Goal: Task Accomplishment & Management: Complete application form

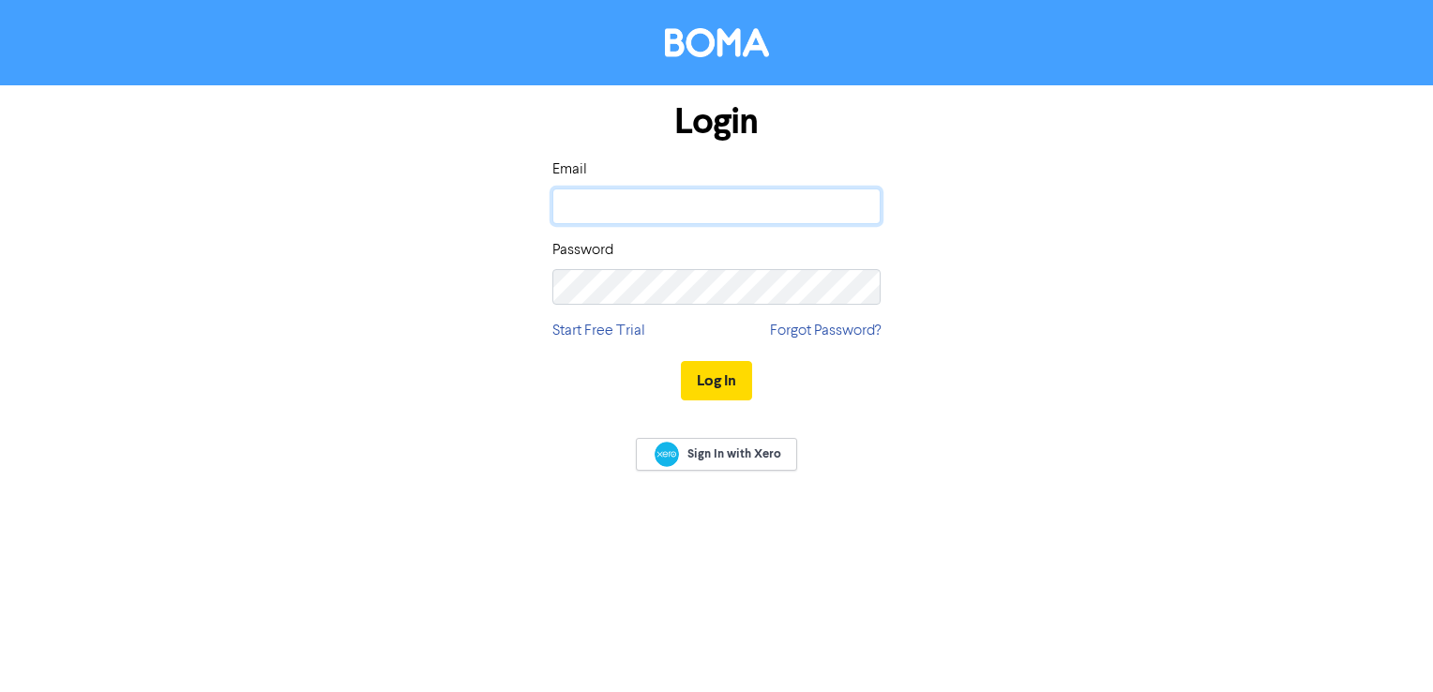
click at [726, 201] on input "email" at bounding box center [716, 206] width 328 height 36
type input "[EMAIL_ADDRESS][DOMAIN_NAME]"
click at [729, 387] on button "Log In" at bounding box center [716, 380] width 71 height 39
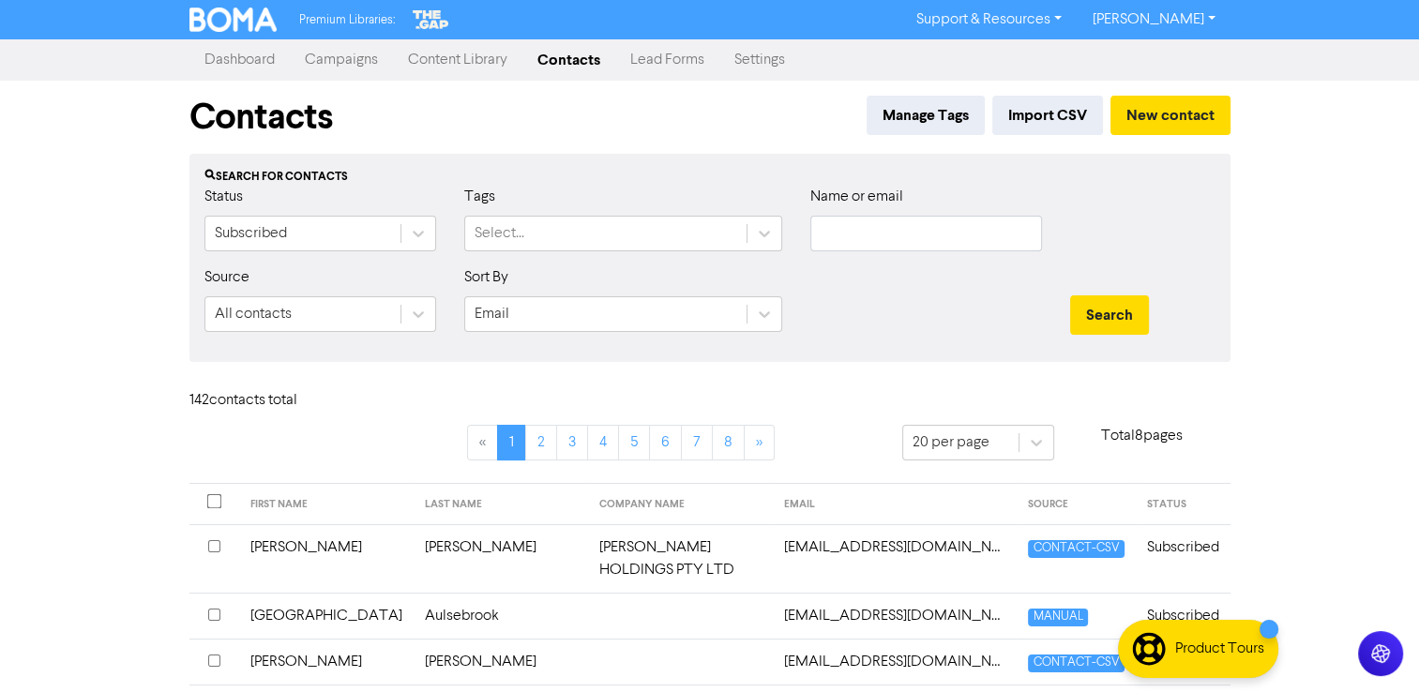
click at [754, 60] on link "Settings" at bounding box center [759, 60] width 81 height 38
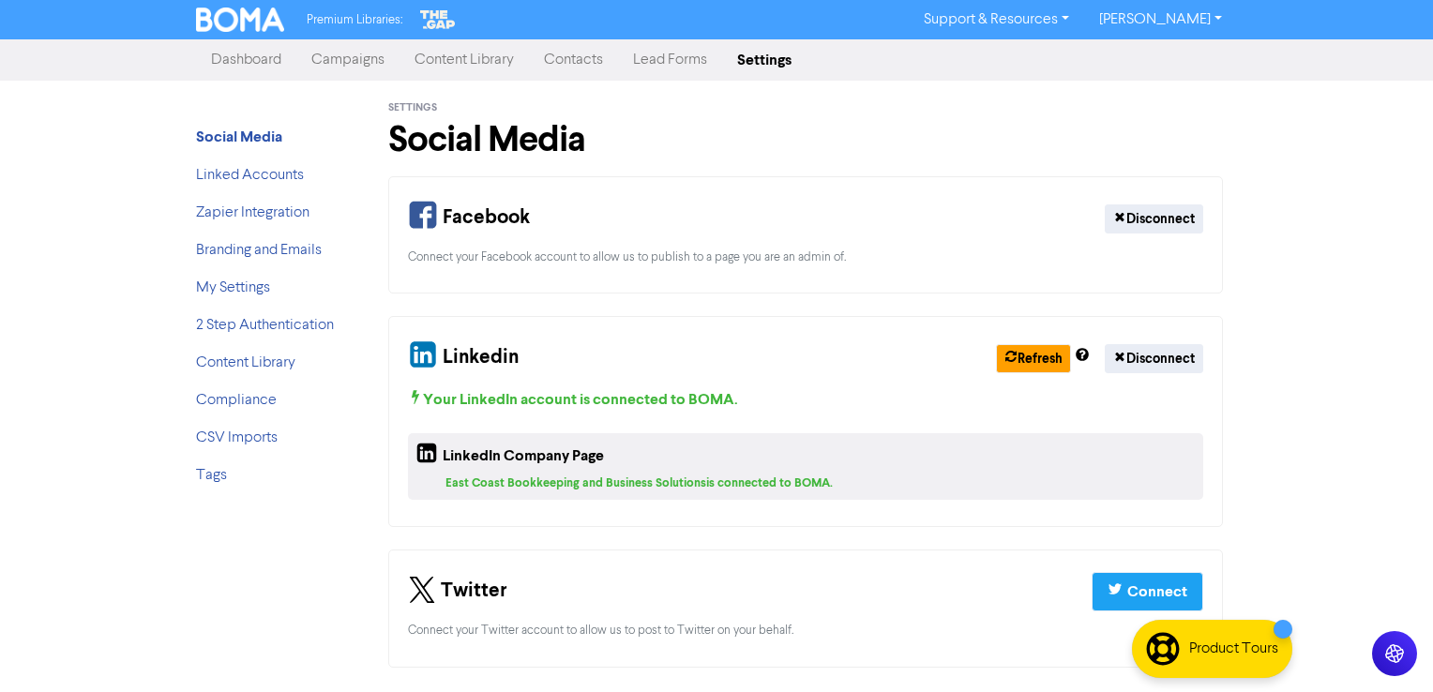
click at [686, 51] on link "Lead Forms" at bounding box center [670, 60] width 104 height 38
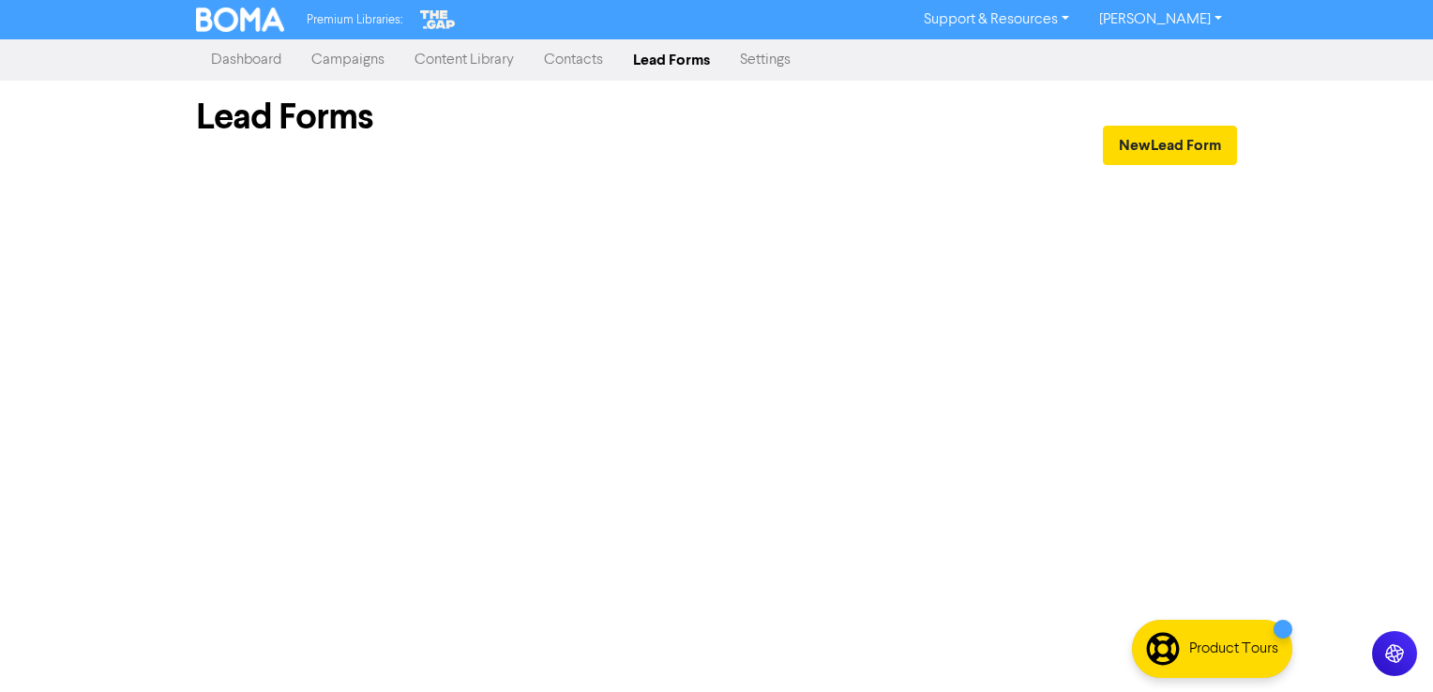
click at [764, 56] on link "Settings" at bounding box center [765, 60] width 81 height 38
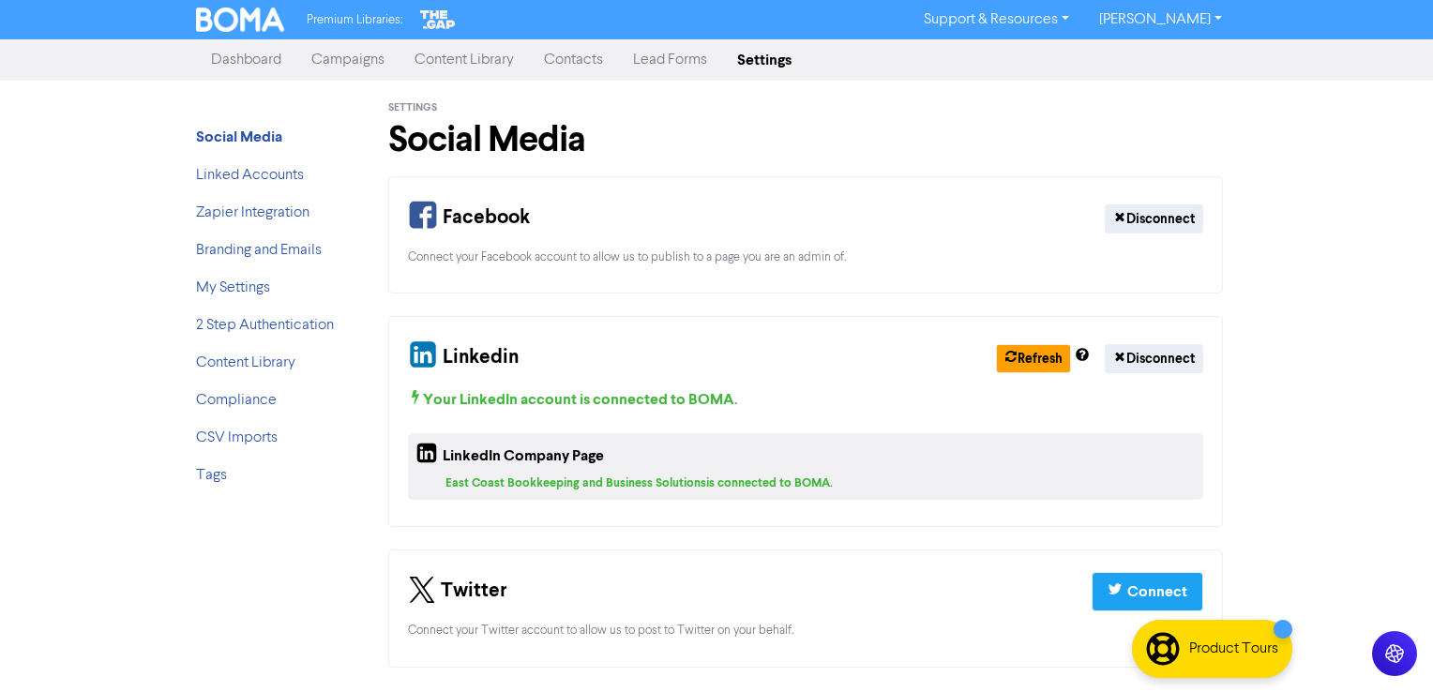
click at [594, 58] on link "Contacts" at bounding box center [573, 60] width 89 height 38
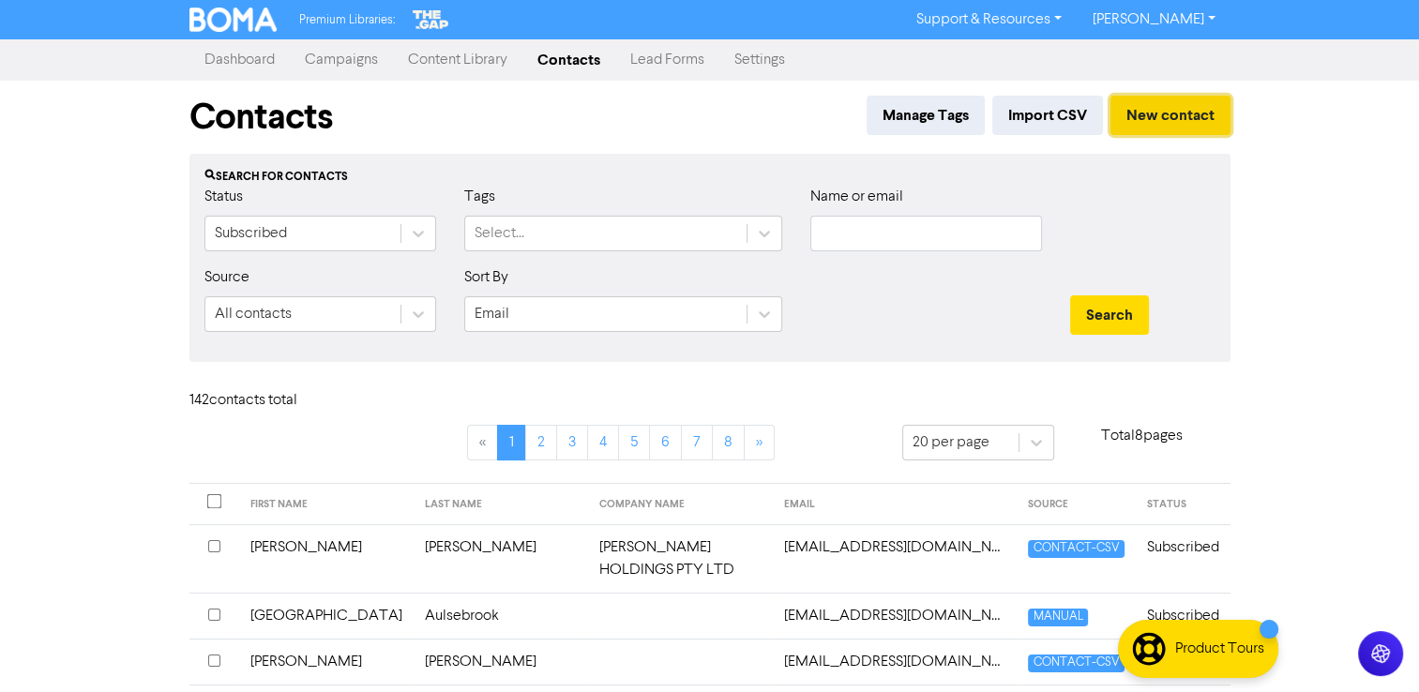
click at [1148, 129] on button "New contact" at bounding box center [1170, 115] width 120 height 39
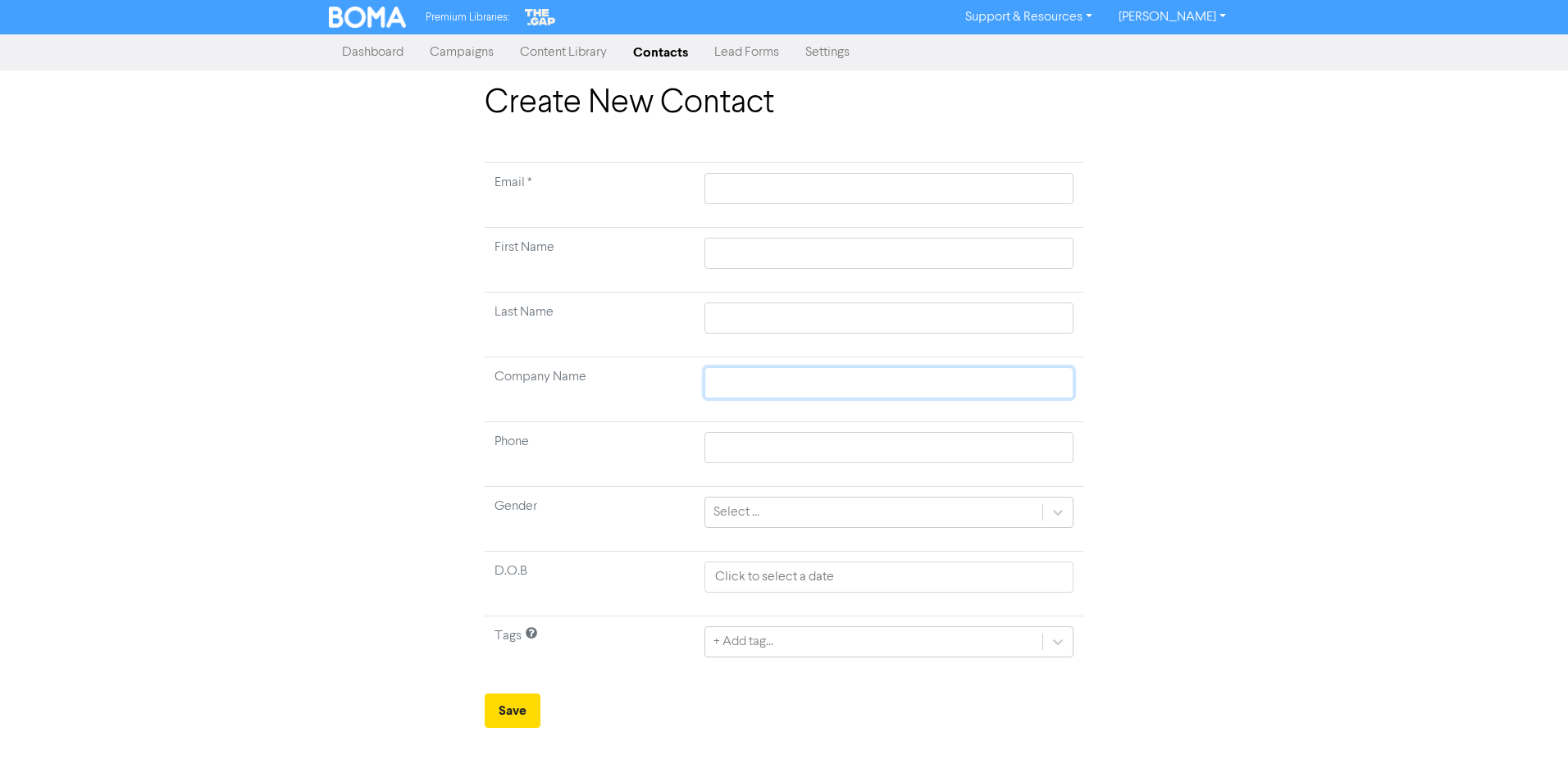
click at [831, 391] on input "text" at bounding box center [889, 383] width 369 height 31
paste input "Ach Dental Pty Ltd T/A The Cosmetic and Holistic Dentistry Centre"
type input "Ach Dental Pty Ltd T/A The Cosmetic and Holistic Dentistry Centre"
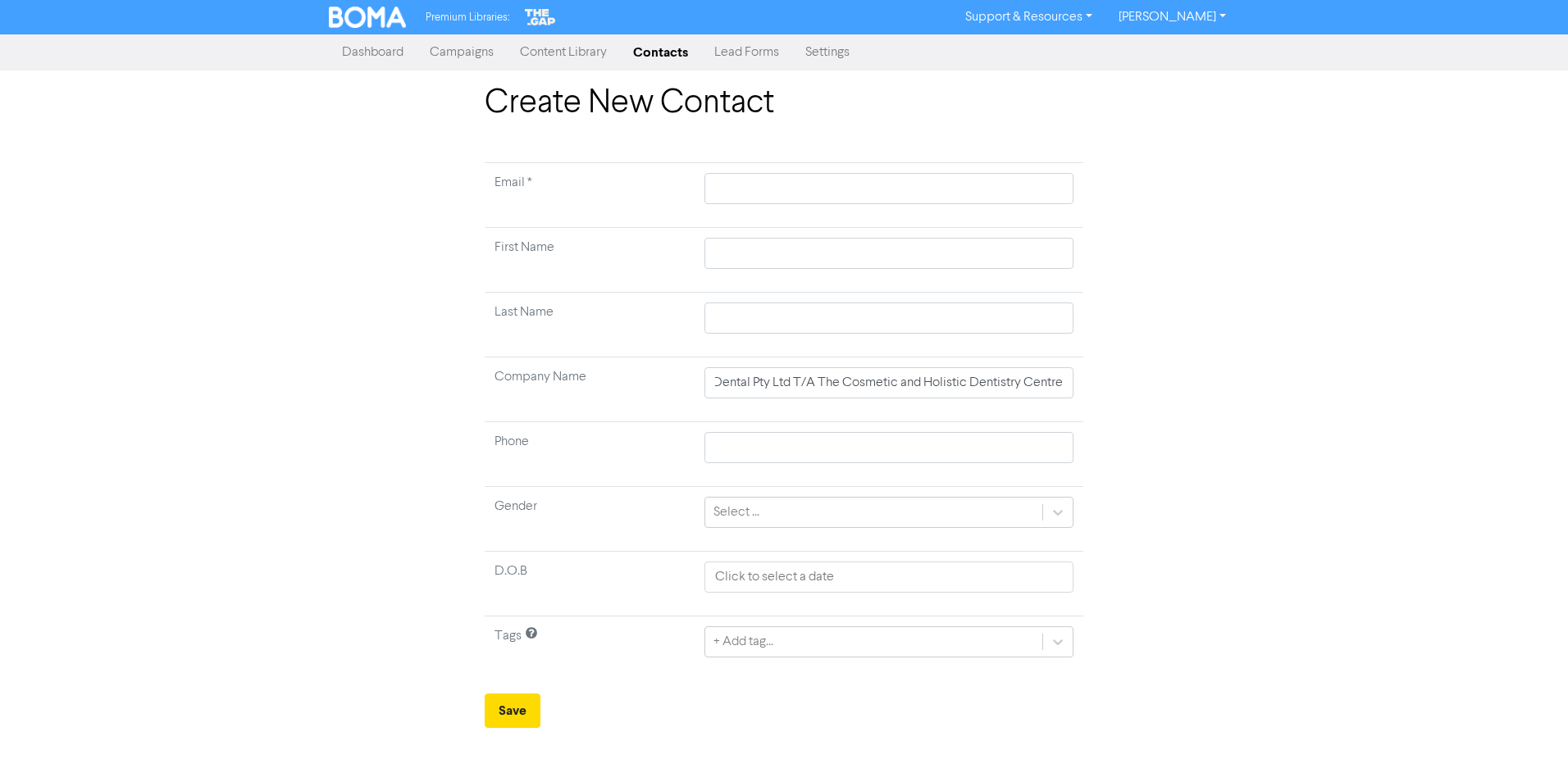
click at [1252, 400] on div "Create New Contact Email * First Name Last Name Company Name Ach Dental Pty Ltd…" at bounding box center [784, 406] width 1568 height 645
drag, startPoint x: 782, startPoint y: 254, endPoint x: 784, endPoint y: 262, distance: 8.2
click at [782, 254] on input "text" at bounding box center [889, 254] width 369 height 31
paste input "Changho An"
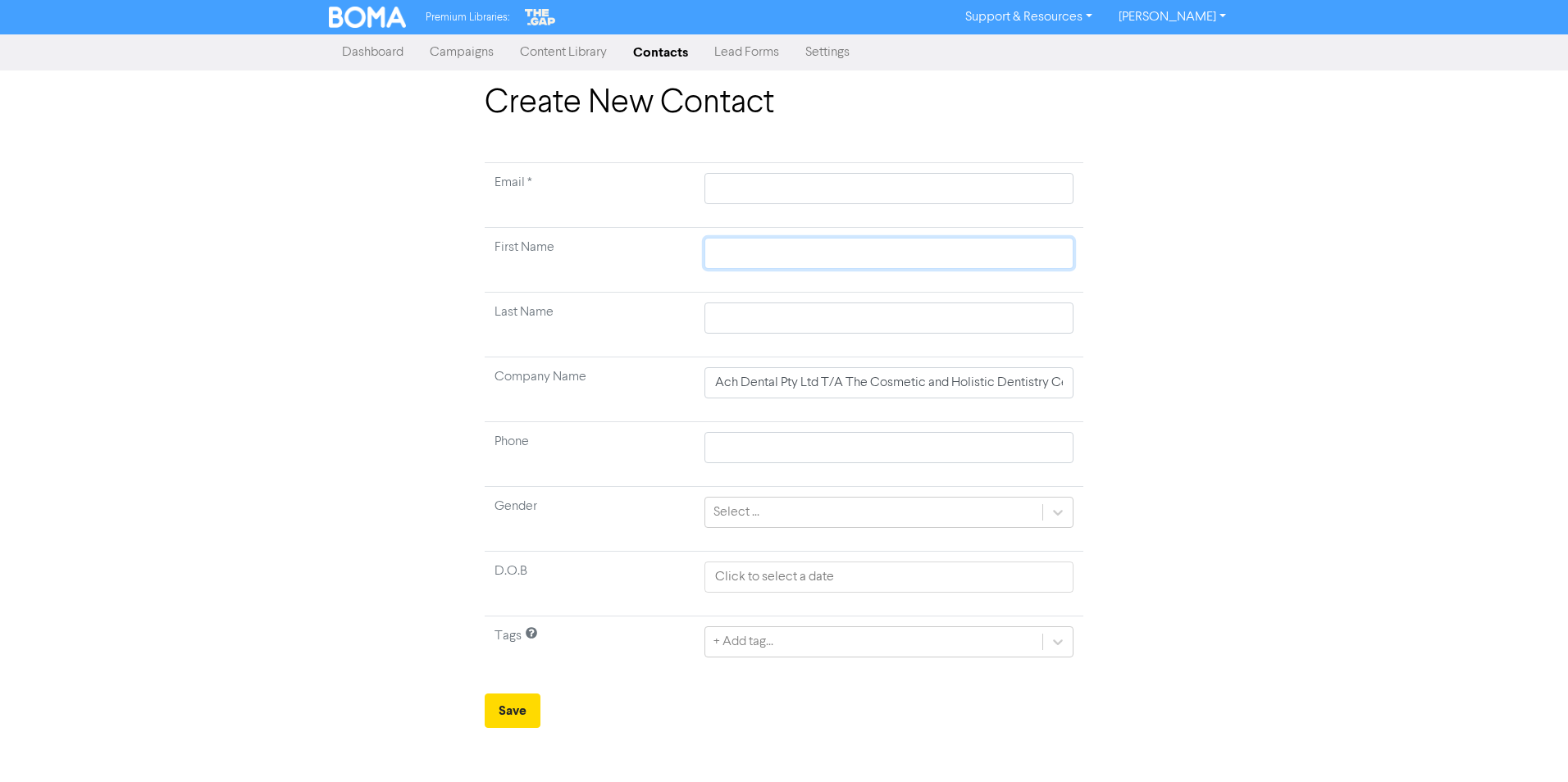
type input "Changho An"
click at [1252, 299] on div "Create New Contact Email * First Name [PERSON_NAME] An Last Name Company Name A…" at bounding box center [784, 406] width 1568 height 645
click at [770, 256] on input "Changho An" at bounding box center [889, 254] width 369 height 31
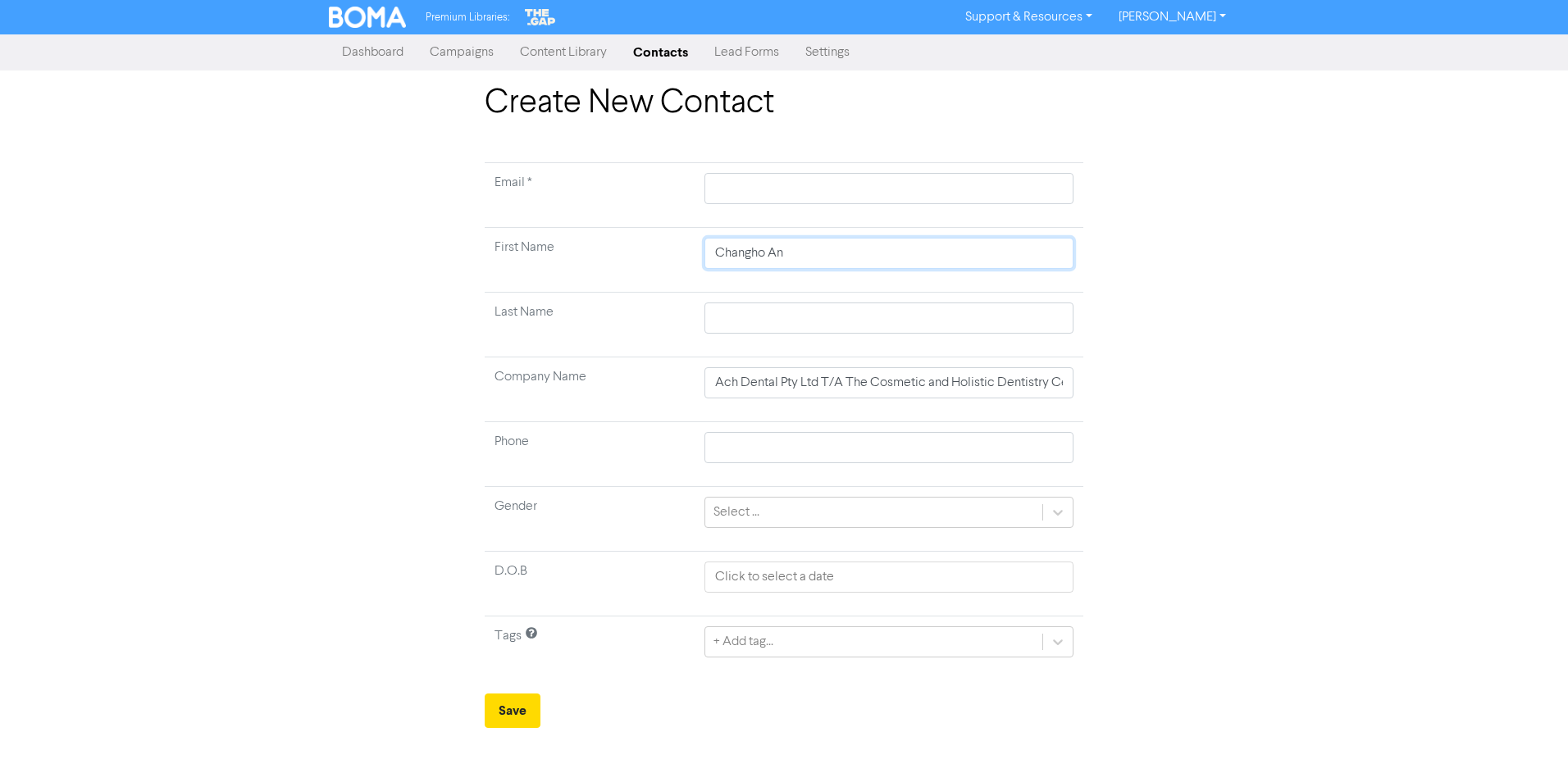
type input "Changho"
click at [718, 317] on input "text" at bounding box center [889, 318] width 369 height 31
paste input "An"
type input "An"
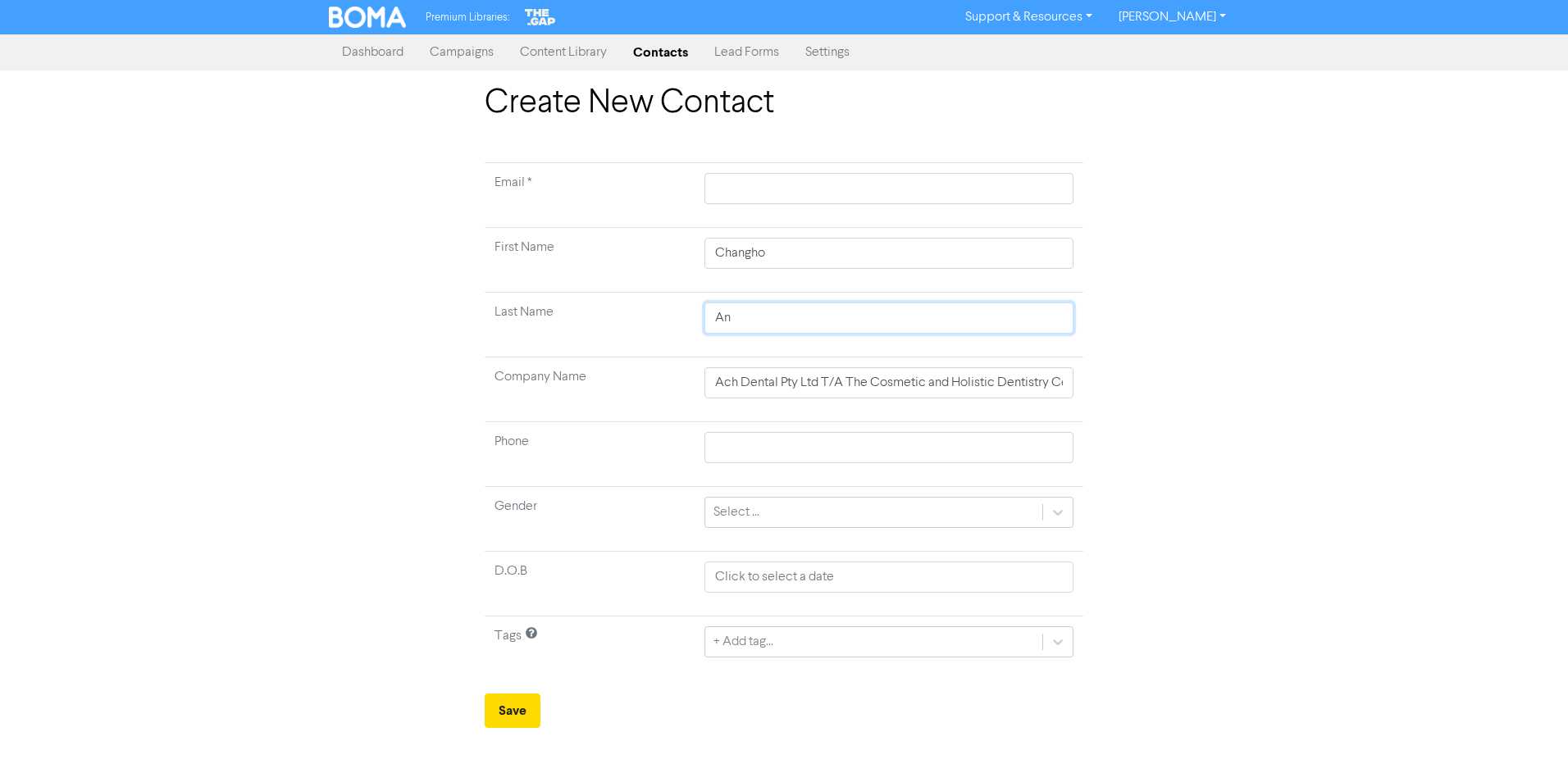
type input "An"
click at [832, 259] on input "Changho" at bounding box center [889, 254] width 369 height 31
type input "Changho"
drag, startPoint x: 1272, startPoint y: 273, endPoint x: 1268, endPoint y: 282, distance: 9.8
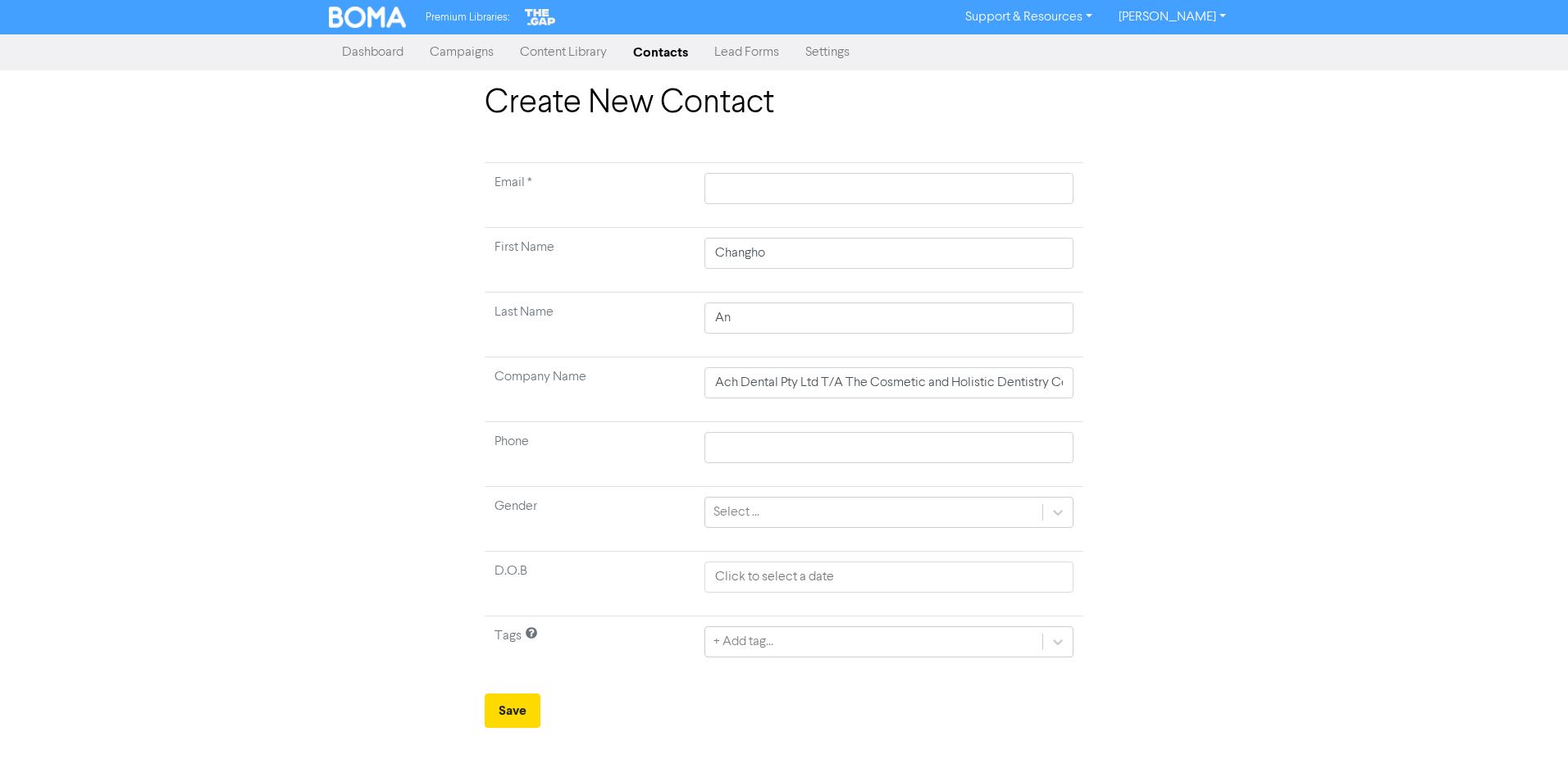
click at [1252, 274] on div "Create New Contact Email * First Name [PERSON_NAME] Last Name An Company Name A…" at bounding box center [784, 406] width 1568 height 645
click at [809, 269] on input "Changho" at bounding box center [889, 254] width 369 height 31
drag, startPoint x: 730, startPoint y: 324, endPoint x: 777, endPoint y: 317, distance: 47.5
click at [730, 324] on input "An" at bounding box center [889, 318] width 369 height 31
click at [1156, 311] on div "Create New Contact Email * First Name [PERSON_NAME] Last Name An Company Name A…" at bounding box center [784, 406] width 935 height 645
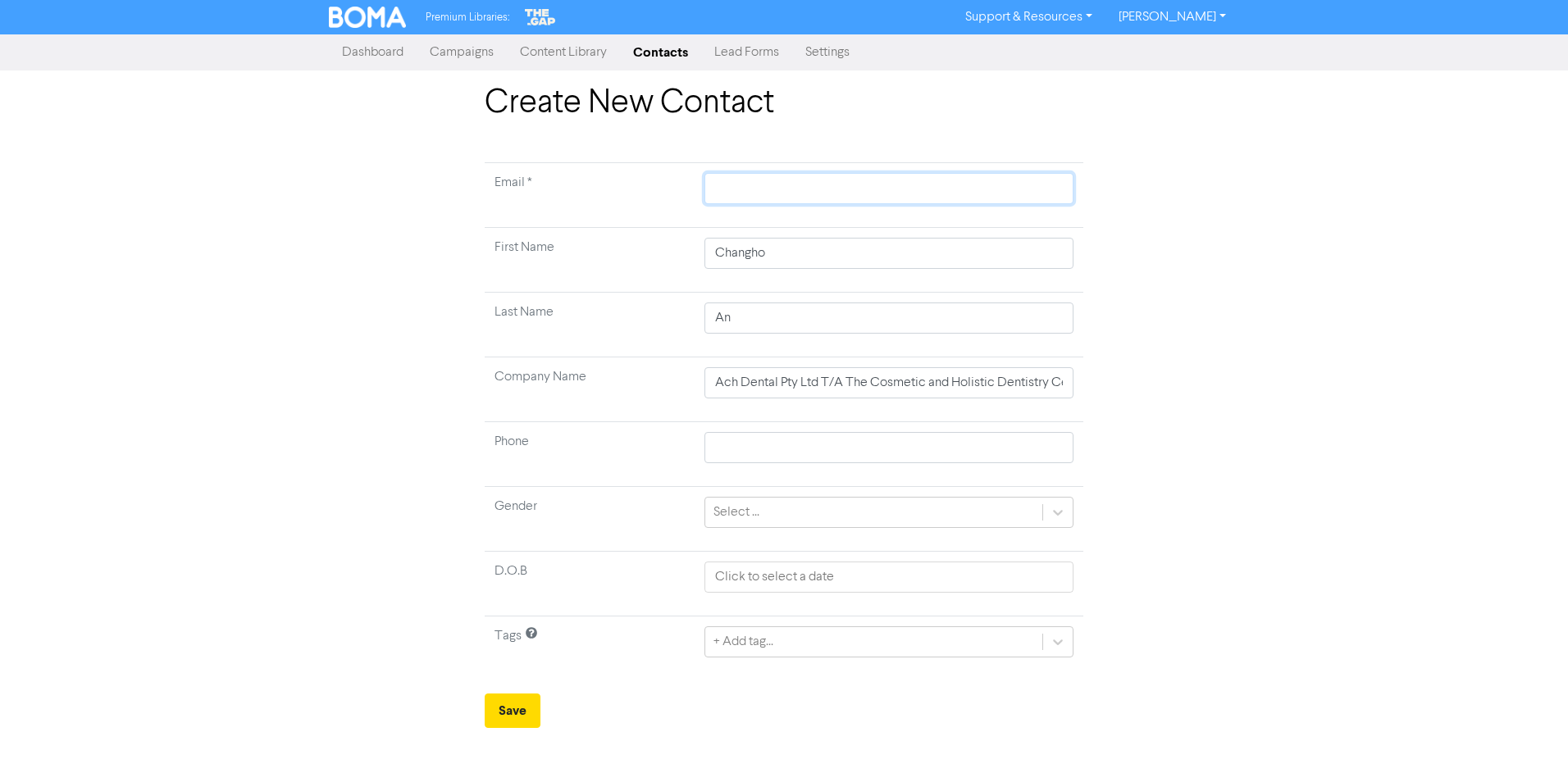
click at [777, 201] on input "text" at bounding box center [889, 189] width 369 height 31
paste input "[EMAIL_ADDRESS][DOMAIN_NAME]"
type input "[EMAIL_ADDRESS][DOMAIN_NAME]"
click at [1252, 295] on div "Create New Contact Email * [EMAIL_ADDRESS][DOMAIN_NAME] First Name [PERSON_NAME…" at bounding box center [784, 406] width 1568 height 645
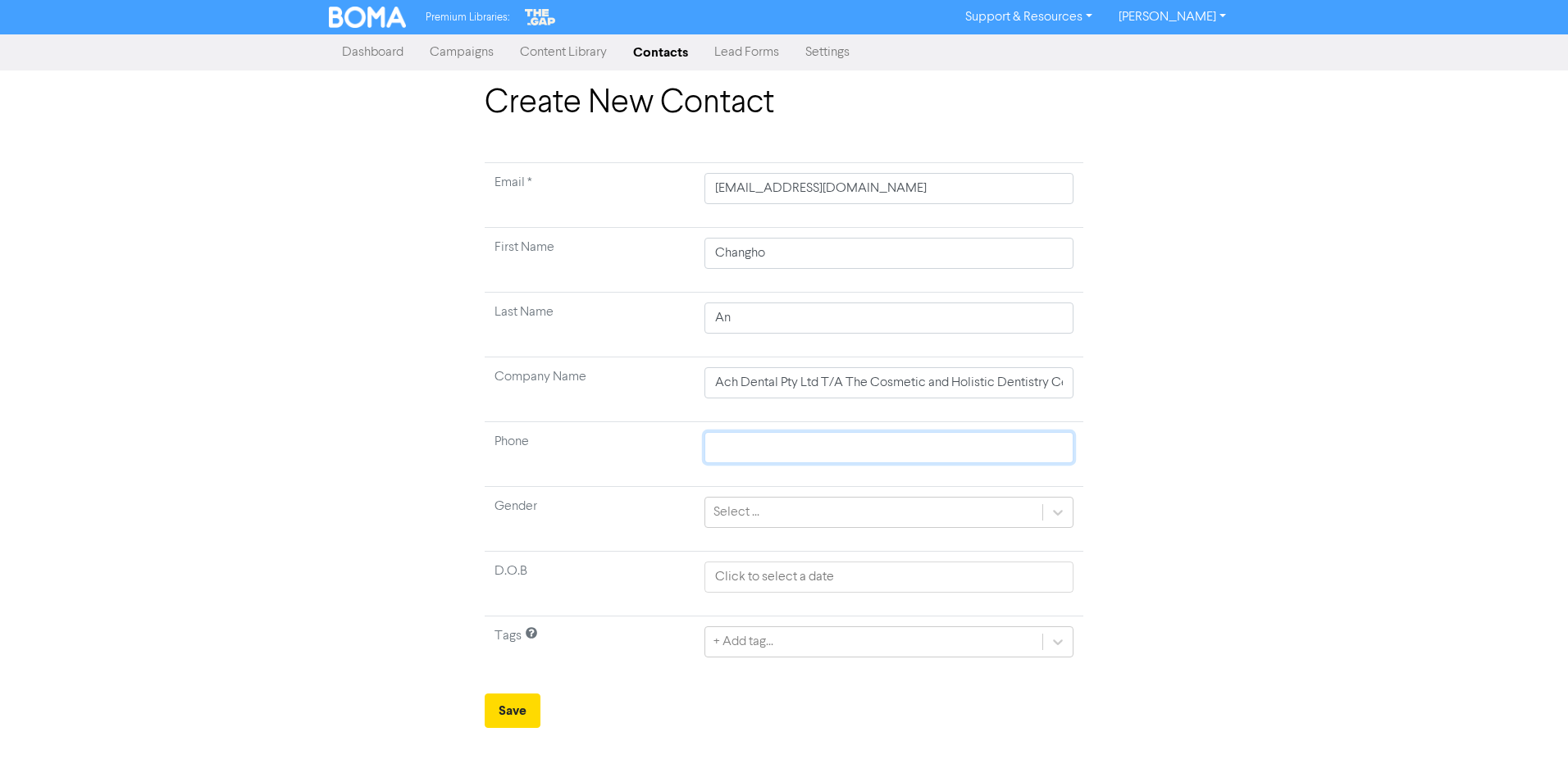
click at [770, 453] on input "text" at bounding box center [889, 448] width 369 height 31
paste input "0403984615"
type input "0403984615"
click at [1221, 401] on div "Create New Contact Email * [EMAIL_ADDRESS][DOMAIN_NAME] First Name [PERSON_NAME…" at bounding box center [784, 406] width 935 height 645
click at [887, 513] on div "Select ..." at bounding box center [873, 513] width 337 height 30
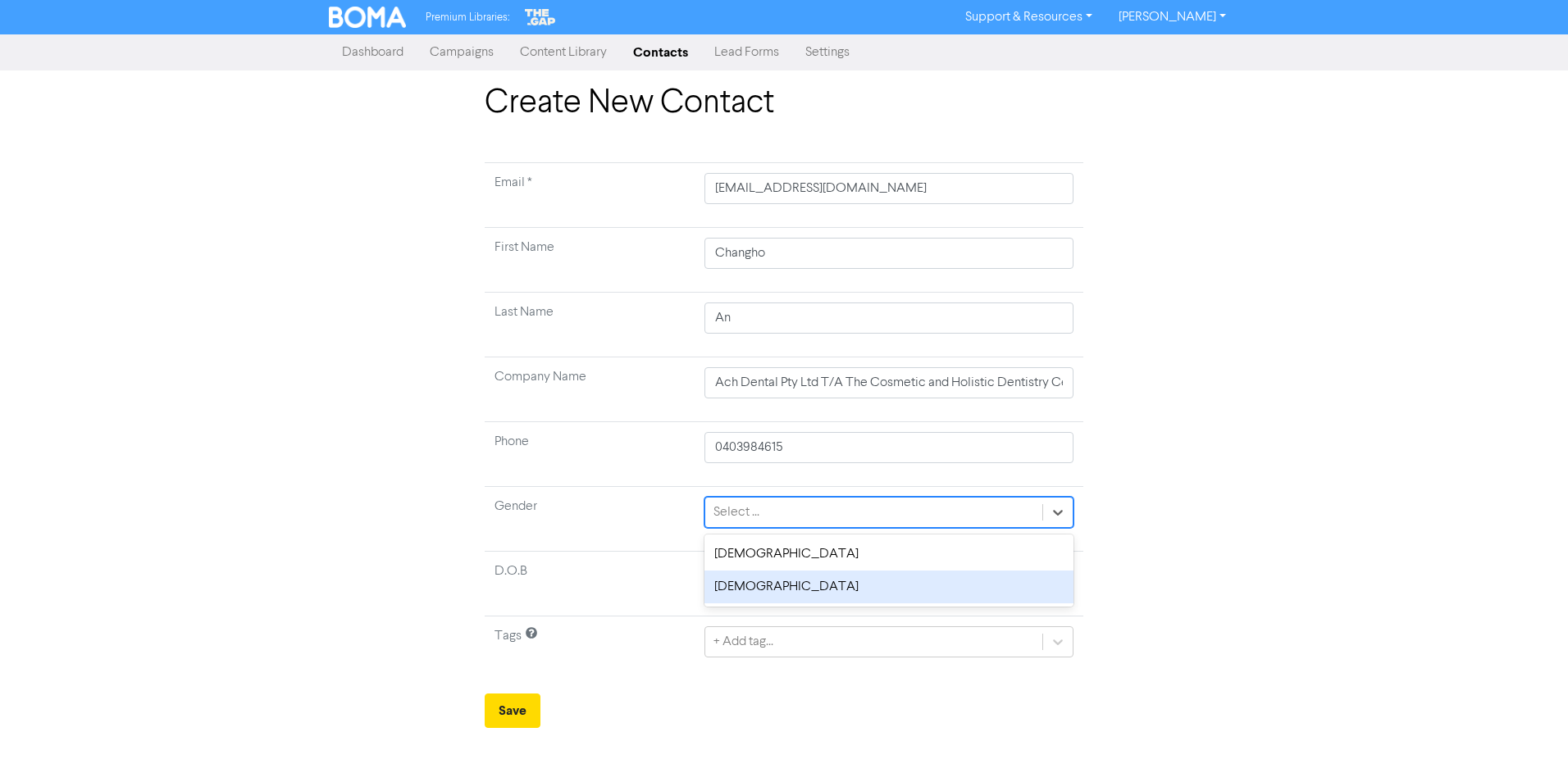
click at [764, 587] on div "[DEMOGRAPHIC_DATA]" at bounding box center [889, 588] width 369 height 33
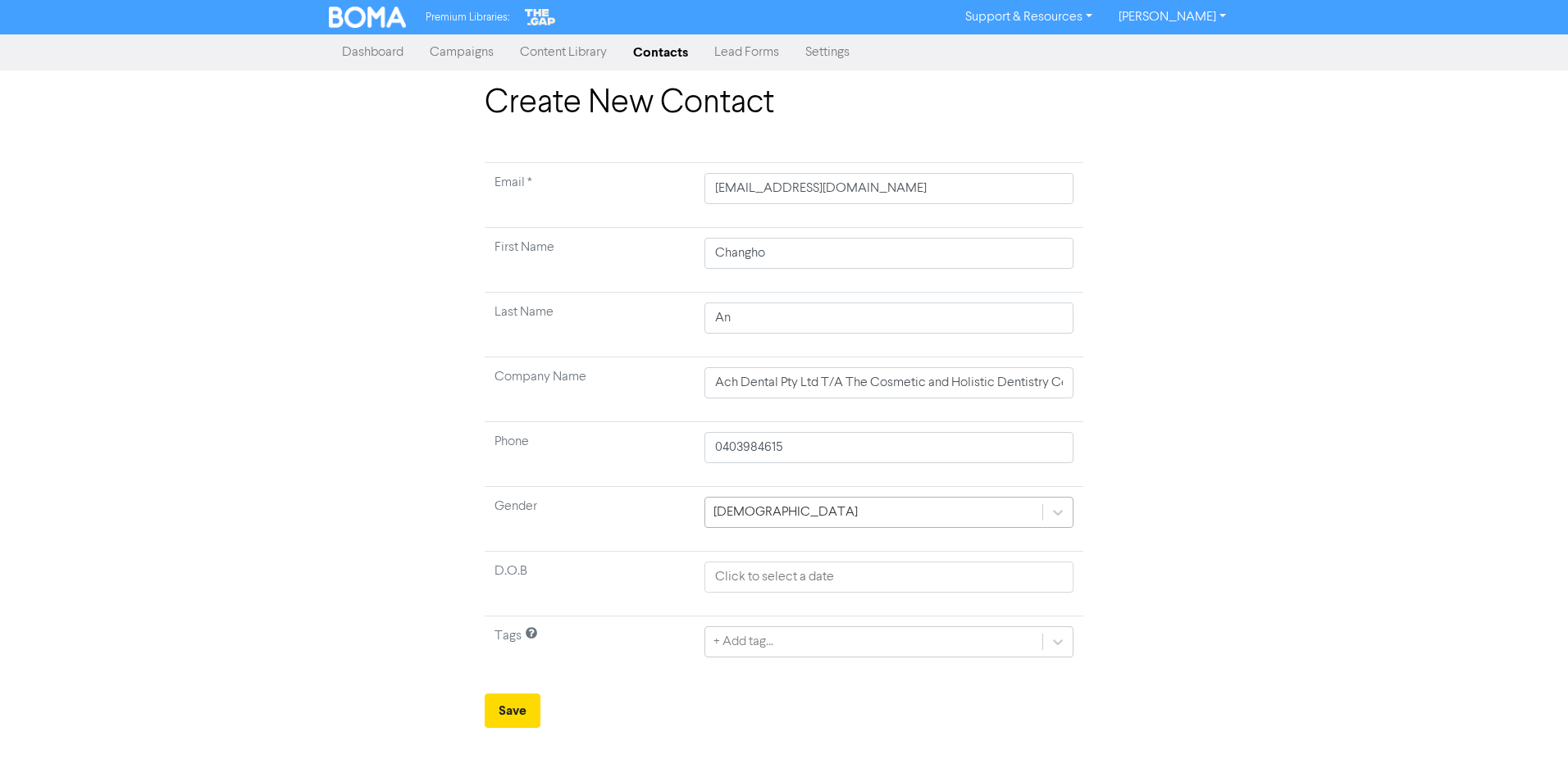
click at [808, 511] on div "[DEMOGRAPHIC_DATA]" at bounding box center [873, 513] width 337 height 30
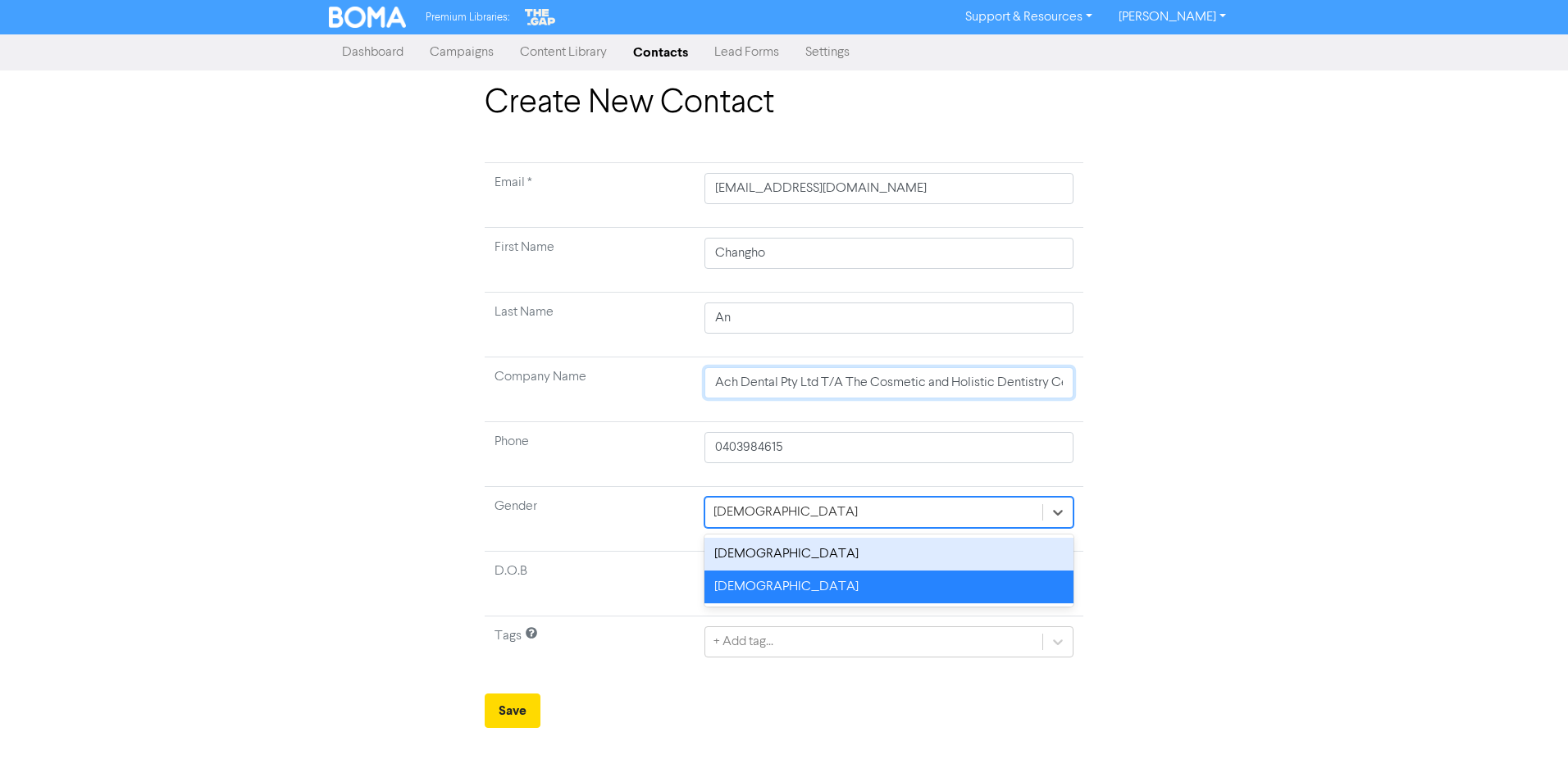
click at [826, 391] on input "Ach Dental Pty Ltd T/A The Cosmetic and Holistic Dentistry Centre" at bounding box center [889, 383] width 369 height 31
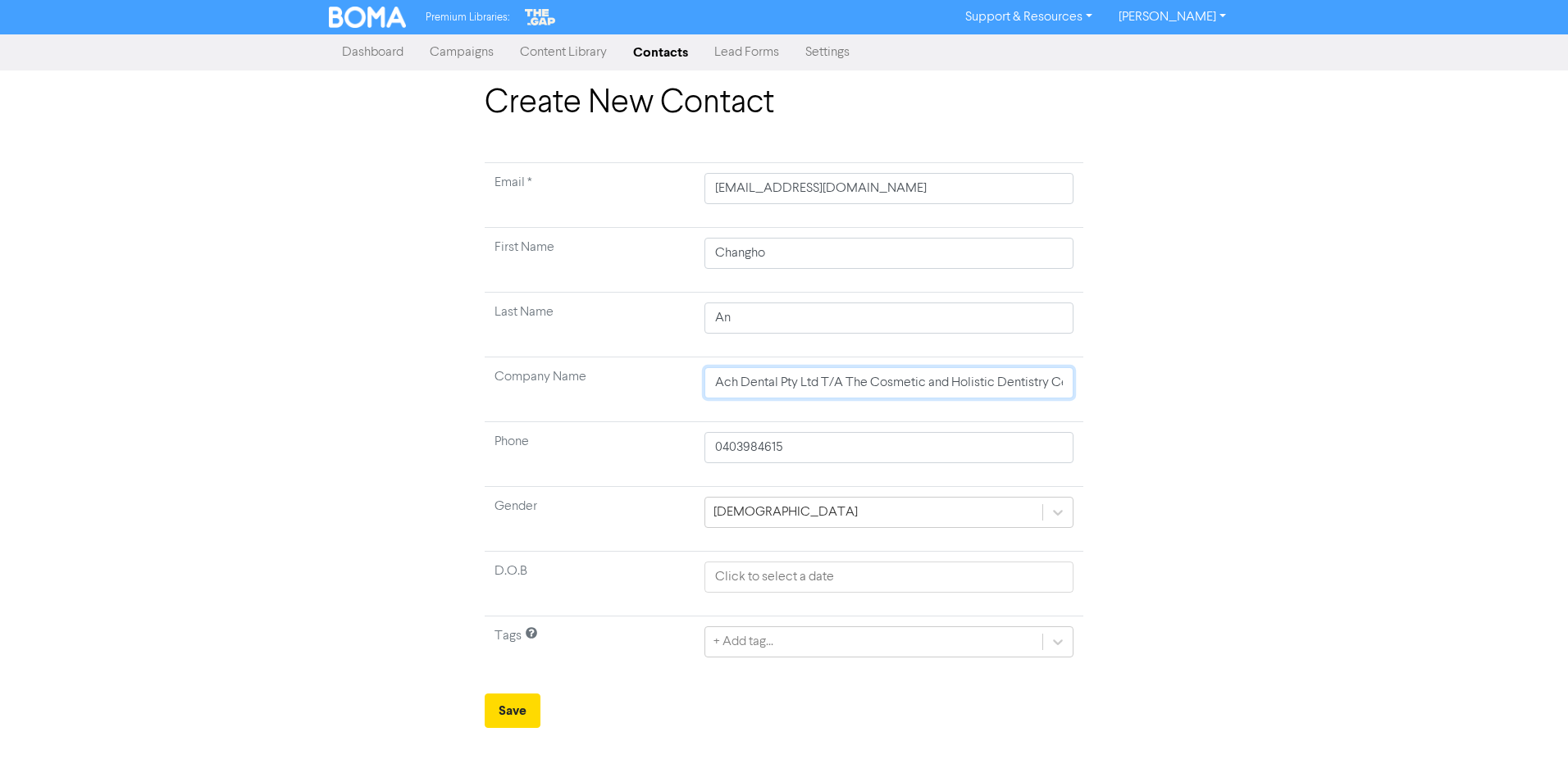
scroll to position [0, 31]
drag, startPoint x: 847, startPoint y: 381, endPoint x: 1203, endPoint y: 362, distance: 356.5
click at [1203, 362] on div "Create New Contact Email * [EMAIL_ADDRESS][DOMAIN_NAME] First Name [PERSON_NAME…" at bounding box center [784, 406] width 935 height 645
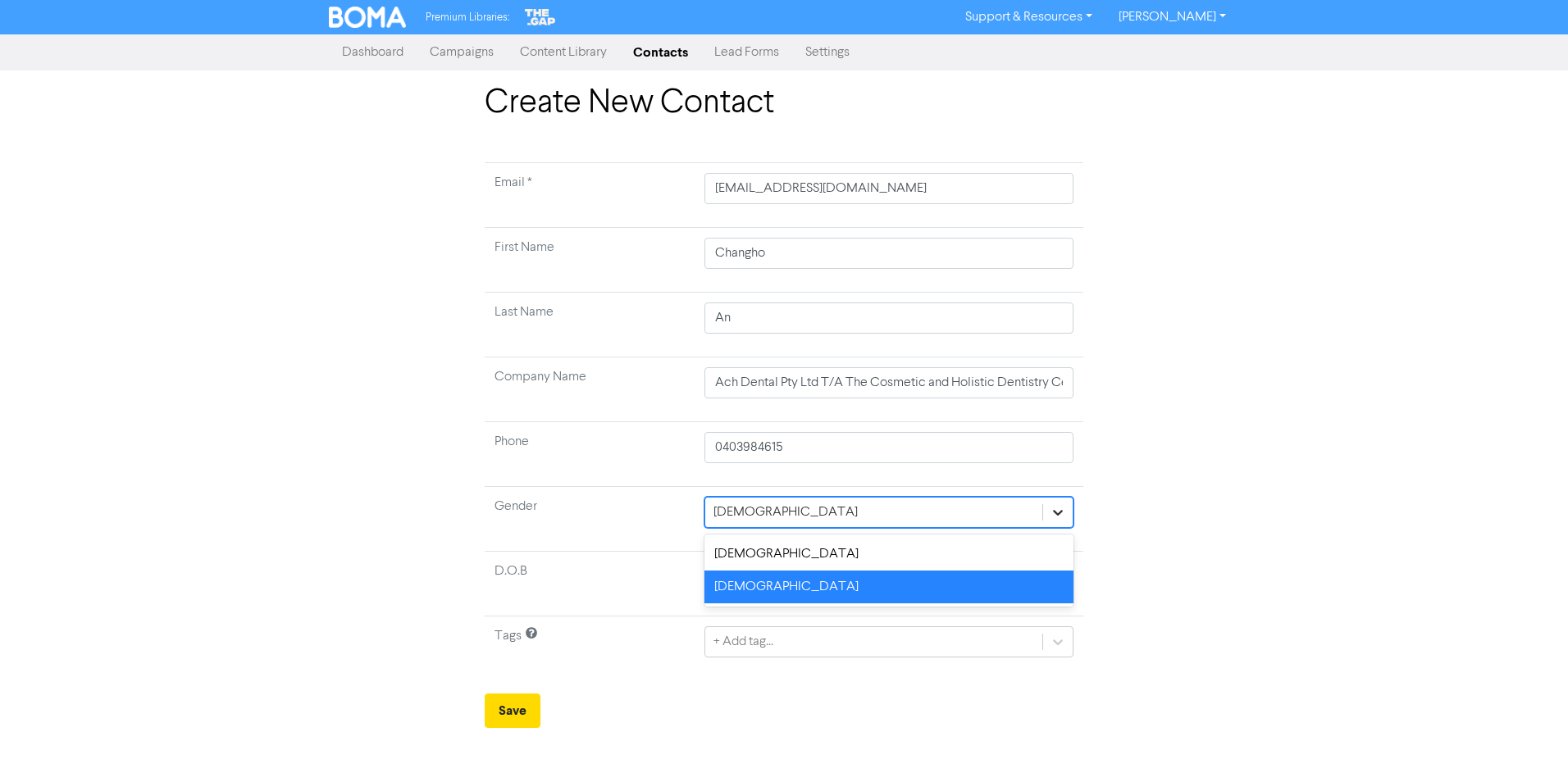
click at [1056, 509] on icon at bounding box center [1057, 513] width 17 height 17
click at [748, 509] on div "[DEMOGRAPHIC_DATA]" at bounding box center [785, 513] width 144 height 20
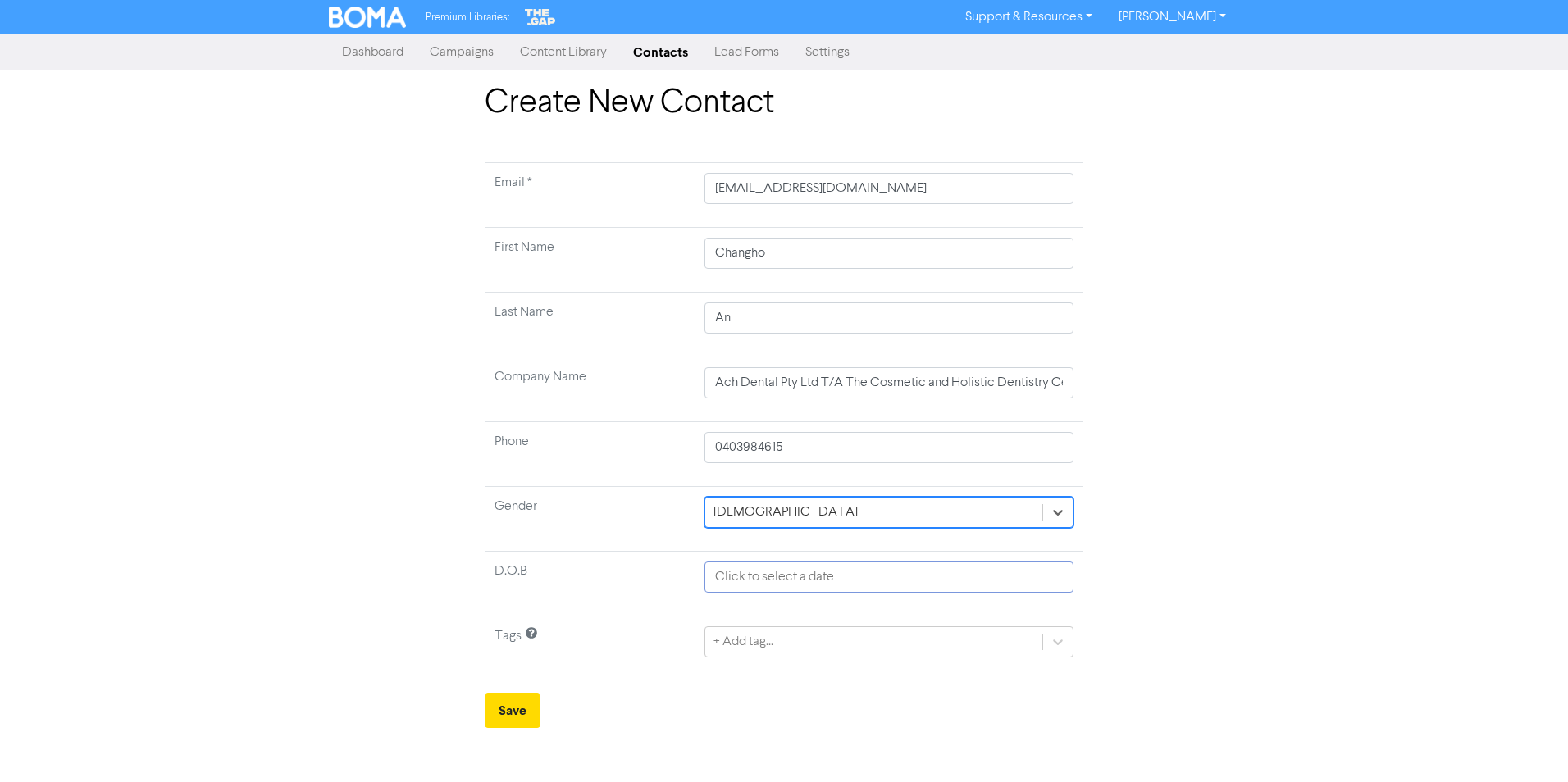
click at [729, 591] on input "text" at bounding box center [889, 577] width 369 height 31
select select "8"
select select "2025"
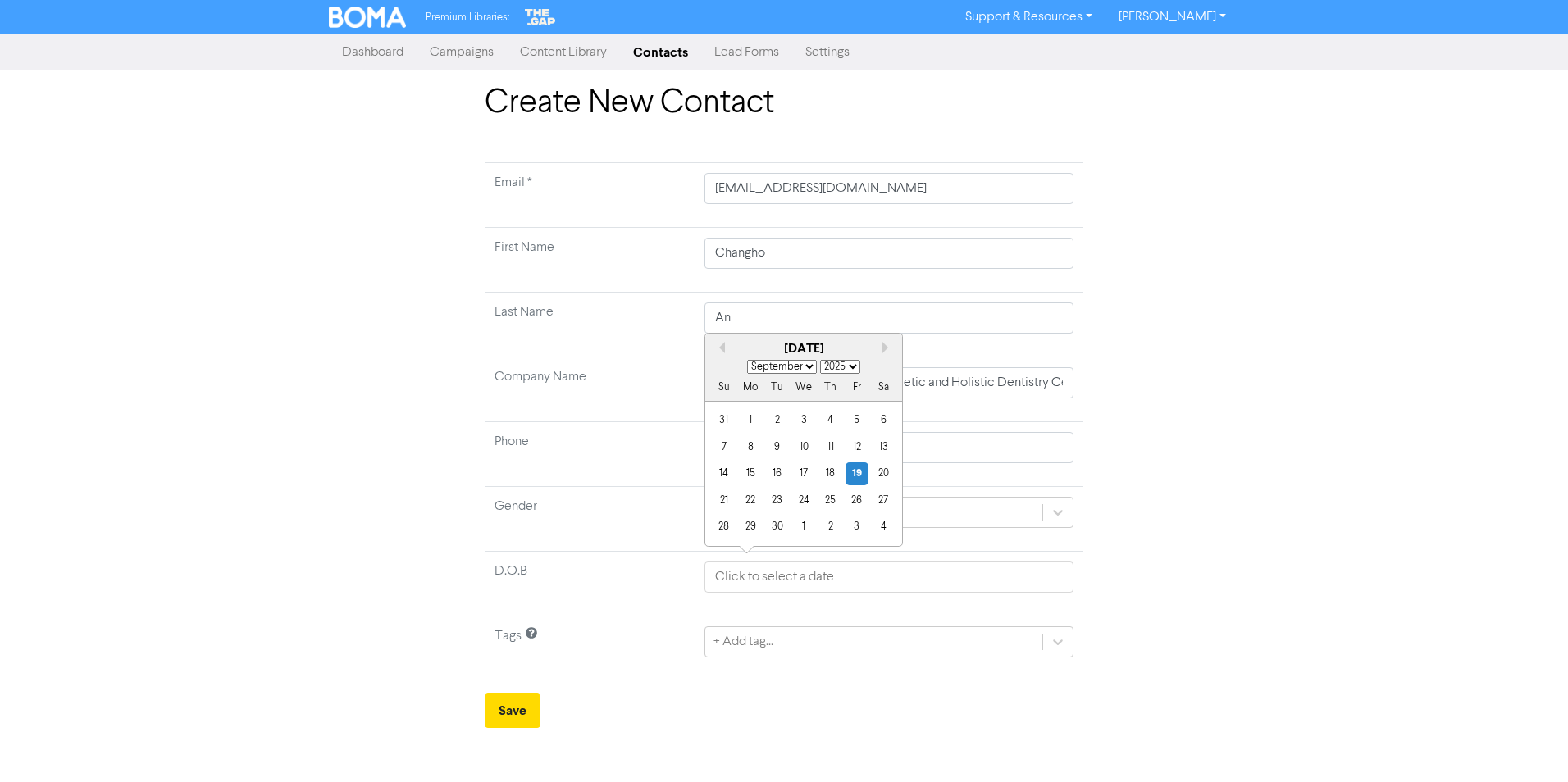
click at [1193, 544] on div "Create New Contact Email * [EMAIL_ADDRESS][DOMAIN_NAME] First Name [PERSON_NAME…" at bounding box center [784, 406] width 935 height 645
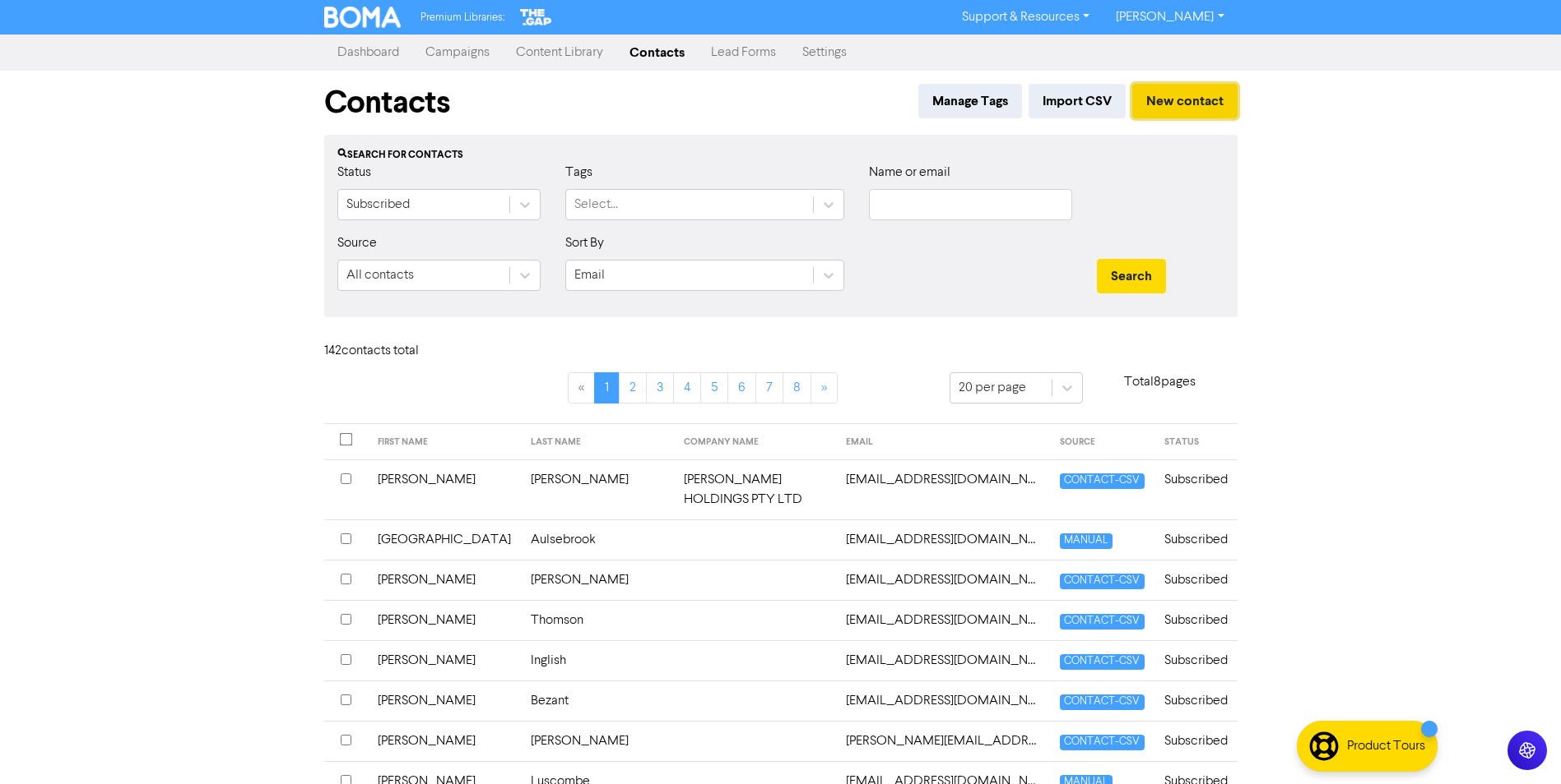
click at [1171, 110] on button "New contact" at bounding box center [1185, 101] width 105 height 34
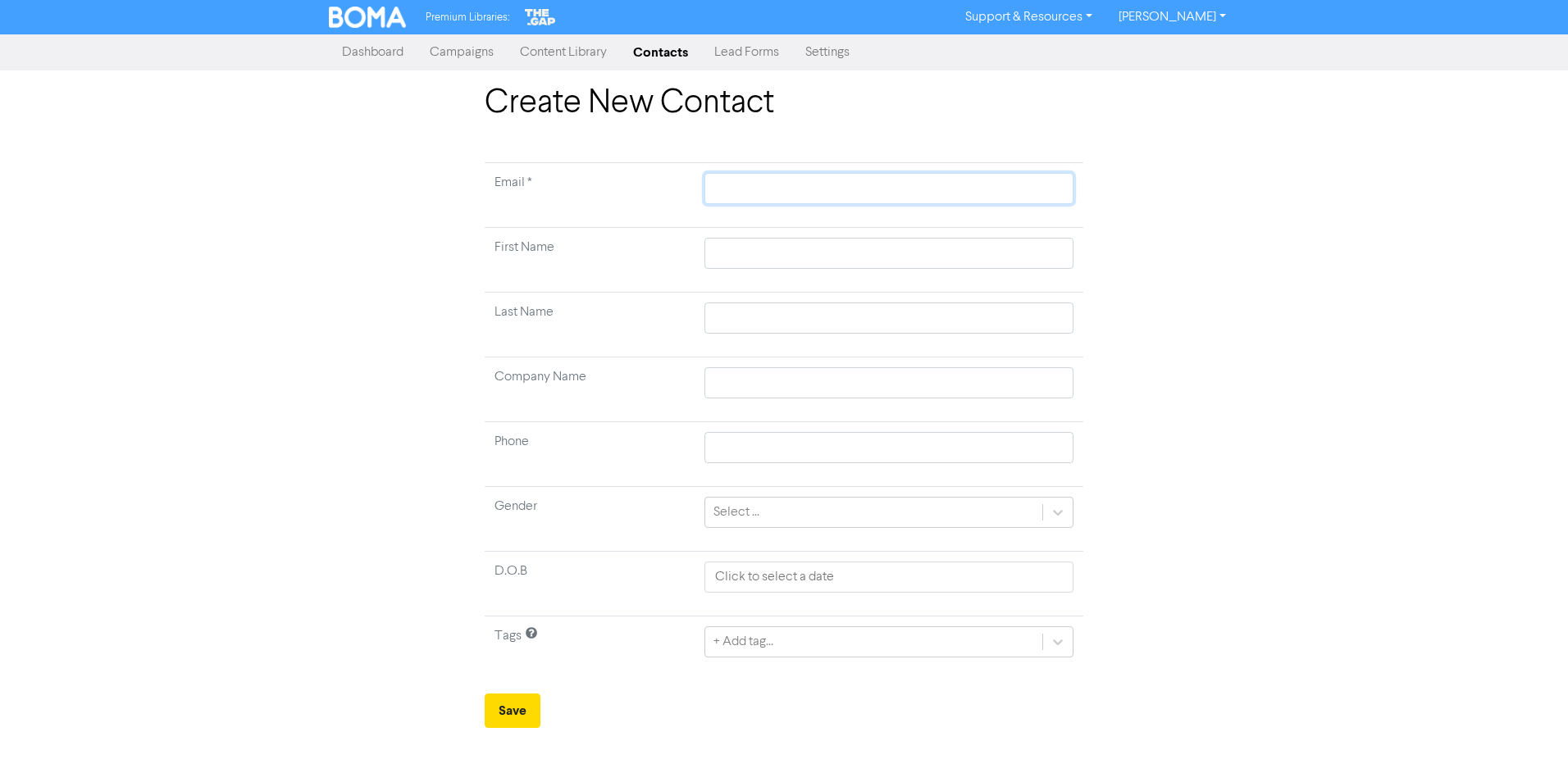
click at [791, 176] on input "text" at bounding box center [889, 189] width 369 height 31
paste input "[EMAIL_ADDRESS][DOMAIN_NAME]"
type input "[EMAIL_ADDRESS][DOMAIN_NAME]"
drag, startPoint x: 722, startPoint y: 249, endPoint x: 1138, endPoint y: 304, distance: 419.6
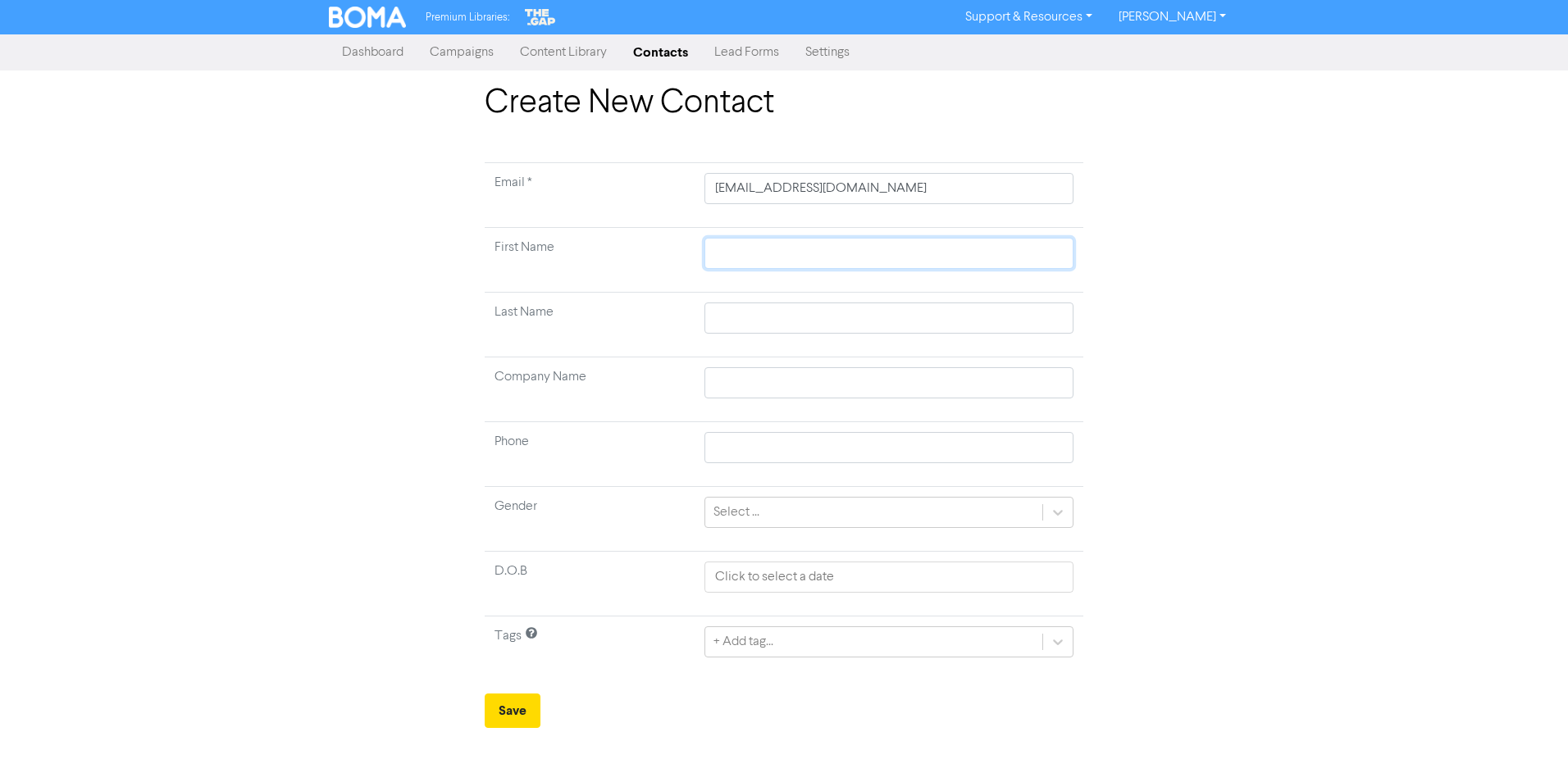
click at [723, 250] on input "text" at bounding box center [889, 254] width 369 height 31
paste input "Changho An"
type input "Changho An"
drag, startPoint x: 795, startPoint y: 380, endPoint x: 774, endPoint y: 380, distance: 21.0
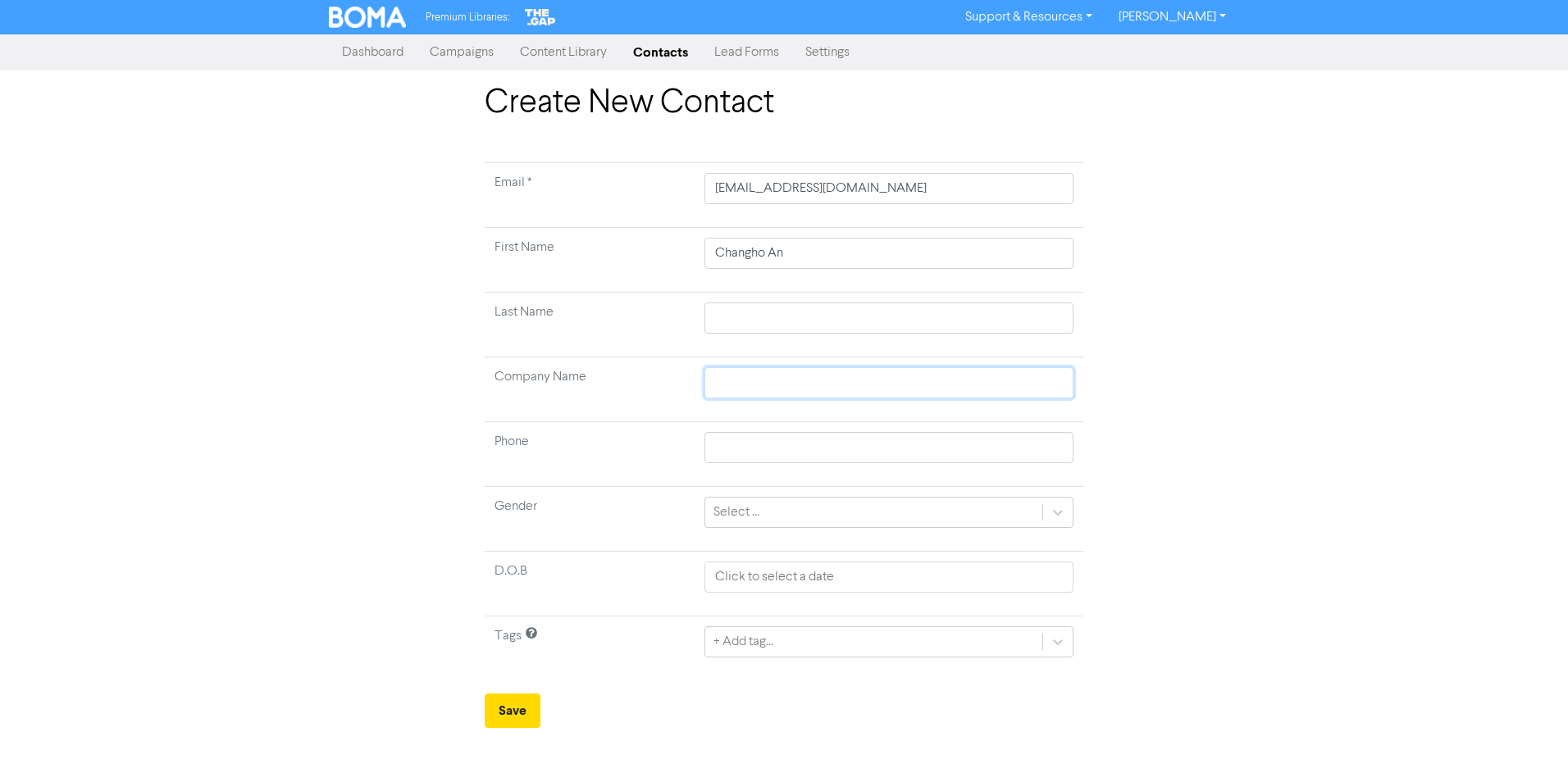
click at [795, 380] on input "text" at bounding box center [889, 383] width 369 height 31
drag, startPoint x: 766, startPoint y: 386, endPoint x: 1070, endPoint y: 392, distance: 304.1
click at [766, 386] on input "text" at bounding box center [889, 383] width 369 height 31
paste input "Ach Dental Pty Ltd T/A The Cosmetic and Holistic Dentistry Centre"
type input "Ach Dental Pty Ltd T/A The Cosmetic and Holistic Dentistry Centre"
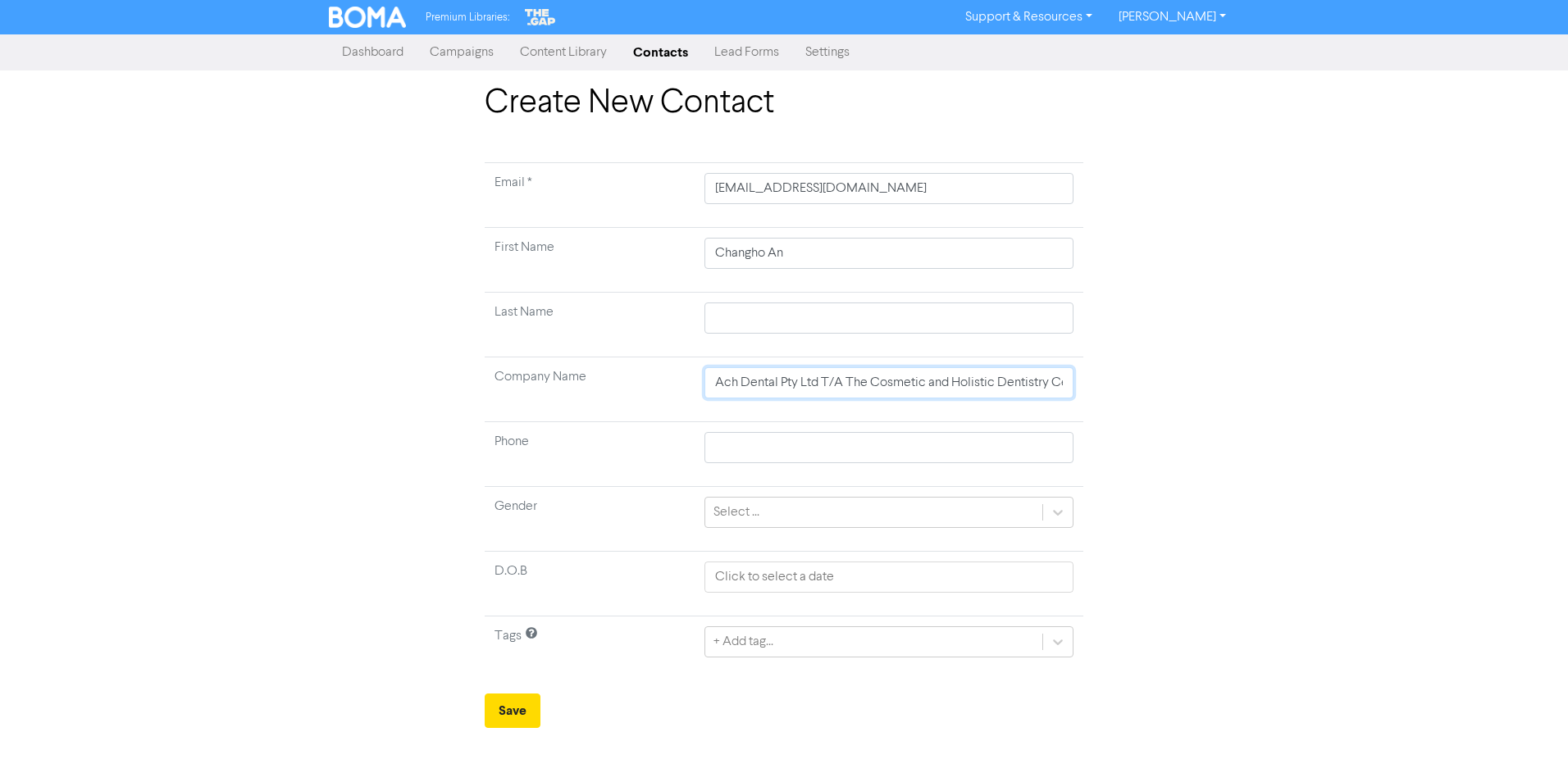
scroll to position [0, 33]
type input "Ach Dental Pty Ltd T/A The Cosmetic and Holistic Dentistry Centre"
click at [1216, 354] on div "Create New Contact Email * [EMAIL_ADDRESS][DOMAIN_NAME] First Name [PERSON_NAME…" at bounding box center [784, 406] width 935 height 645
click at [814, 450] on input "text" at bounding box center [889, 448] width 369 height 31
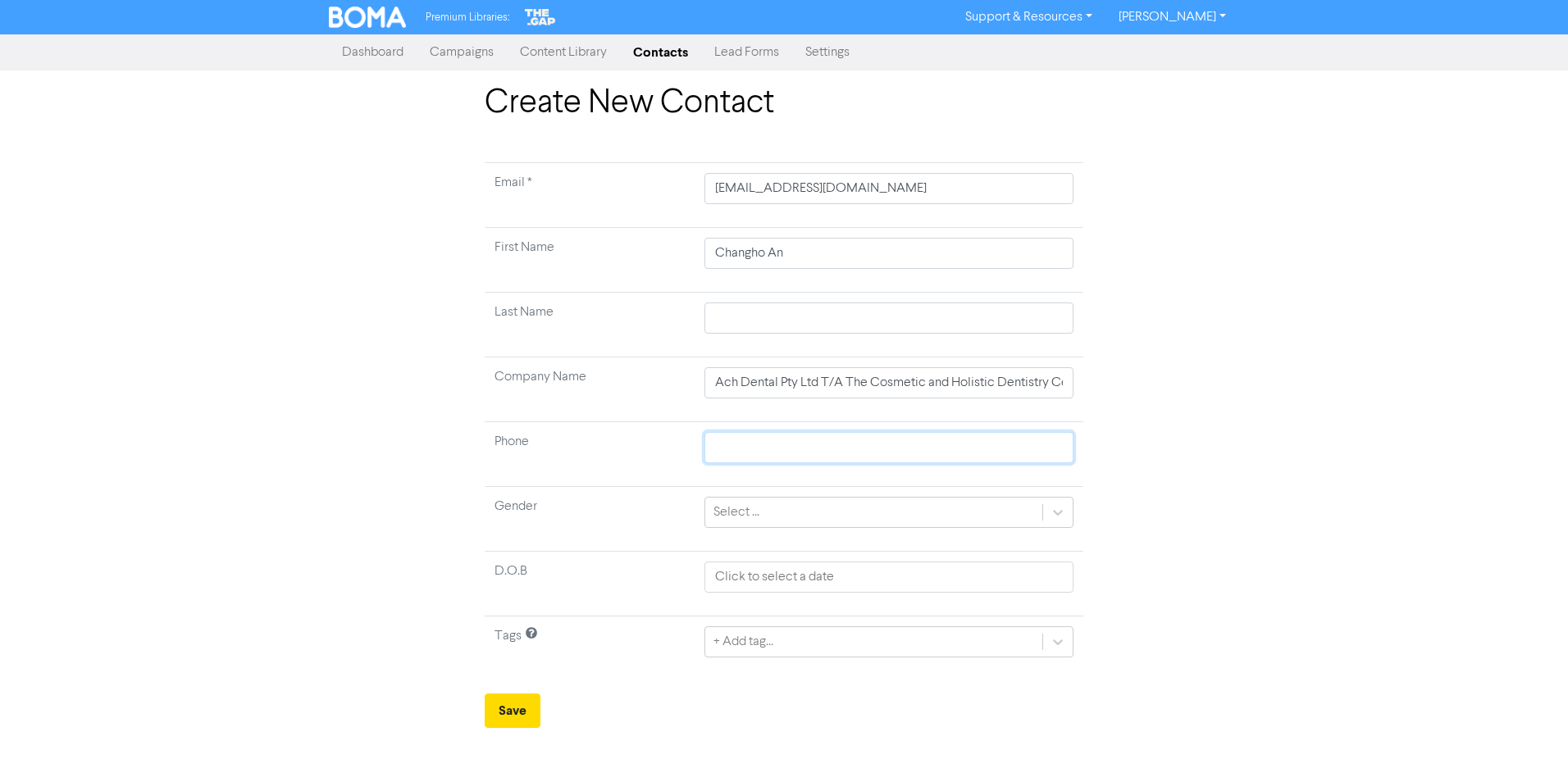
click at [774, 448] on input "text" at bounding box center [889, 448] width 369 height 31
paste input "0403984615"
type input "0403984615"
drag, startPoint x: 1188, startPoint y: 432, endPoint x: 1176, endPoint y: 441, distance: 15.0
click at [1189, 432] on div "Create New Contact Email * [EMAIL_ADDRESS][DOMAIN_NAME] First Name [PERSON_NAME…" at bounding box center [784, 406] width 935 height 645
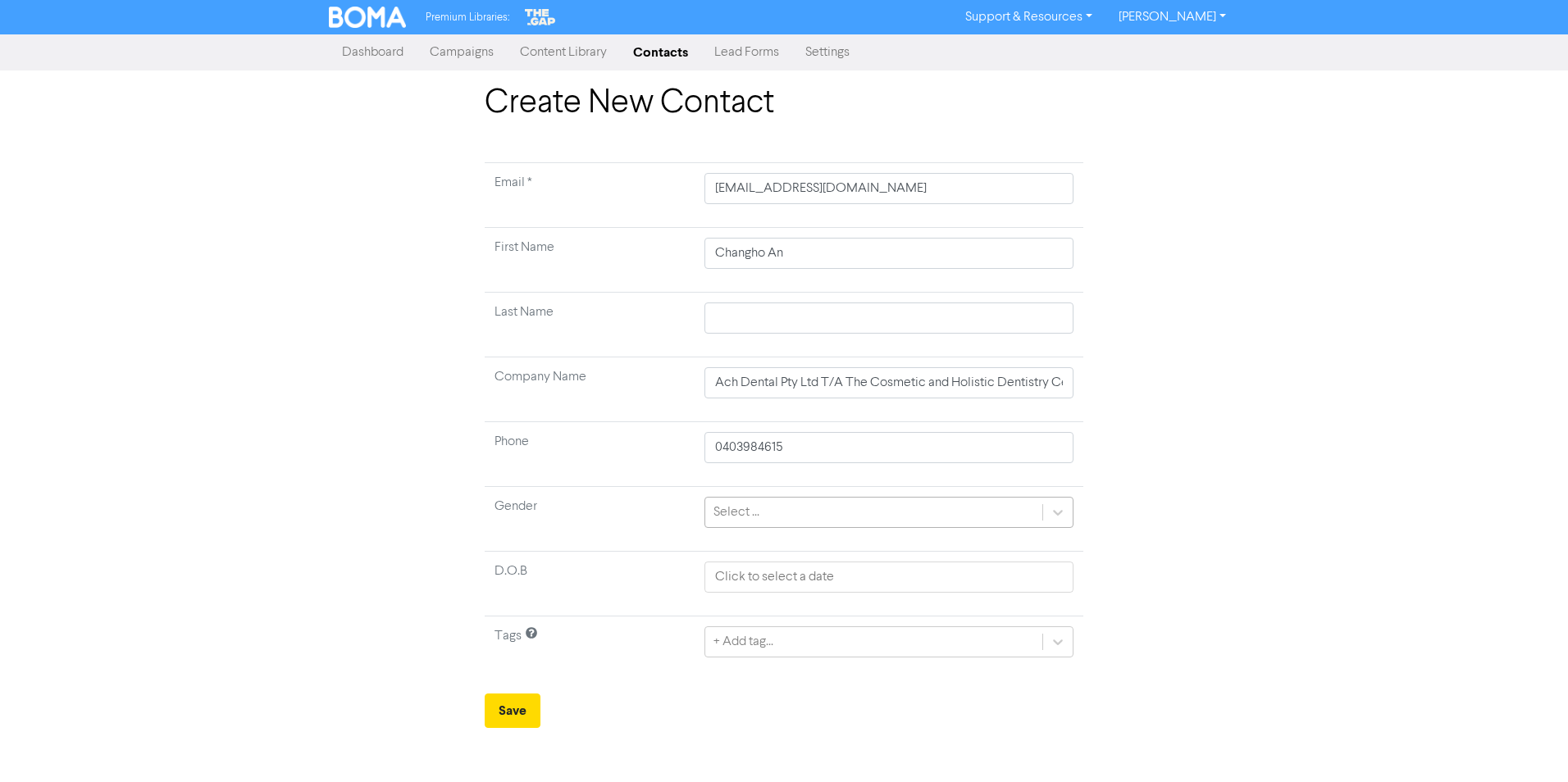
click at [881, 506] on div "Select ..." at bounding box center [873, 513] width 337 height 30
click at [1252, 468] on div "Create New Contact Email * [EMAIL_ADDRESS][DOMAIN_NAME] First Name [PERSON_NAME…" at bounding box center [784, 406] width 1568 height 645
drag, startPoint x: 763, startPoint y: 576, endPoint x: 785, endPoint y: 583, distance: 23.1
click at [763, 576] on input "text" at bounding box center [889, 577] width 369 height 31
select select "8"
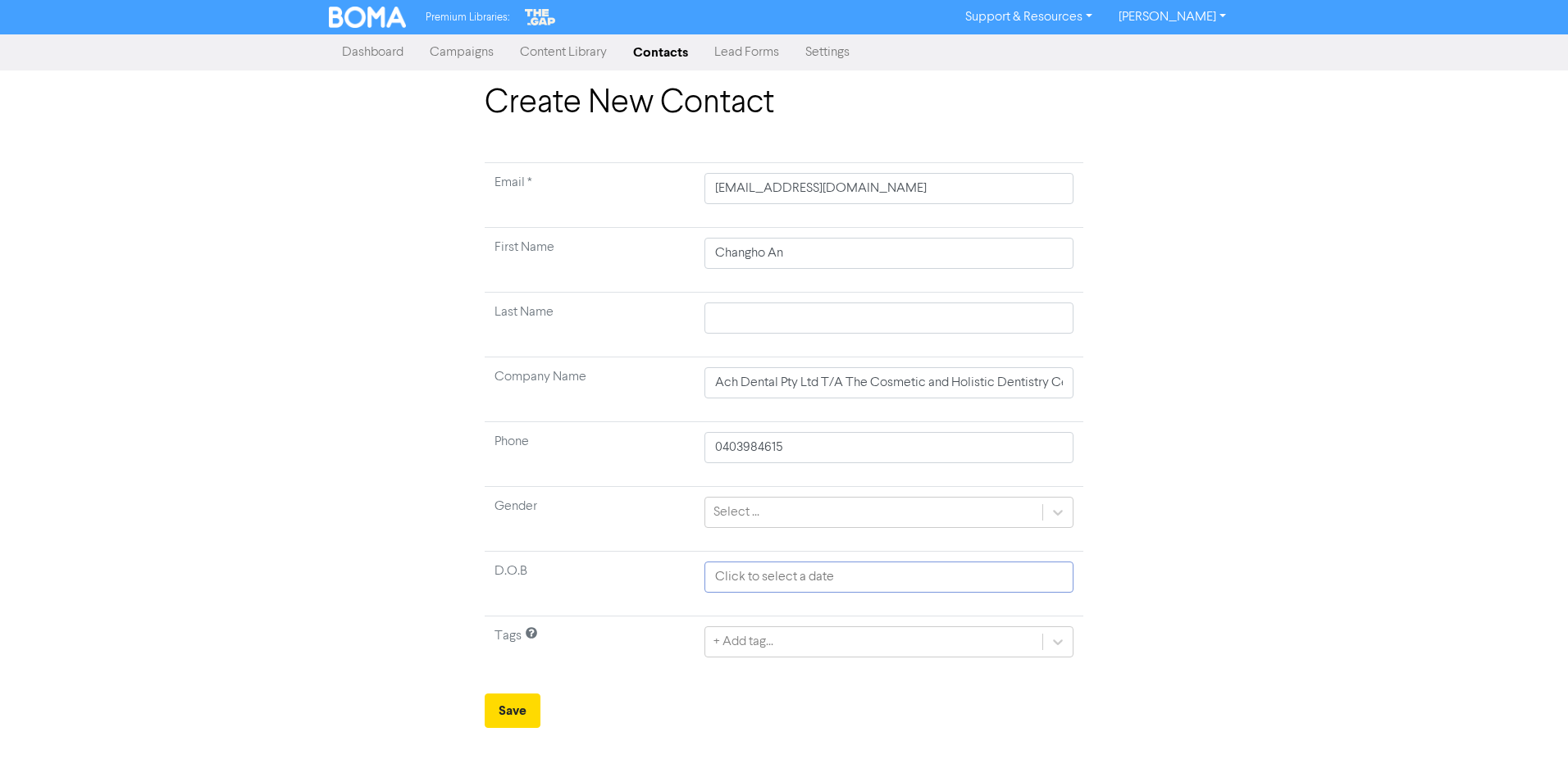
select select "2025"
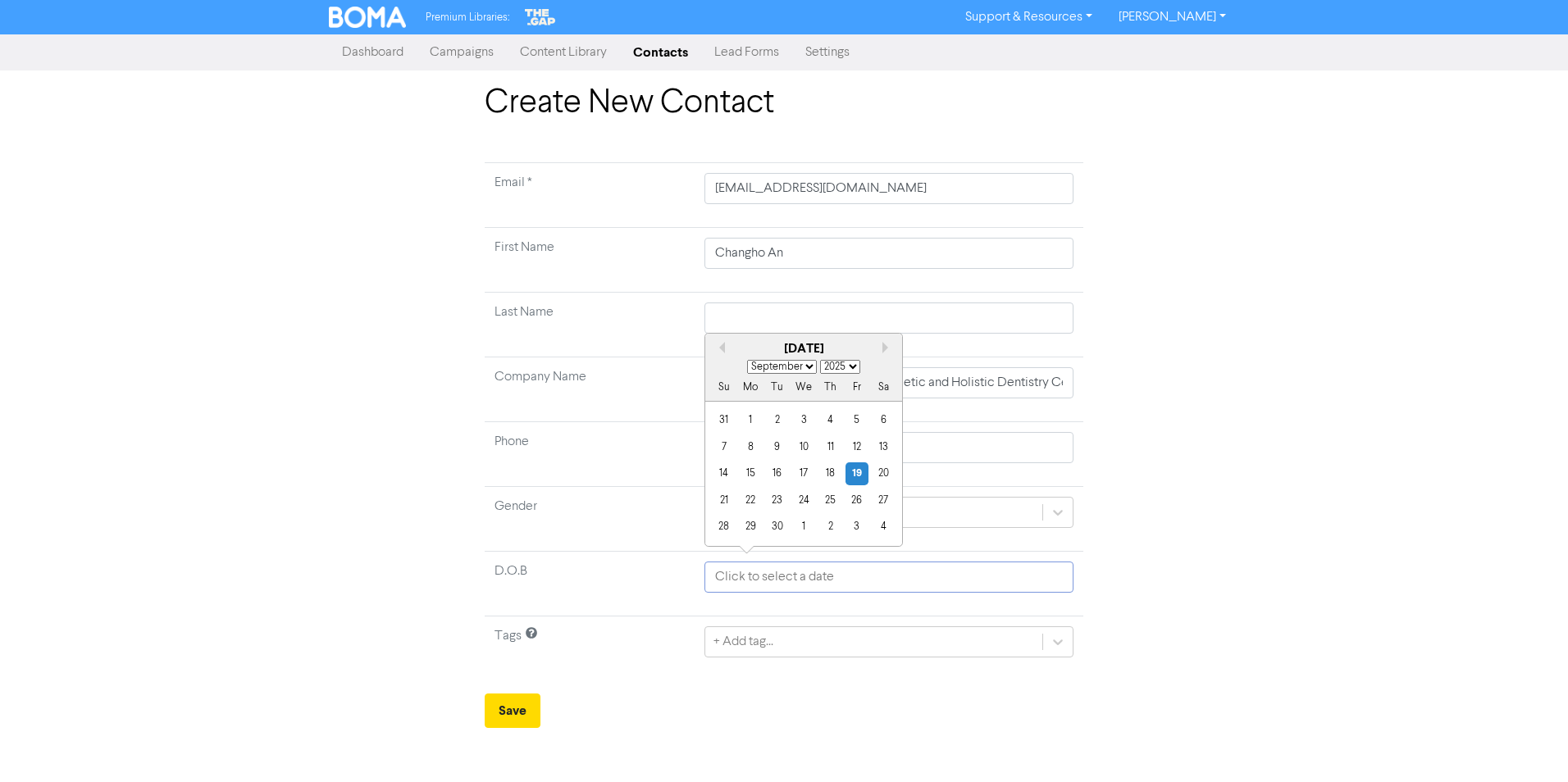
paste input "[DATE]"
type input "[DATE]"
click at [1177, 537] on div "Create New Contact Email * [EMAIL_ADDRESS][DOMAIN_NAME] First Name [PERSON_NAME…" at bounding box center [784, 406] width 935 height 645
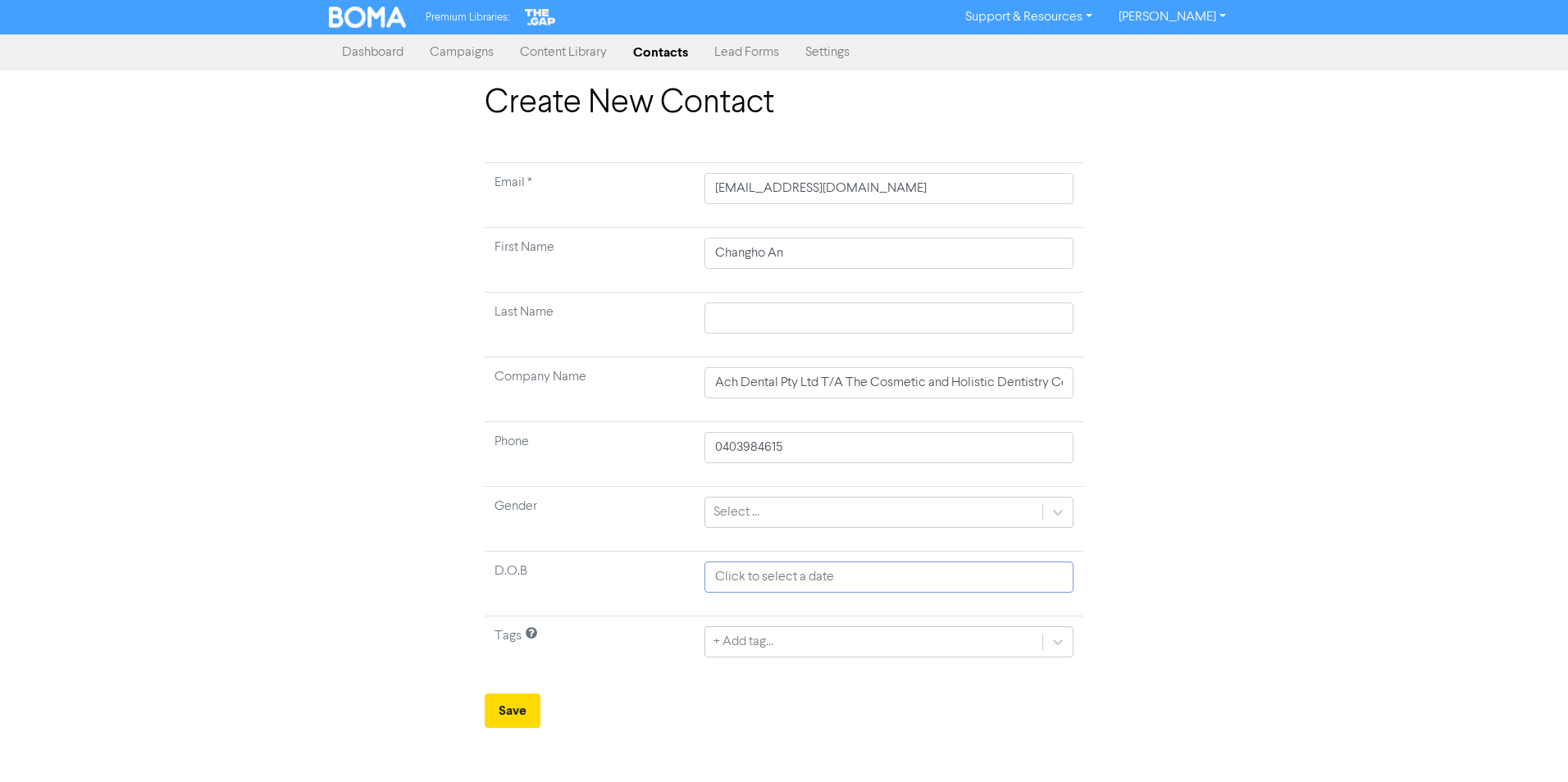
select select "8"
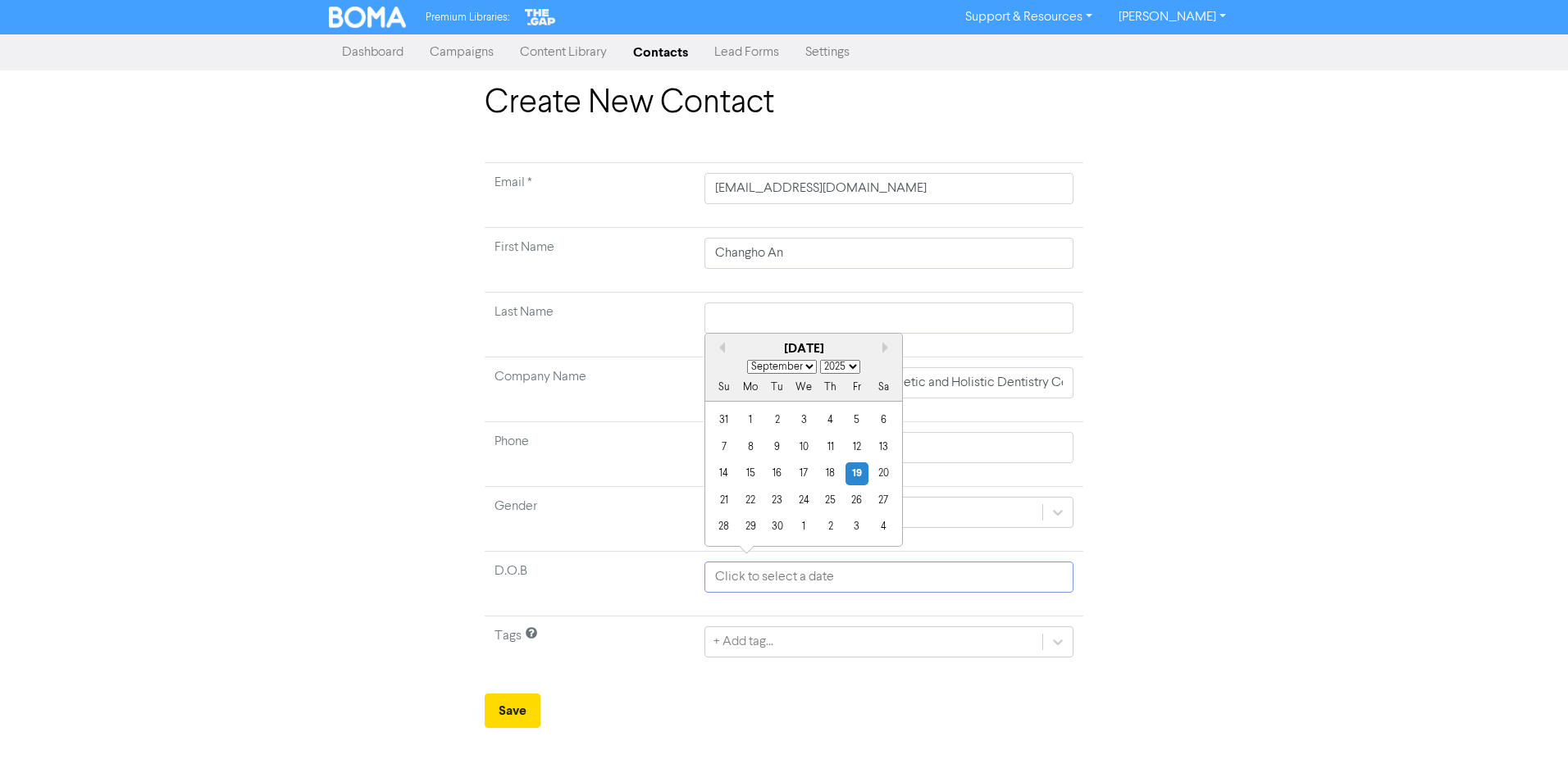
click at [948, 577] on input "text" at bounding box center [889, 577] width 369 height 31
drag, startPoint x: 847, startPoint y: 361, endPoint x: 854, endPoint y: 376, distance: 16.6
click at [847, 362] on select "1900 1901 1902 1903 1904 1905 1906 1907 1908 1909 1910 1911 1912 1913 1914 1915…" at bounding box center [840, 367] width 40 height 14
click at [838, 366] on select "1900 1901 1902 1903 1904 1905 1906 1907 1908 1909 1910 1911 1912 1913 1914 1915…" at bounding box center [840, 367] width 40 height 14
click at [833, 372] on select "1900 1901 1902 1903 1904 1905 1906 1907 1908 1909 1910 1911 1912 1913 1914 1915…" at bounding box center [840, 367] width 40 height 14
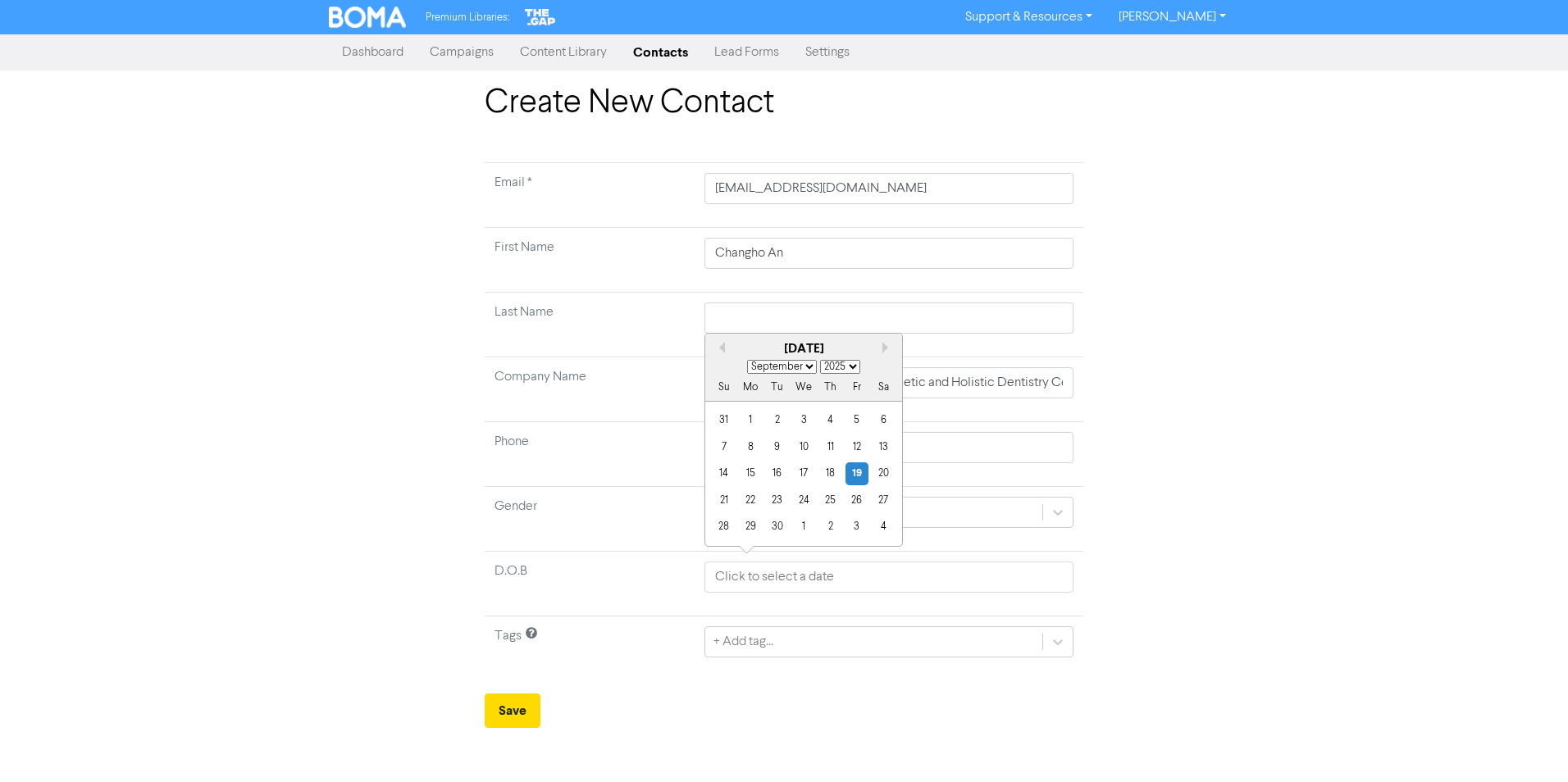
select select "1994"
click at [820, 360] on select "1900 1901 1902 1903 1904 1905 1906 1907 1908 1909 1910 1911 1912 1913 1914 1915…" at bounding box center [840, 367] width 40 height 14
drag, startPoint x: 783, startPoint y: 365, endPoint x: 783, endPoint y: 376, distance: 11.0
click at [783, 365] on select "January February March April May June July August September October November De…" at bounding box center [782, 367] width 70 height 14
select select "9"
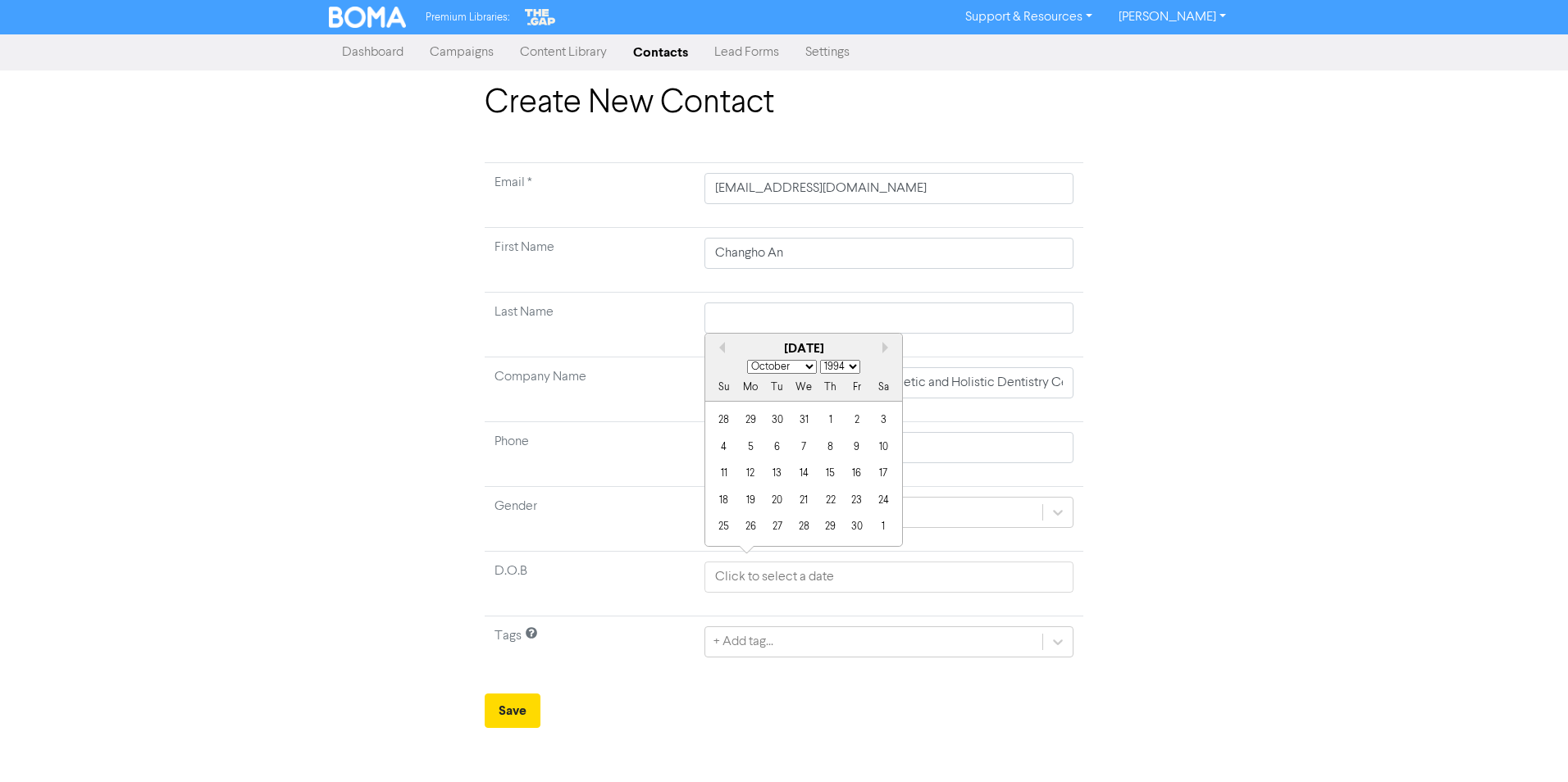
click at [747, 360] on select "January February March April May June July August September October November De…" at bounding box center [782, 367] width 70 height 14
click at [786, 528] on div "25" at bounding box center [777, 527] width 22 height 22
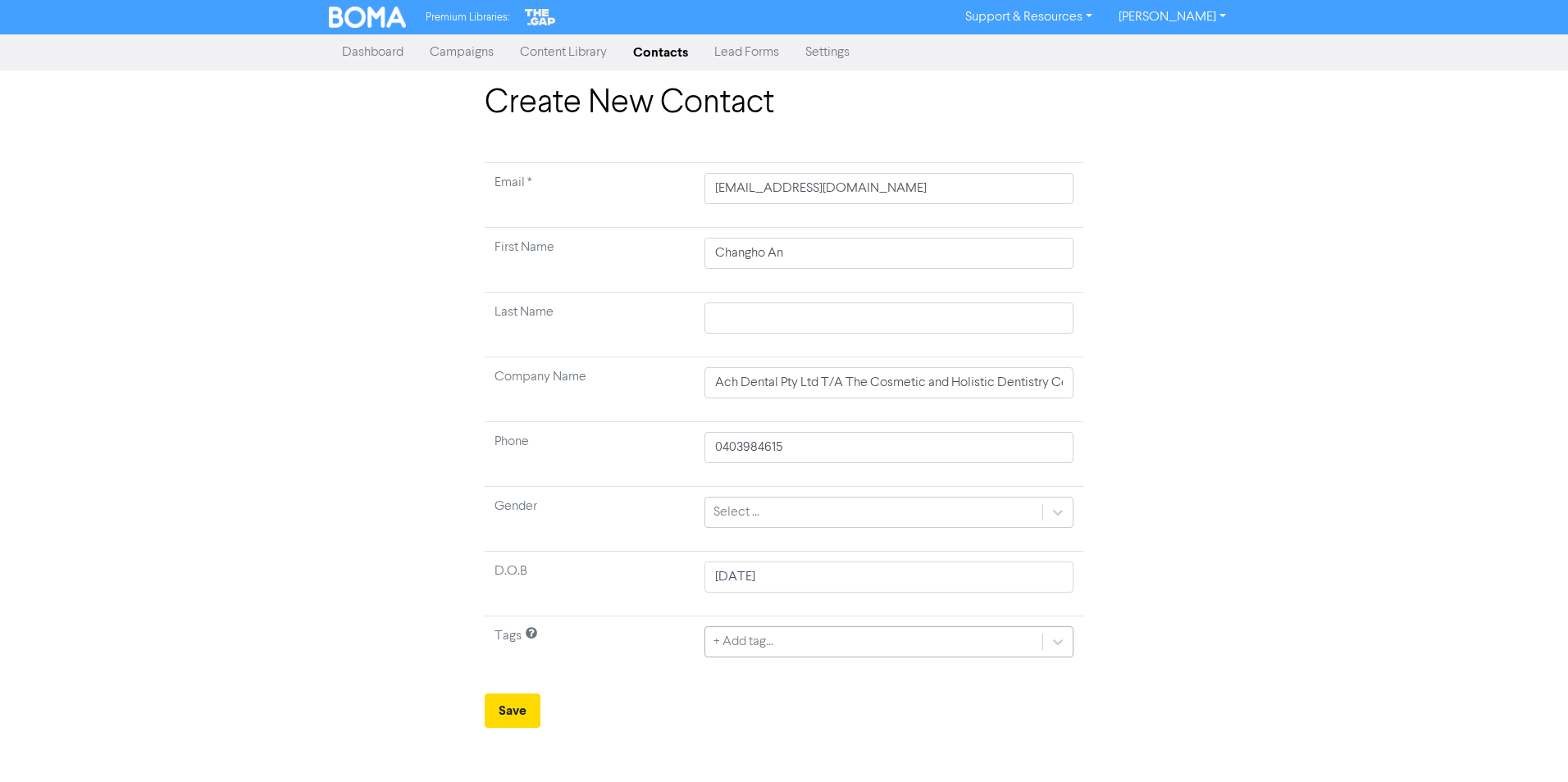
click at [808, 604] on div "+ Add tag..." at bounding box center [873, 642] width 337 height 30
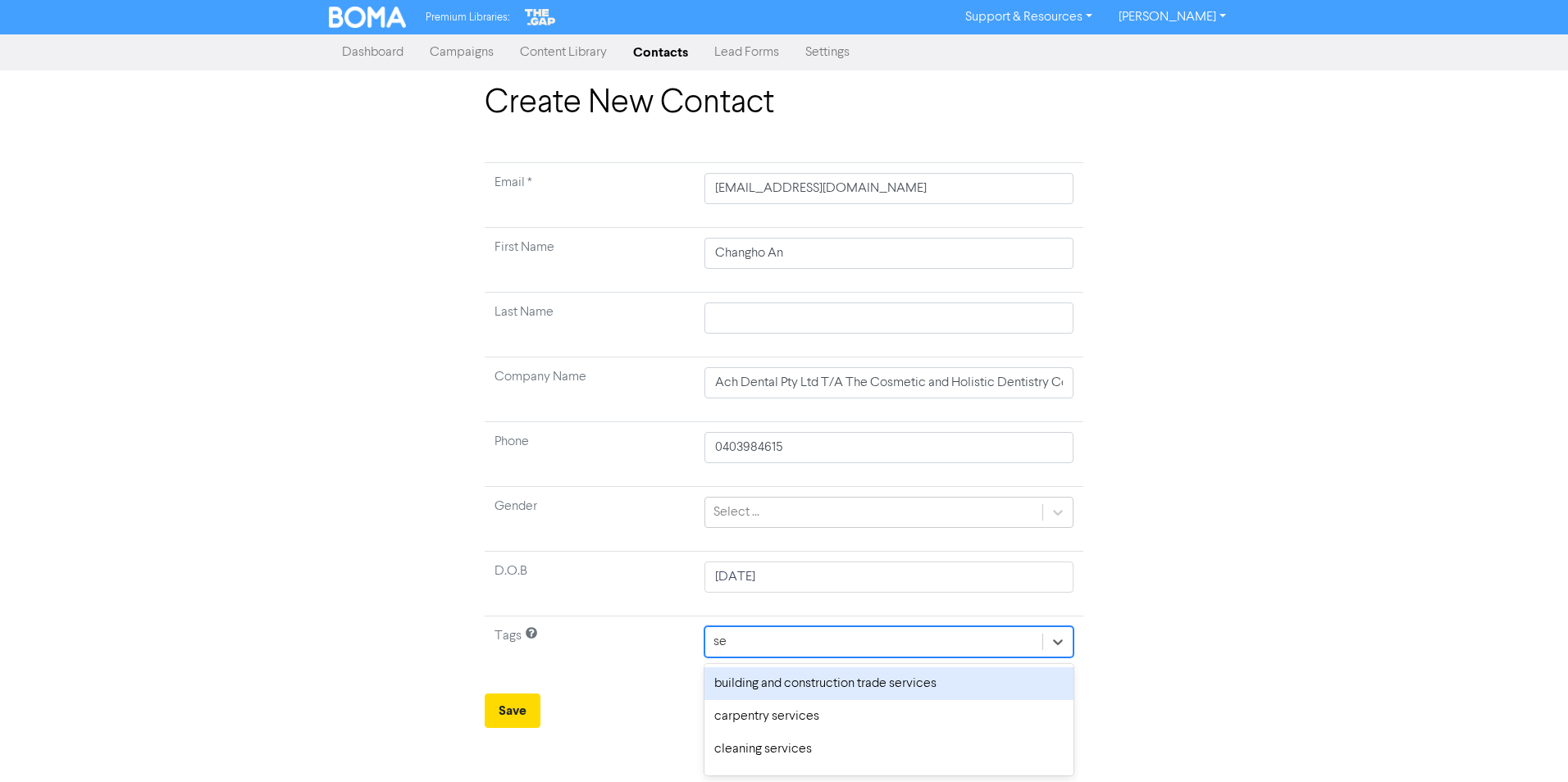
type input "ser"
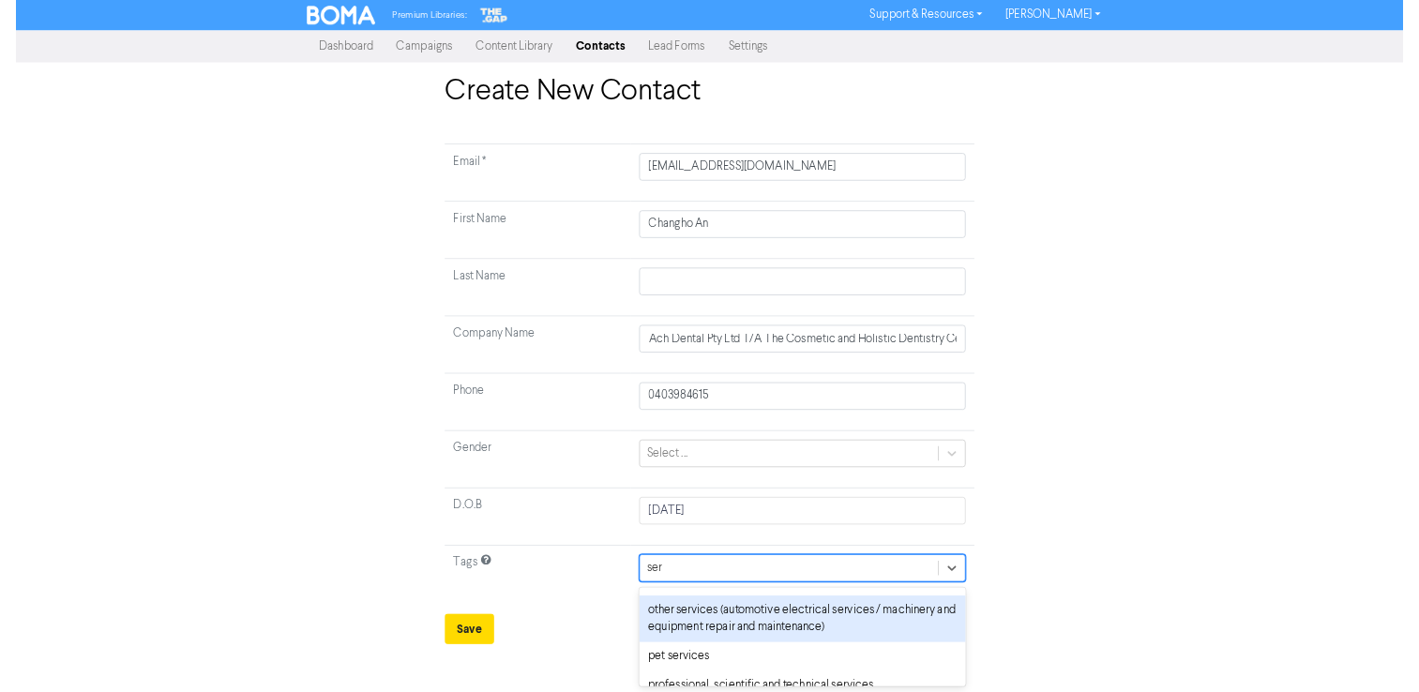
scroll to position [188, 0]
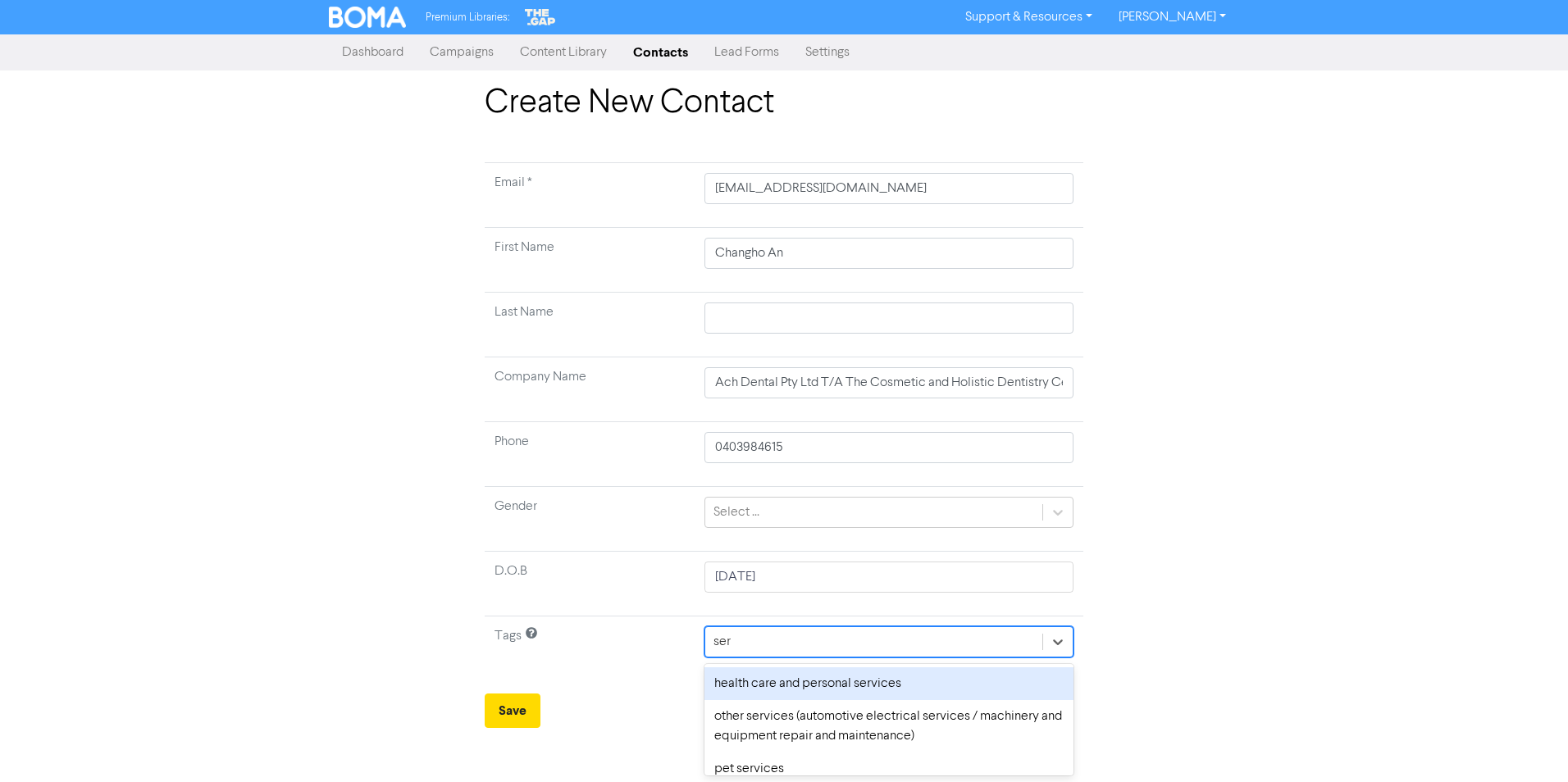
click at [876, 604] on div "health care and personal services" at bounding box center [889, 684] width 369 height 33
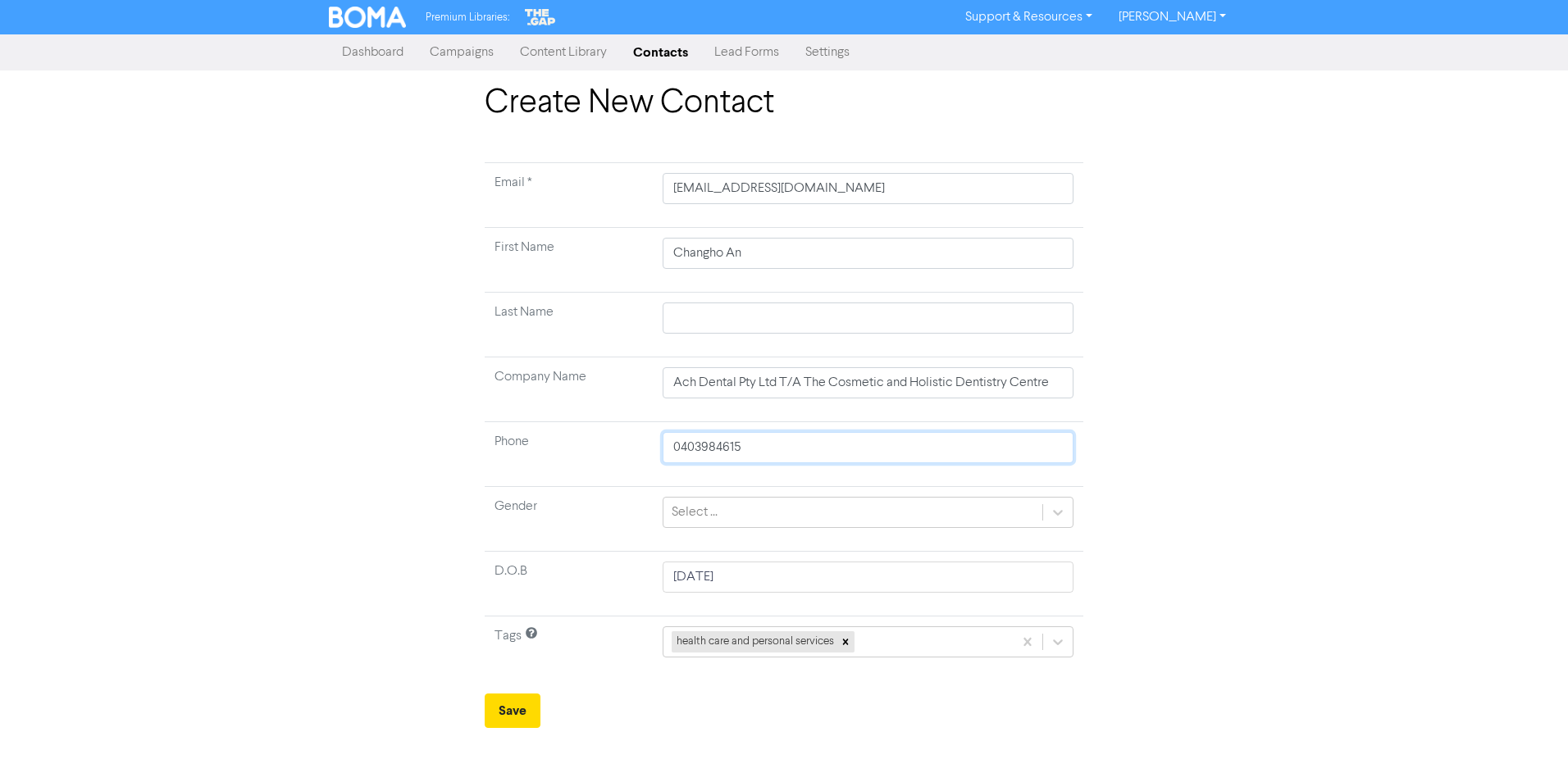
drag, startPoint x: 687, startPoint y: 441, endPoint x: 695, endPoint y: 457, distance: 17.9
click at [687, 441] on input "0403984615" at bounding box center [868, 448] width 411 height 31
type input "04 03984615"
click at [669, 604] on div "Premium Libraries: Support & Resources Video Tutorials FAQ & Guides Marketing E…" at bounding box center [784, 391] width 1568 height 782
click at [717, 449] on input "04 03984615" at bounding box center [868, 448] width 411 height 31
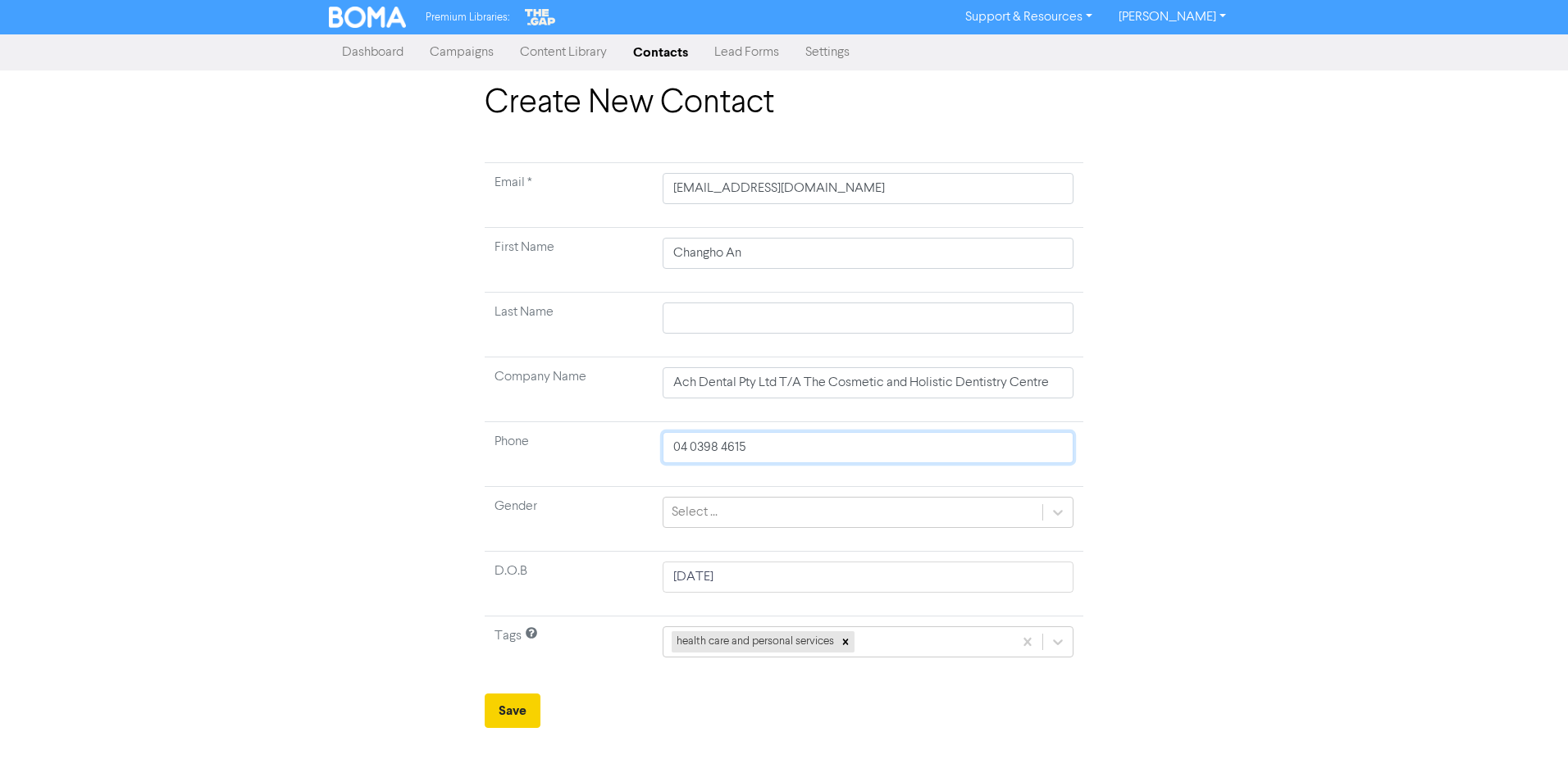
type input "04 0398 4615"
click at [516, 604] on button "Save" at bounding box center [512, 710] width 56 height 34
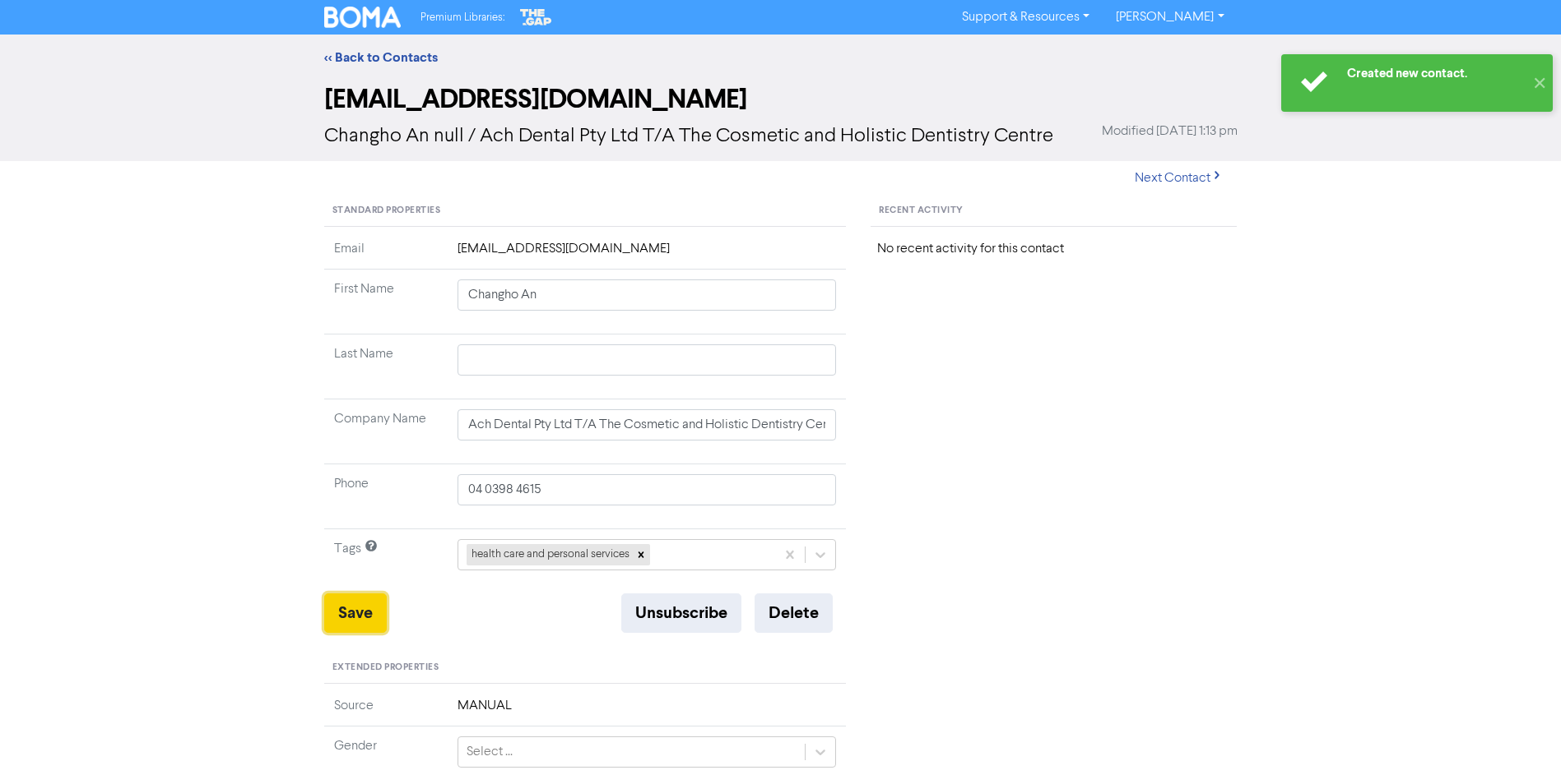
click at [377, 606] on button "Save" at bounding box center [354, 613] width 62 height 39
click at [397, 54] on link "<< Back to Contacts" at bounding box center [380, 57] width 113 height 17
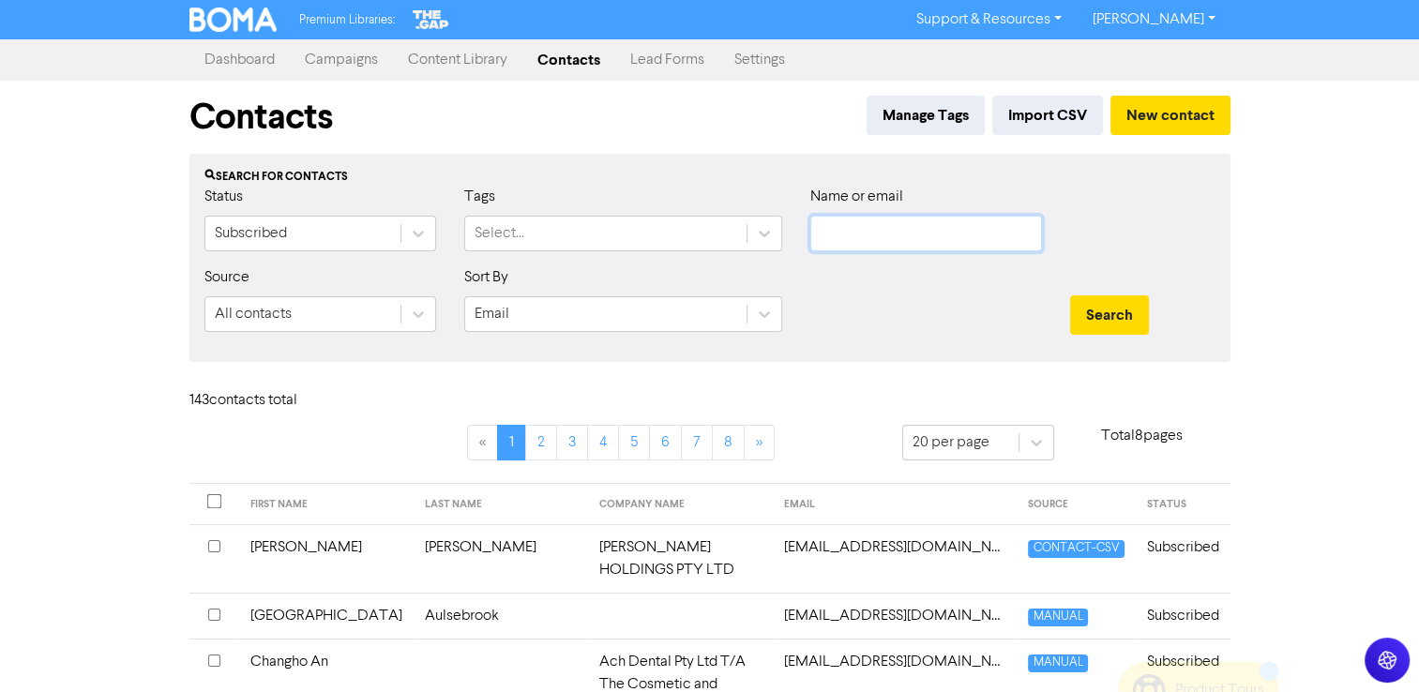
click at [865, 226] on input "text" at bounding box center [926, 234] width 232 height 36
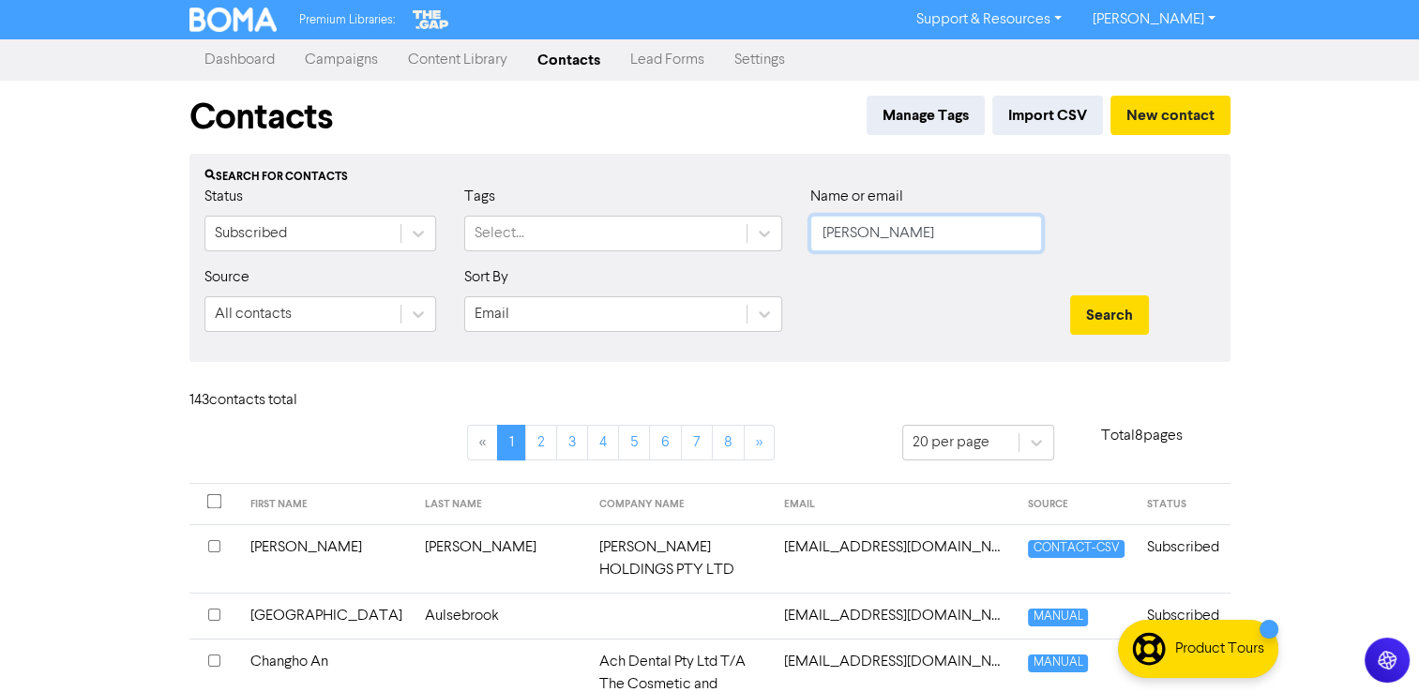
type input "[PERSON_NAME]"
click at [1070, 295] on button "Search" at bounding box center [1109, 314] width 79 height 39
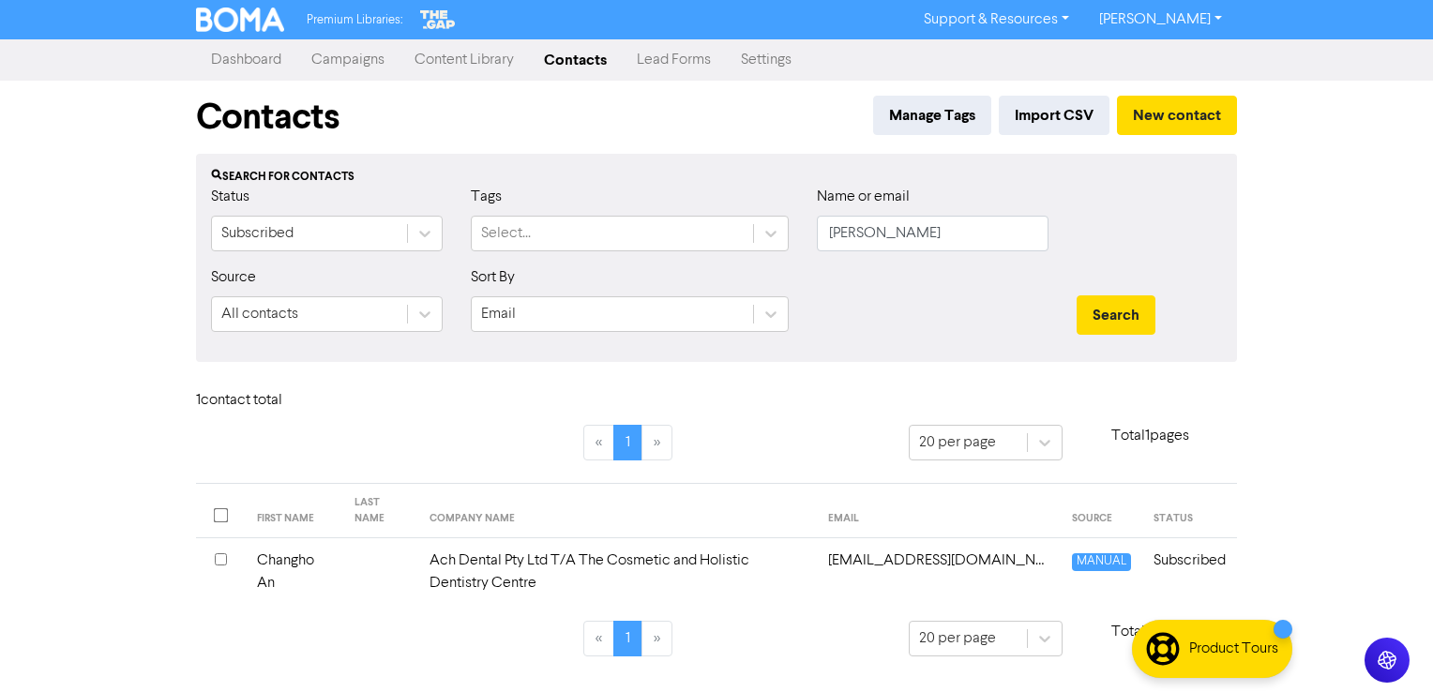
click at [328, 59] on link "Campaigns" at bounding box center [347, 60] width 103 height 38
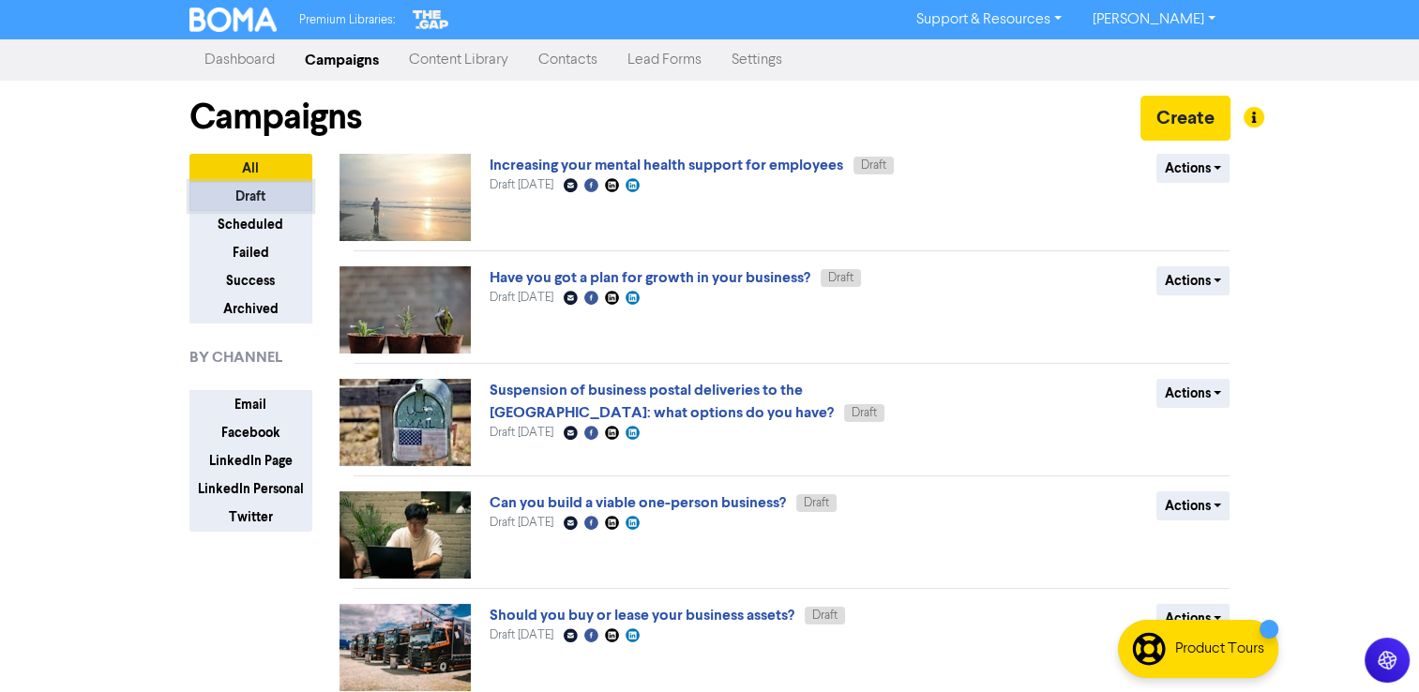
click at [265, 193] on button "Draft" at bounding box center [250, 196] width 123 height 29
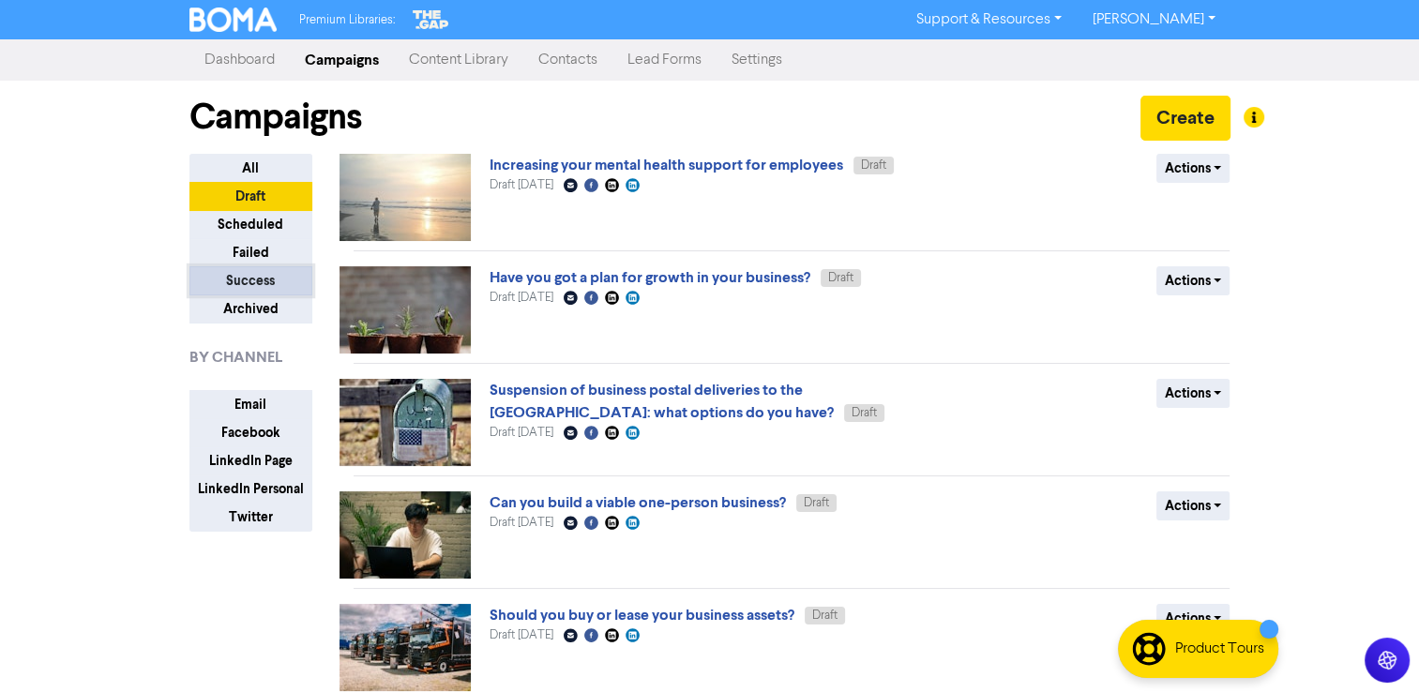
click at [253, 282] on button "Success" at bounding box center [250, 280] width 123 height 29
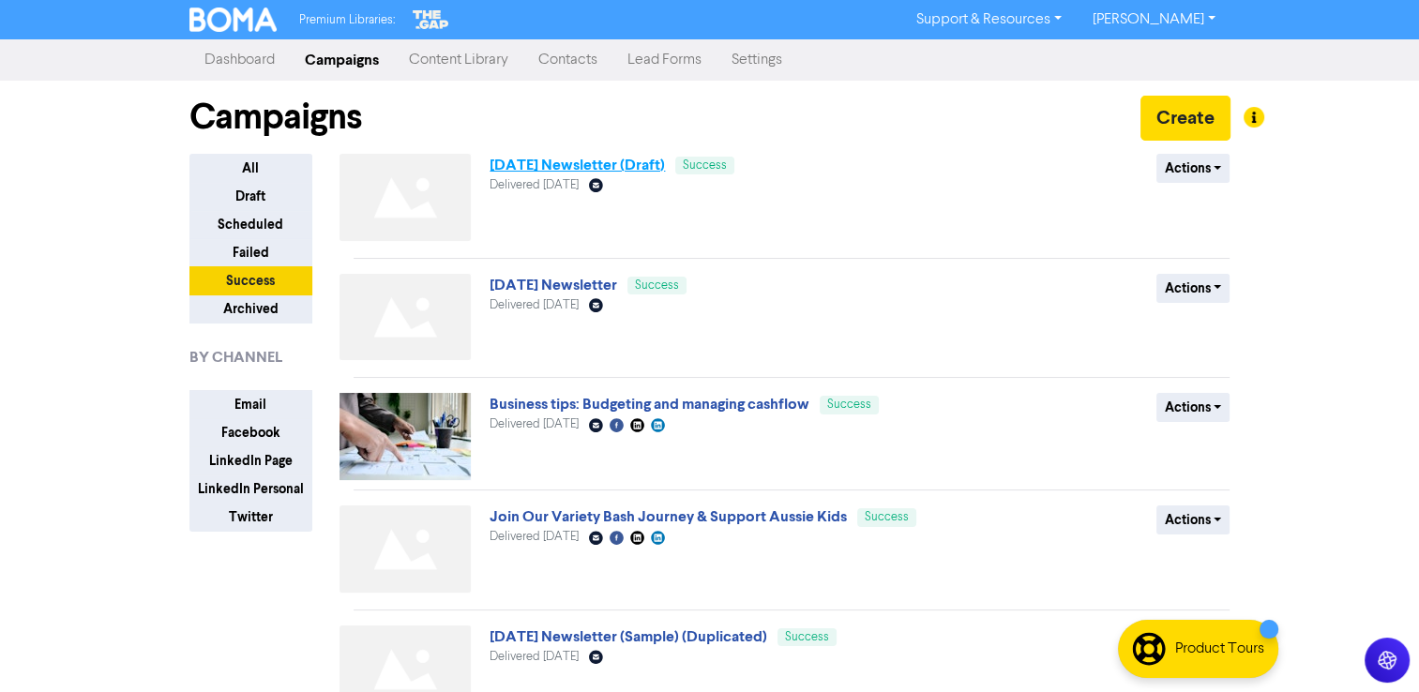
click at [548, 163] on link "[DATE] Newsletter (Draft)" at bounding box center [576, 165] width 175 height 19
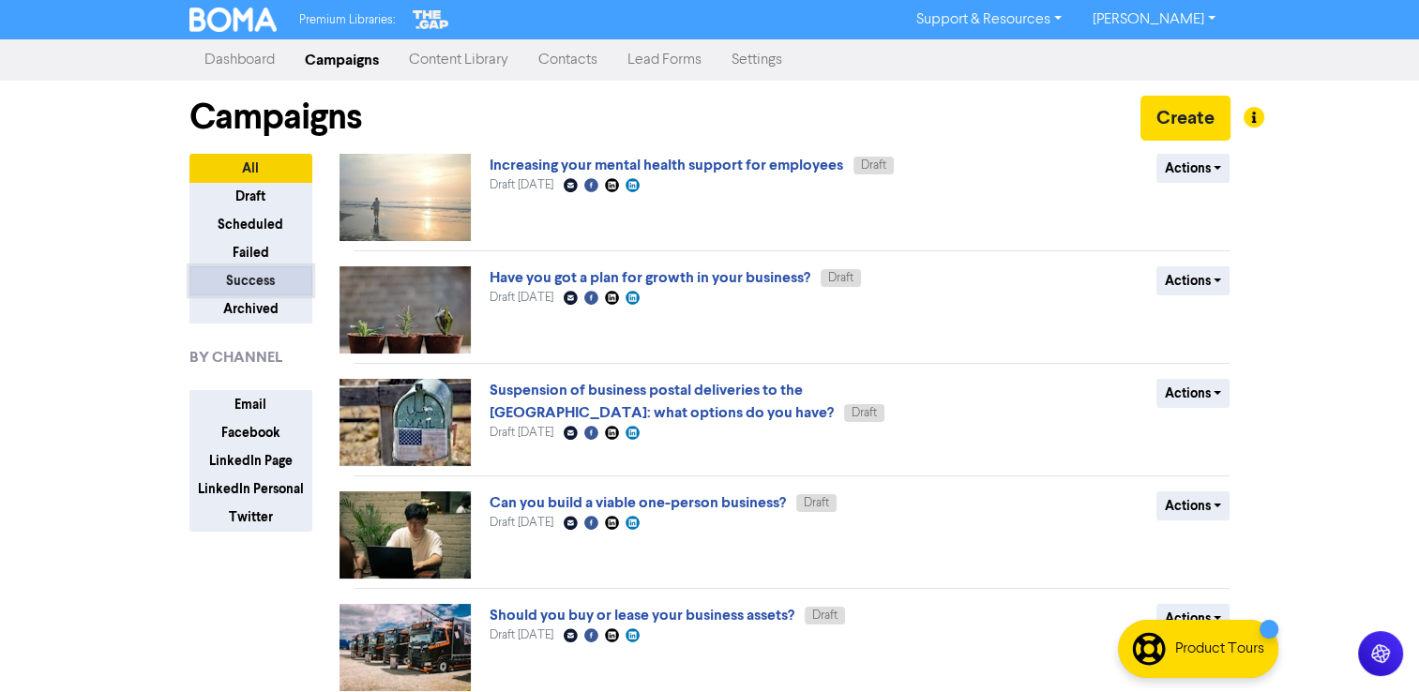
click at [248, 277] on button "Success" at bounding box center [250, 280] width 123 height 29
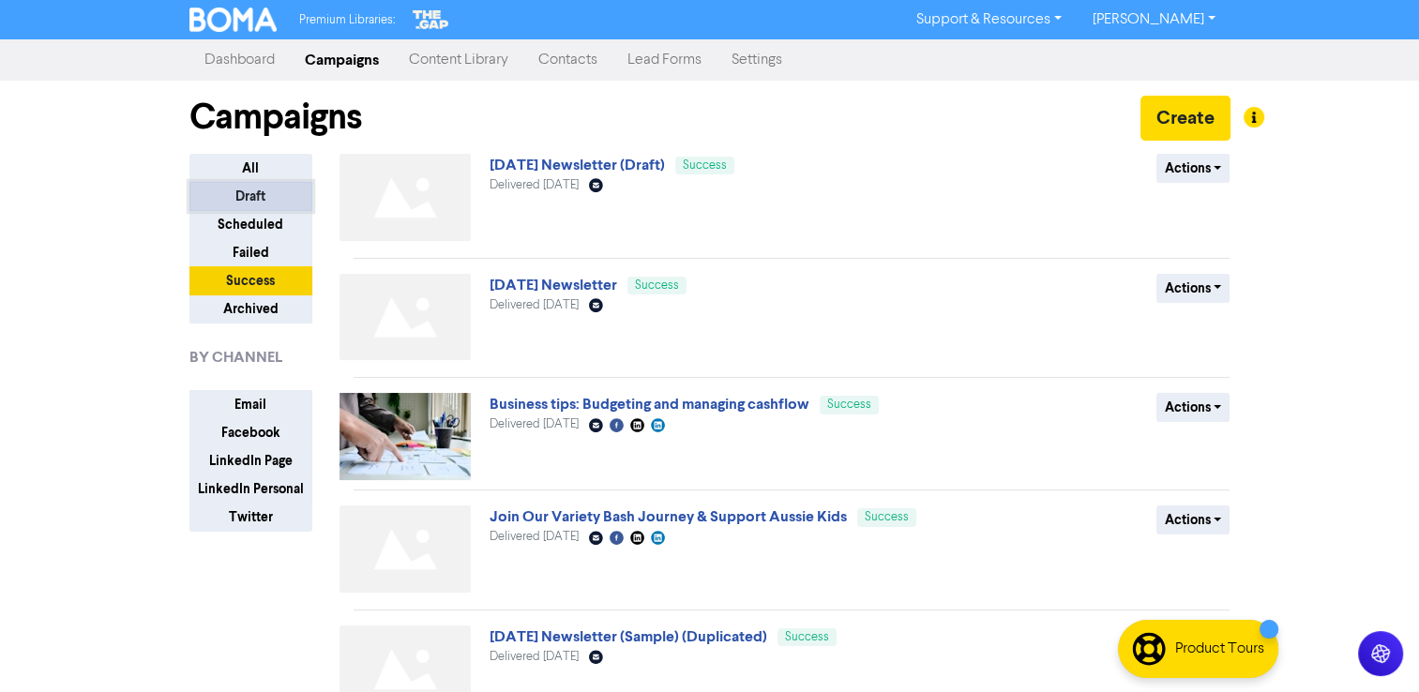
click at [249, 199] on button "Draft" at bounding box center [250, 196] width 123 height 29
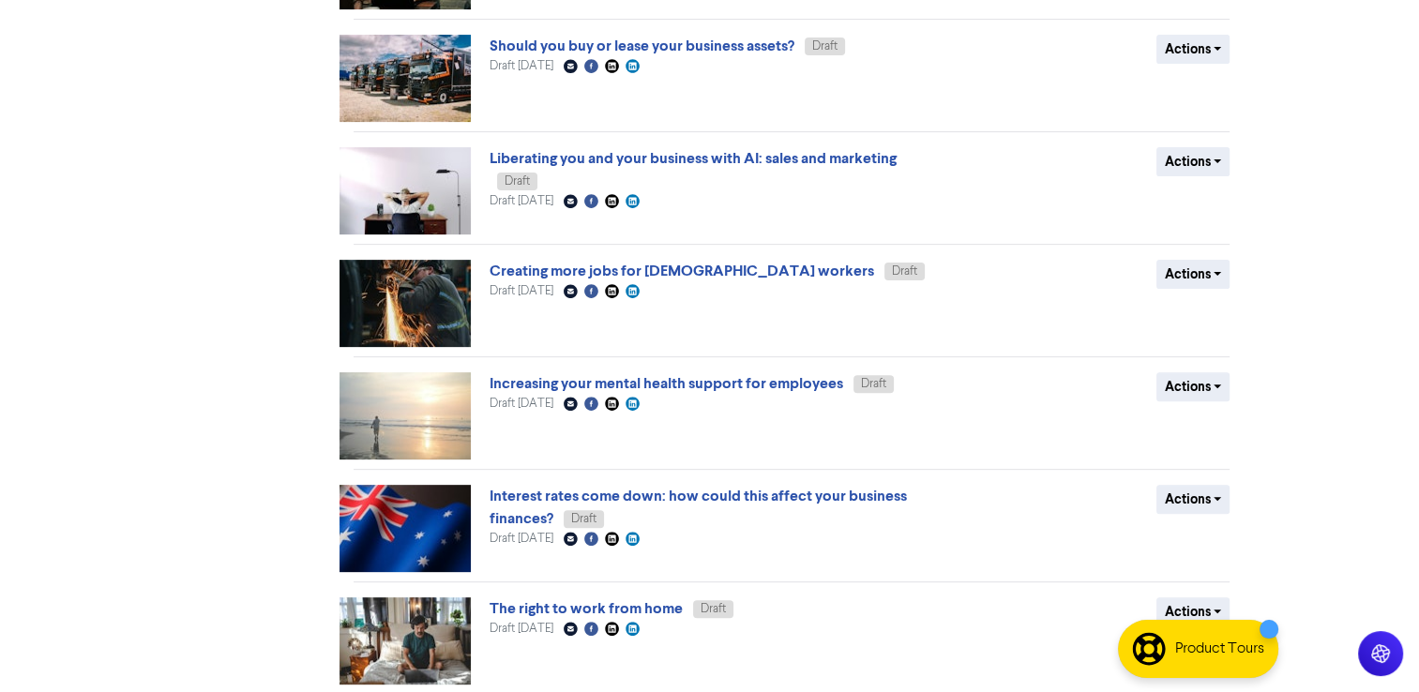
scroll to position [639, 0]
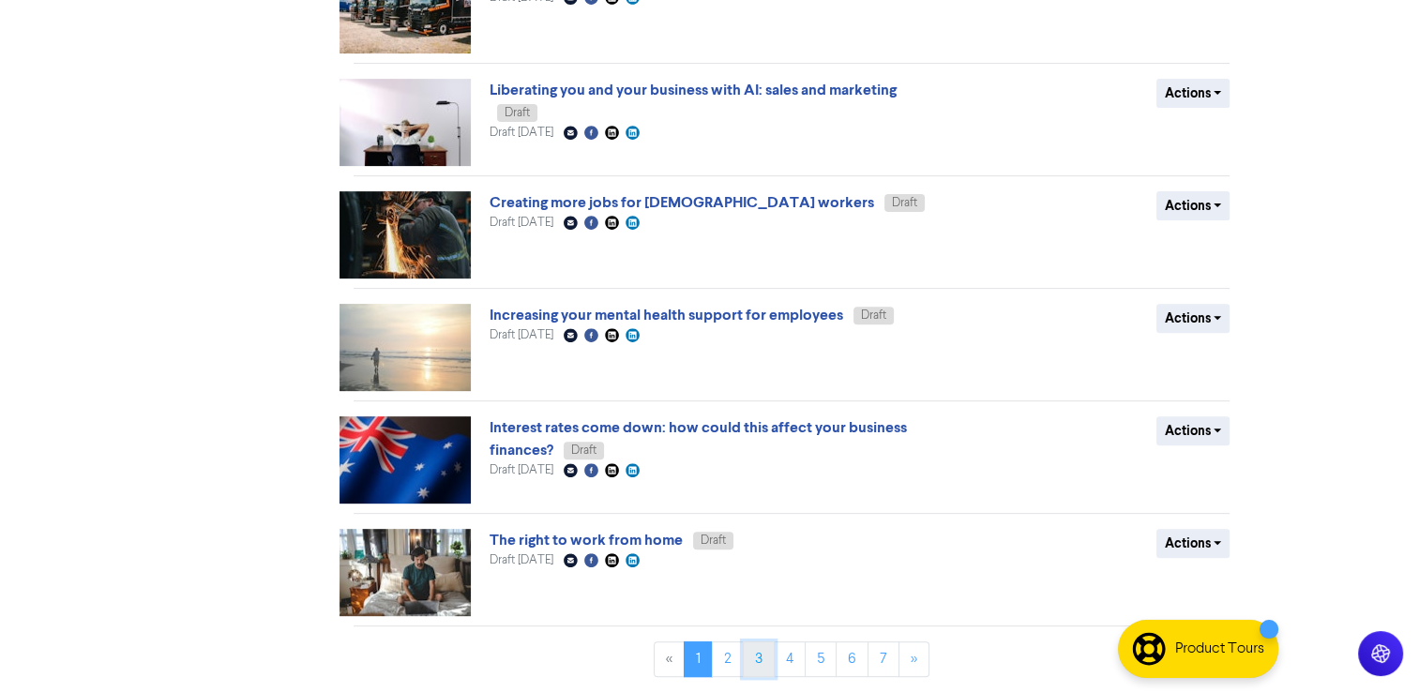
click at [759, 666] on link "3" at bounding box center [759, 659] width 32 height 36
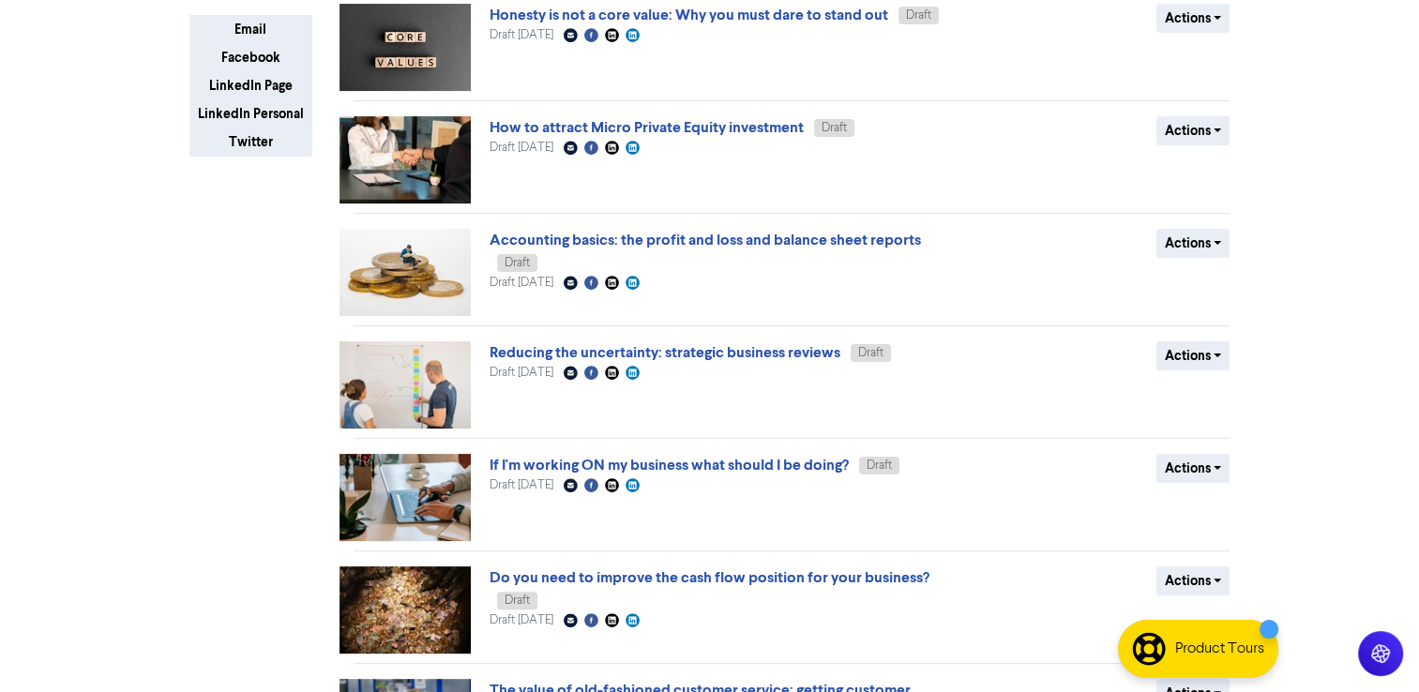
scroll to position [618, 0]
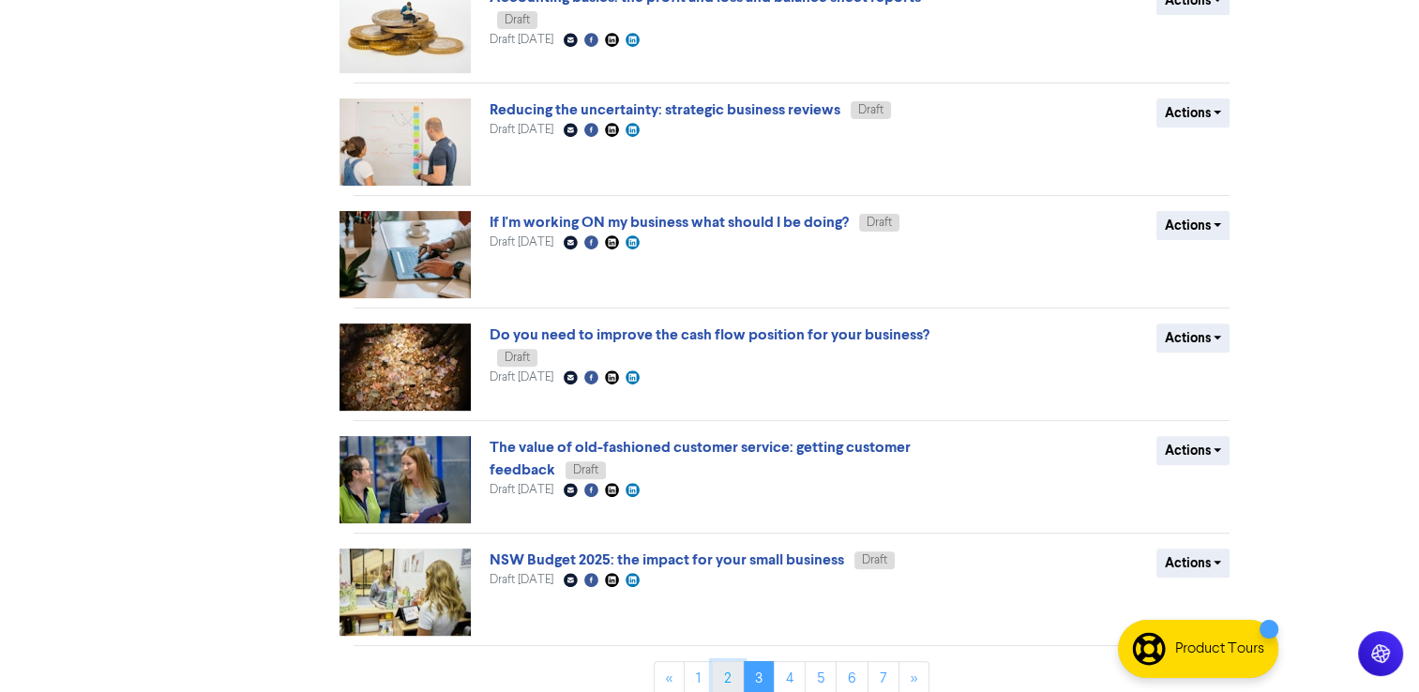
click at [726, 661] on link "2" at bounding box center [728, 679] width 32 height 36
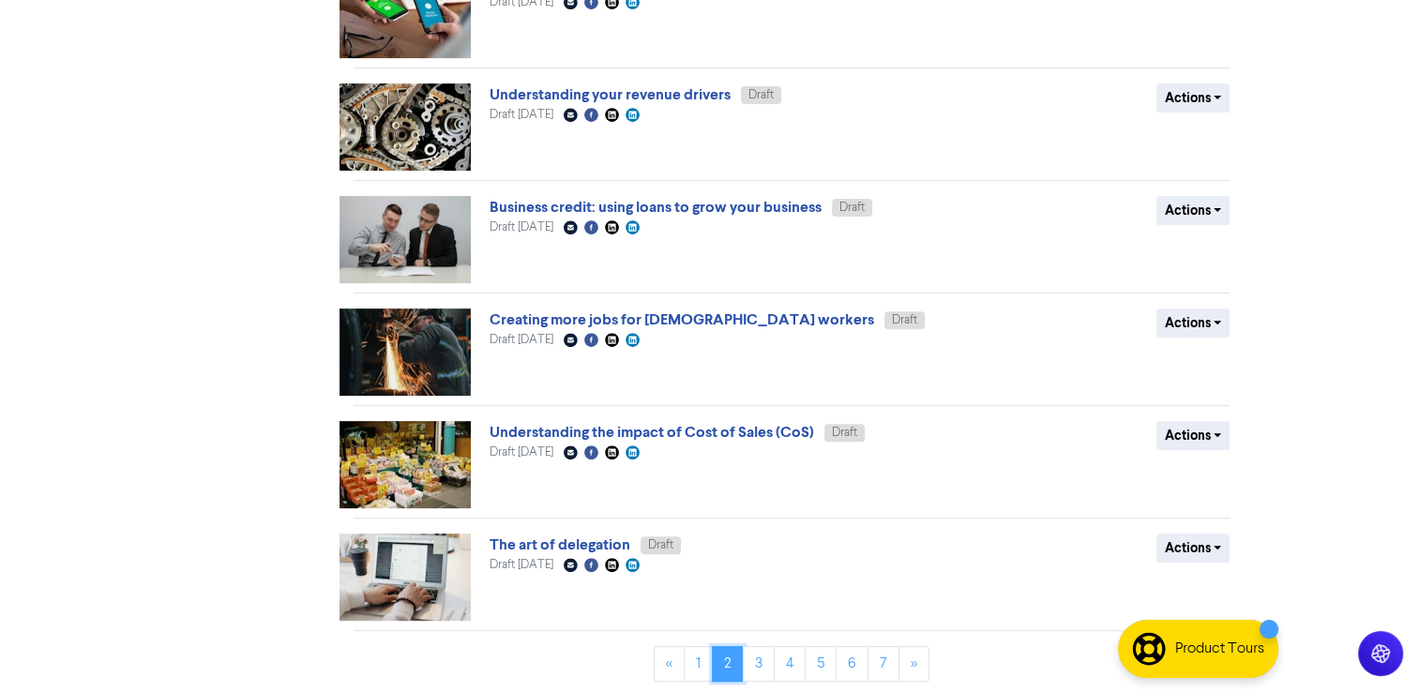
scroll to position [640, 0]
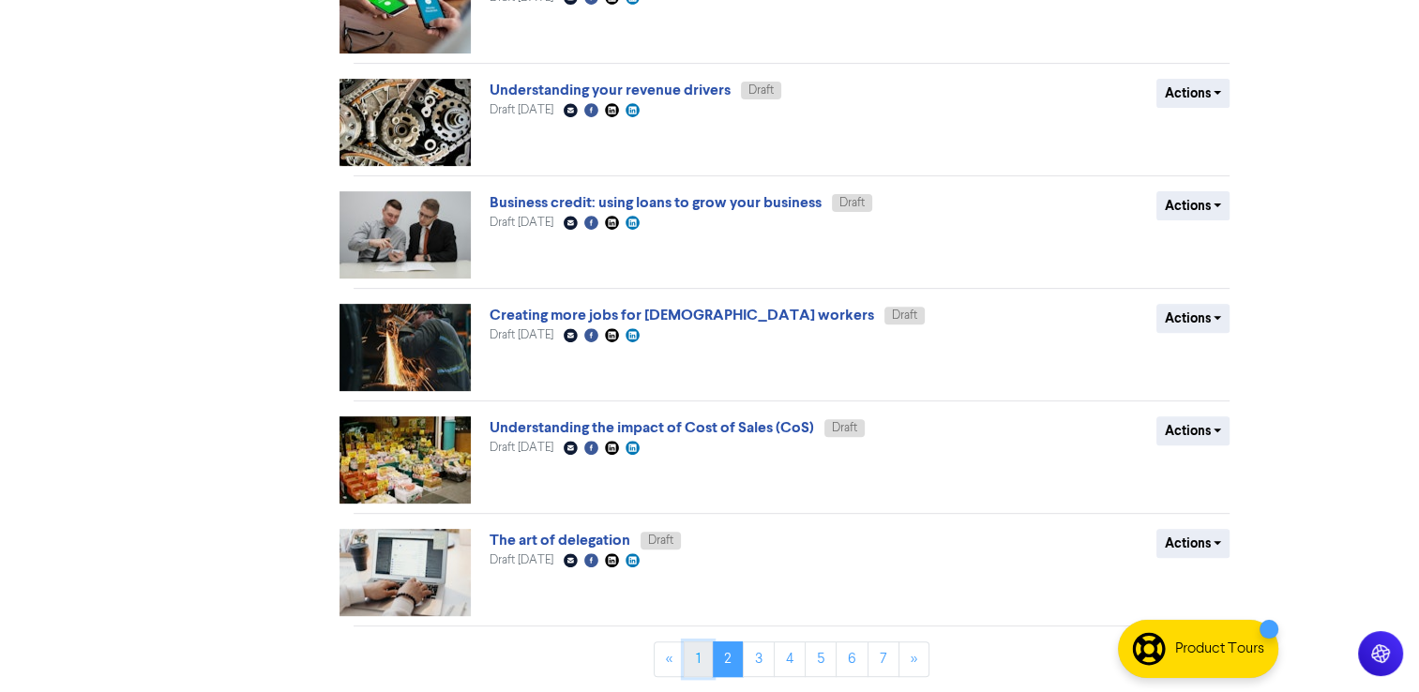
click at [698, 665] on link "1" at bounding box center [698, 659] width 29 height 36
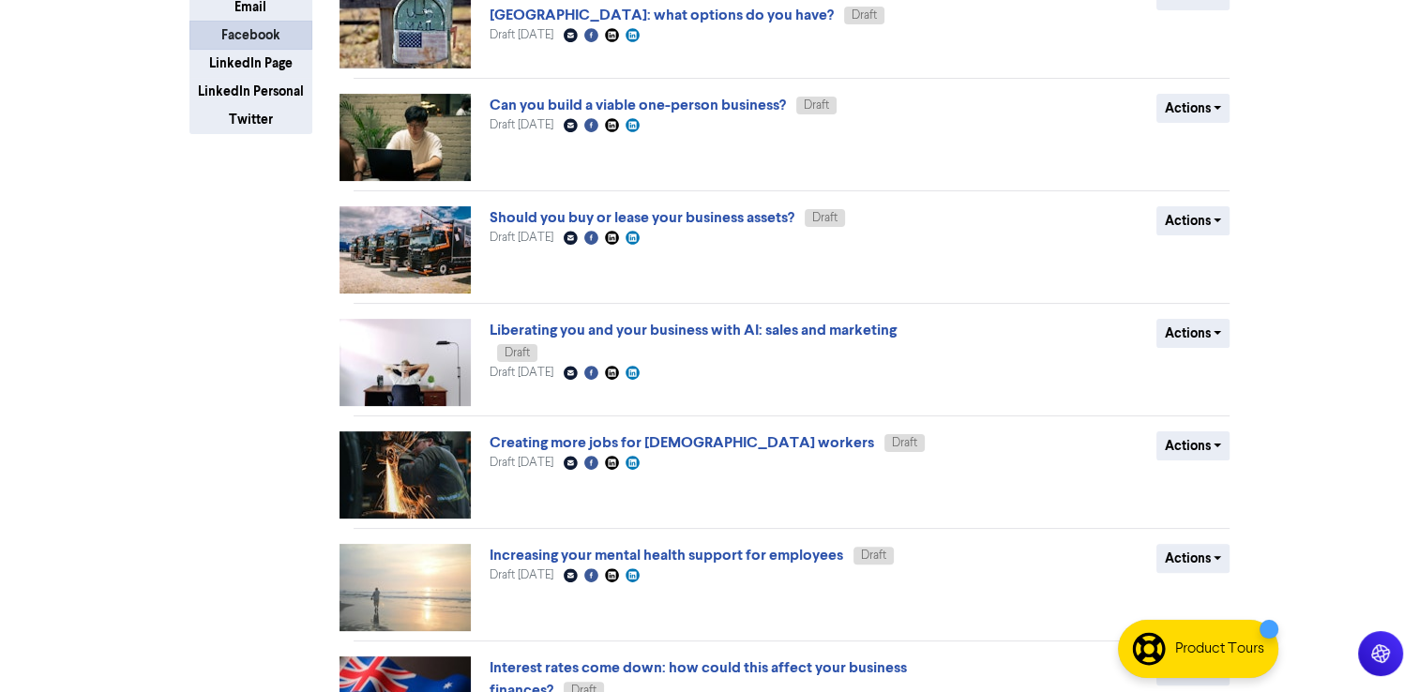
scroll to position [264, 0]
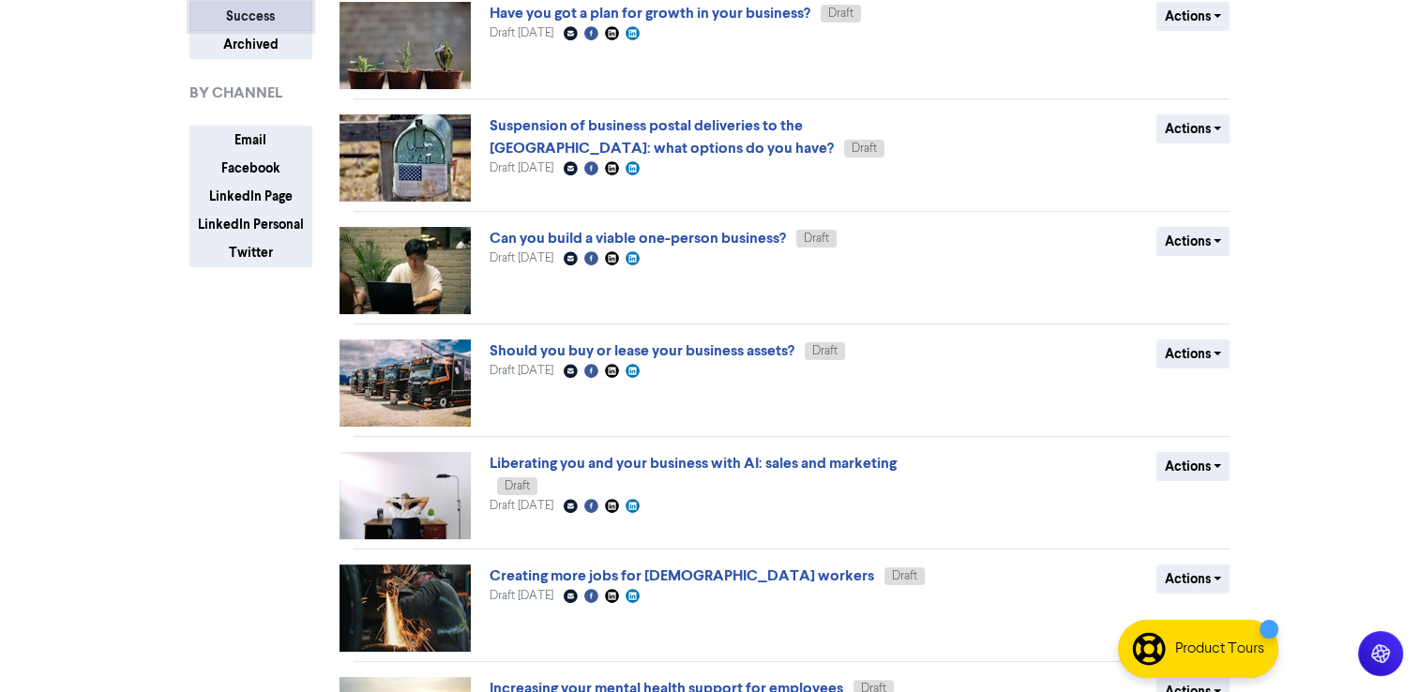
click at [252, 13] on button "Success" at bounding box center [250, 16] width 123 height 29
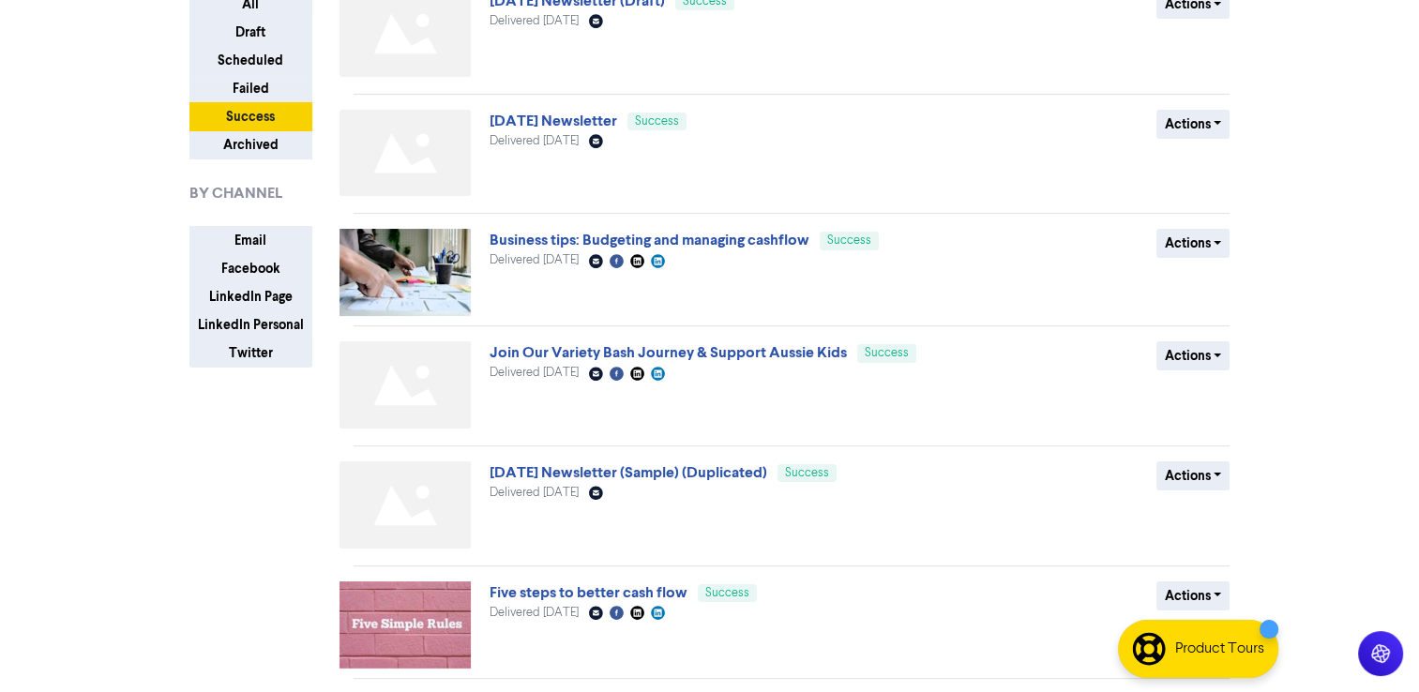
scroll to position [0, 0]
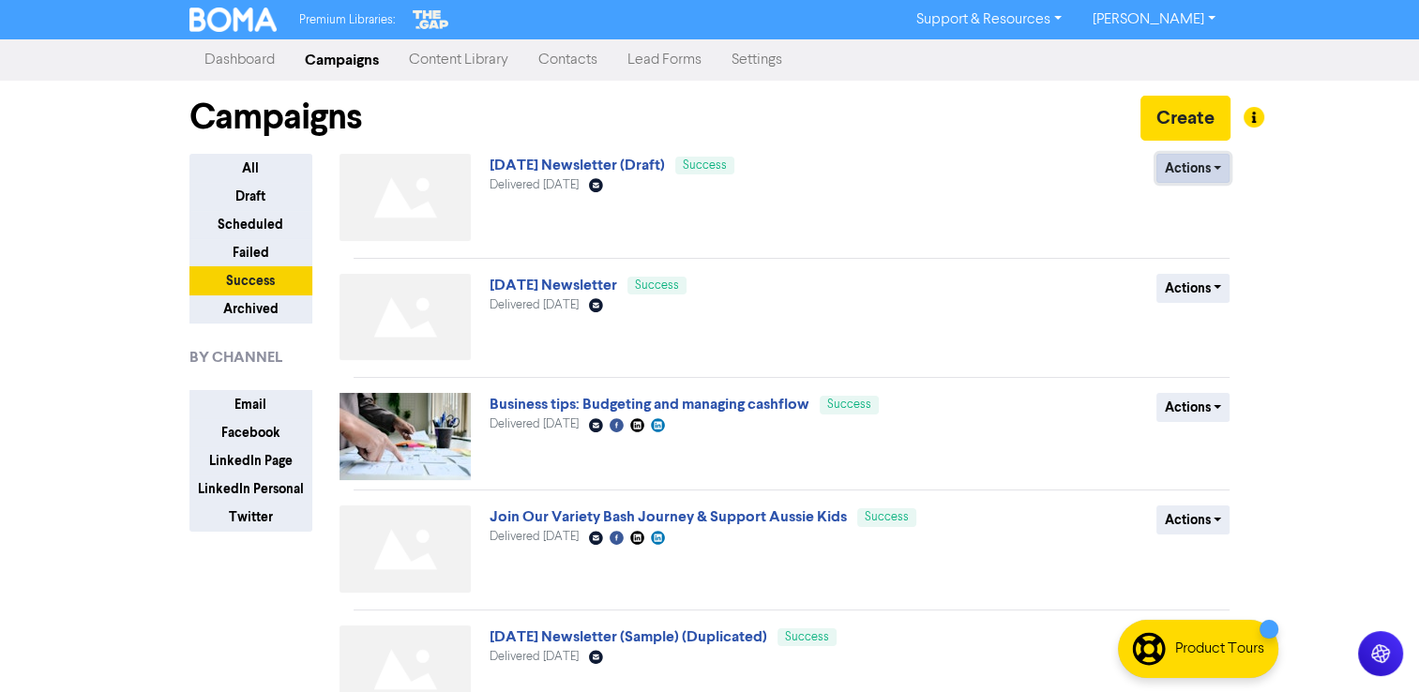
click at [1210, 171] on button "Actions" at bounding box center [1193, 168] width 74 height 29
click at [1240, 213] on button "Duplicate" at bounding box center [1231, 207] width 148 height 30
click at [236, 199] on button "Draft" at bounding box center [250, 196] width 123 height 29
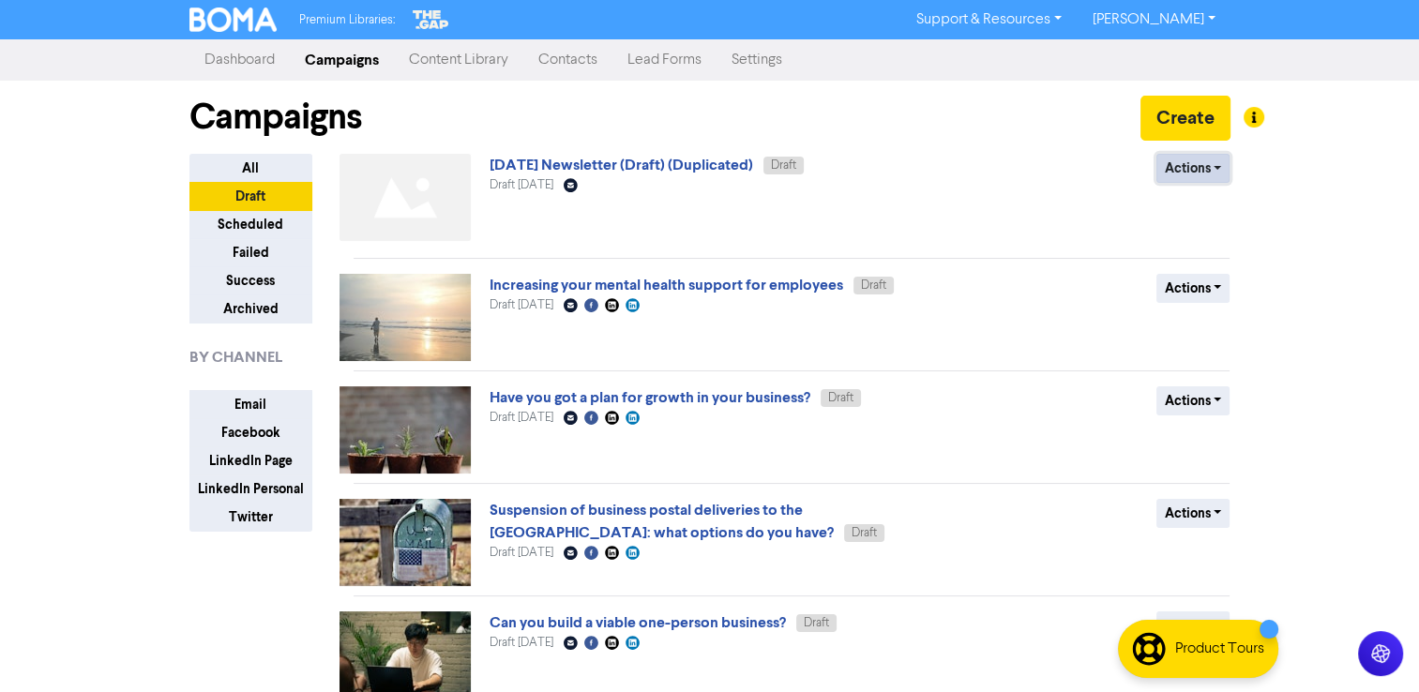
click at [1213, 164] on button "Actions" at bounding box center [1193, 168] width 74 height 29
click at [1212, 266] on button "Rename" at bounding box center [1231, 267] width 148 height 30
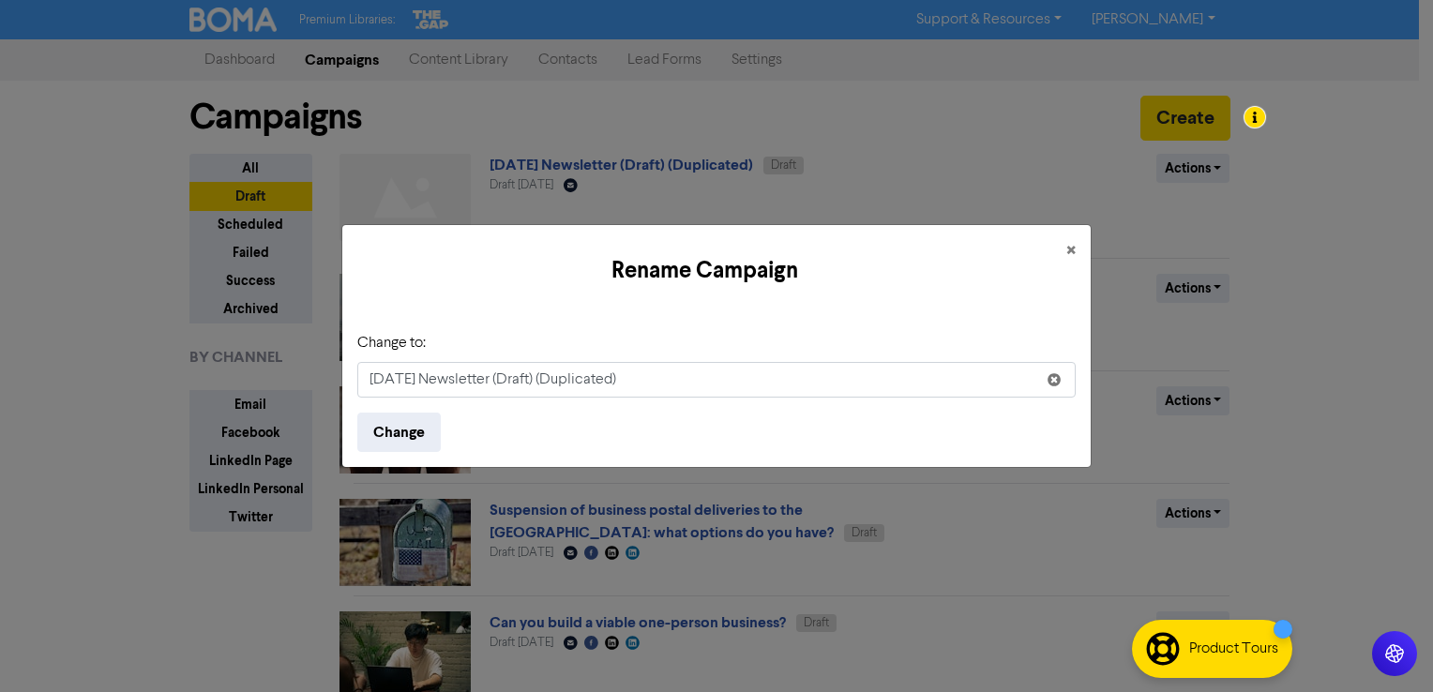
click at [534, 381] on input "[DATE] Newsletter (Draft) (Duplicated)" at bounding box center [716, 380] width 718 height 36
click at [420, 384] on input "[DATE] Newsletter (Draft) (Duplicated)" at bounding box center [716, 380] width 718 height 36
drag, startPoint x: 574, startPoint y: 384, endPoint x: 1102, endPoint y: 405, distance: 528.3
click at [1102, 405] on div "Rename Campaign × Change to: [DATE] Newsletter (Draft) (Duplicated) Change" at bounding box center [716, 346] width 1433 height 692
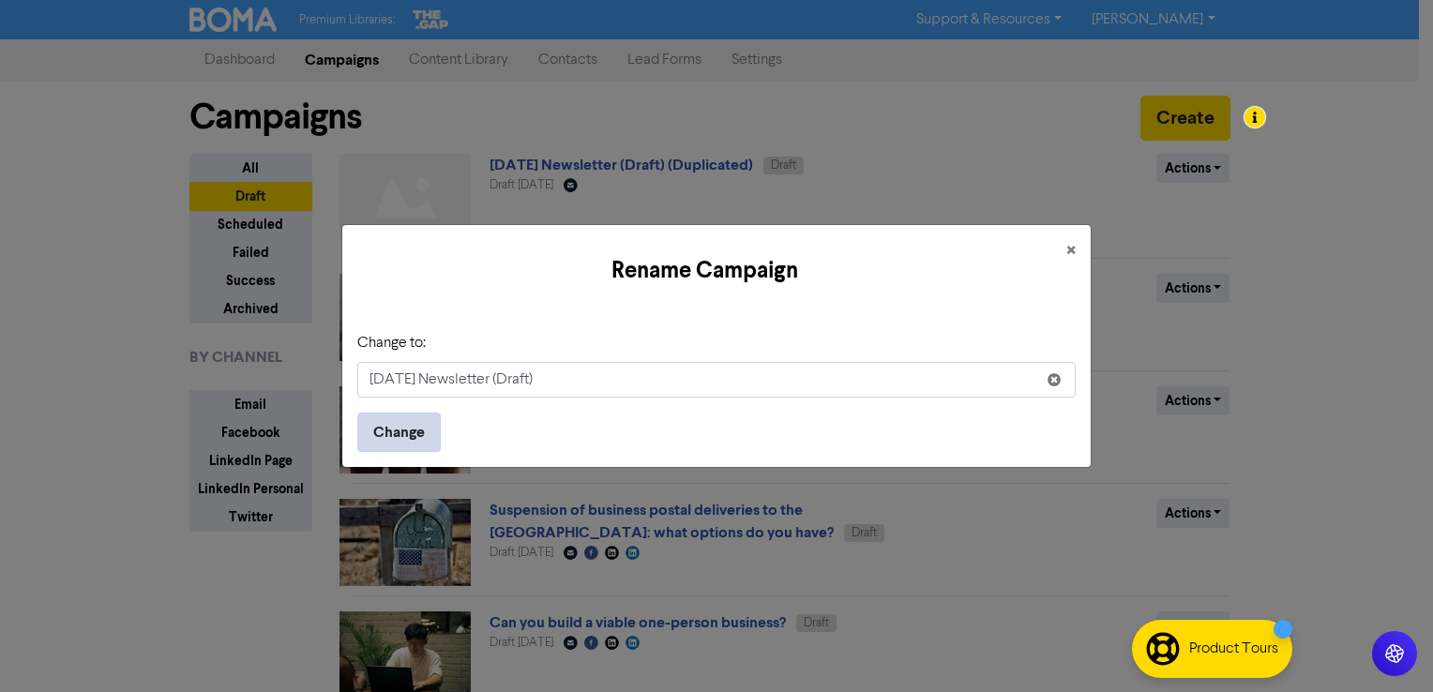
type input "[DATE] Newsletter (Draft)"
click at [411, 436] on button "Change" at bounding box center [398, 432] width 83 height 39
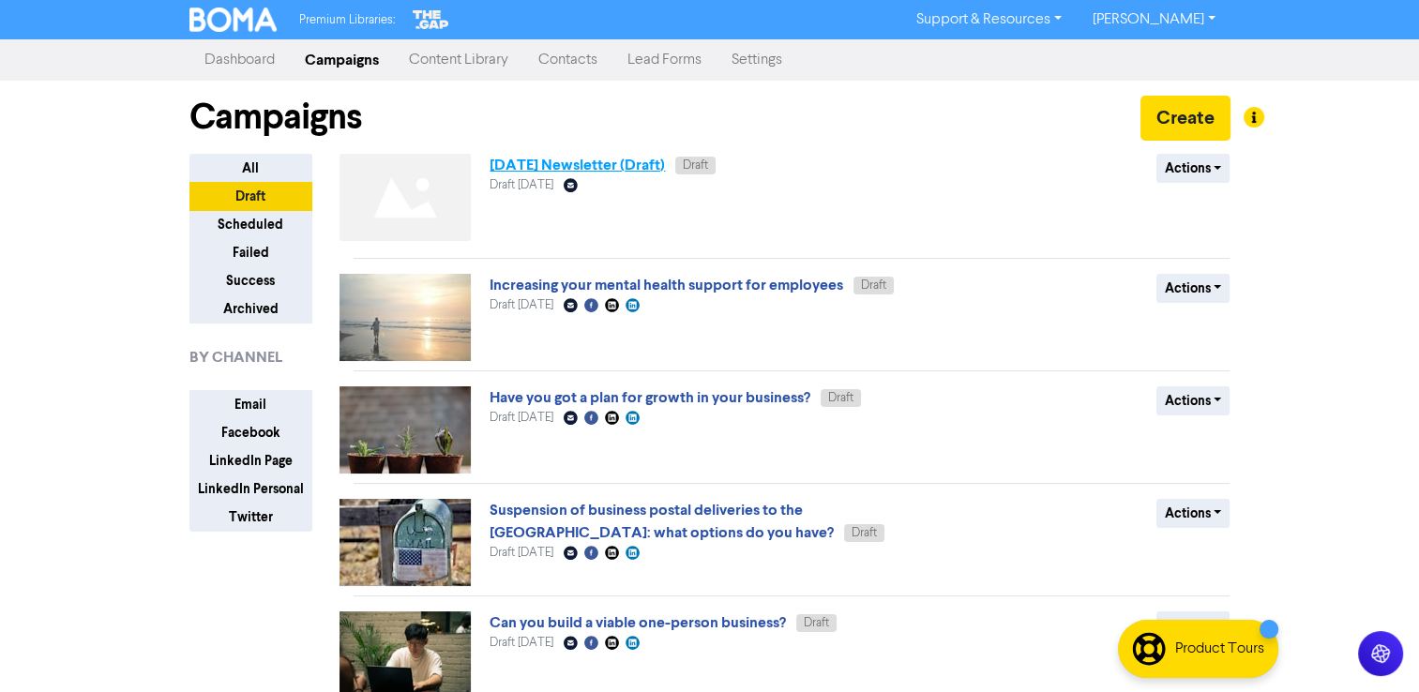
click at [536, 173] on link "[DATE] Newsletter (Draft)" at bounding box center [576, 165] width 175 height 19
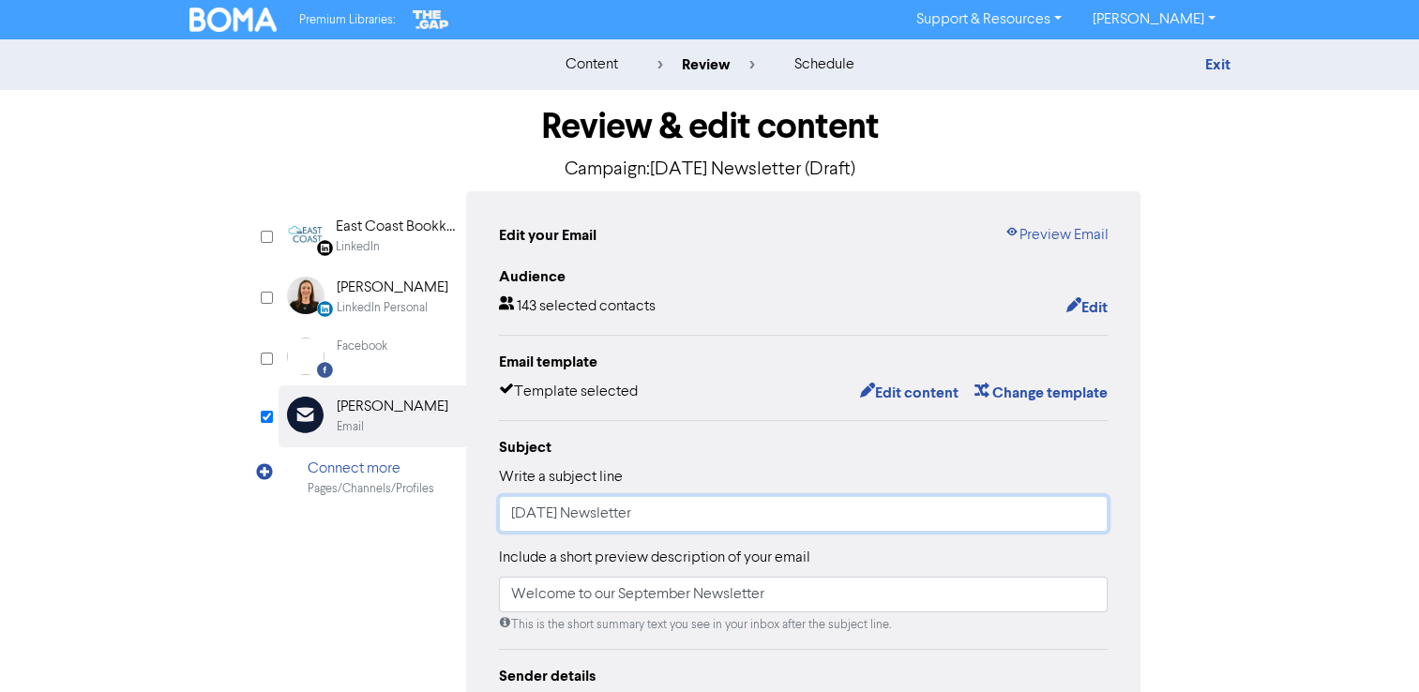
click at [548, 508] on input "[DATE] Newsletter" at bounding box center [803, 514] width 609 height 36
type input "[DATE] Newsletter"
click at [653, 599] on input "Welcome to our September Newsletter" at bounding box center [803, 595] width 609 height 36
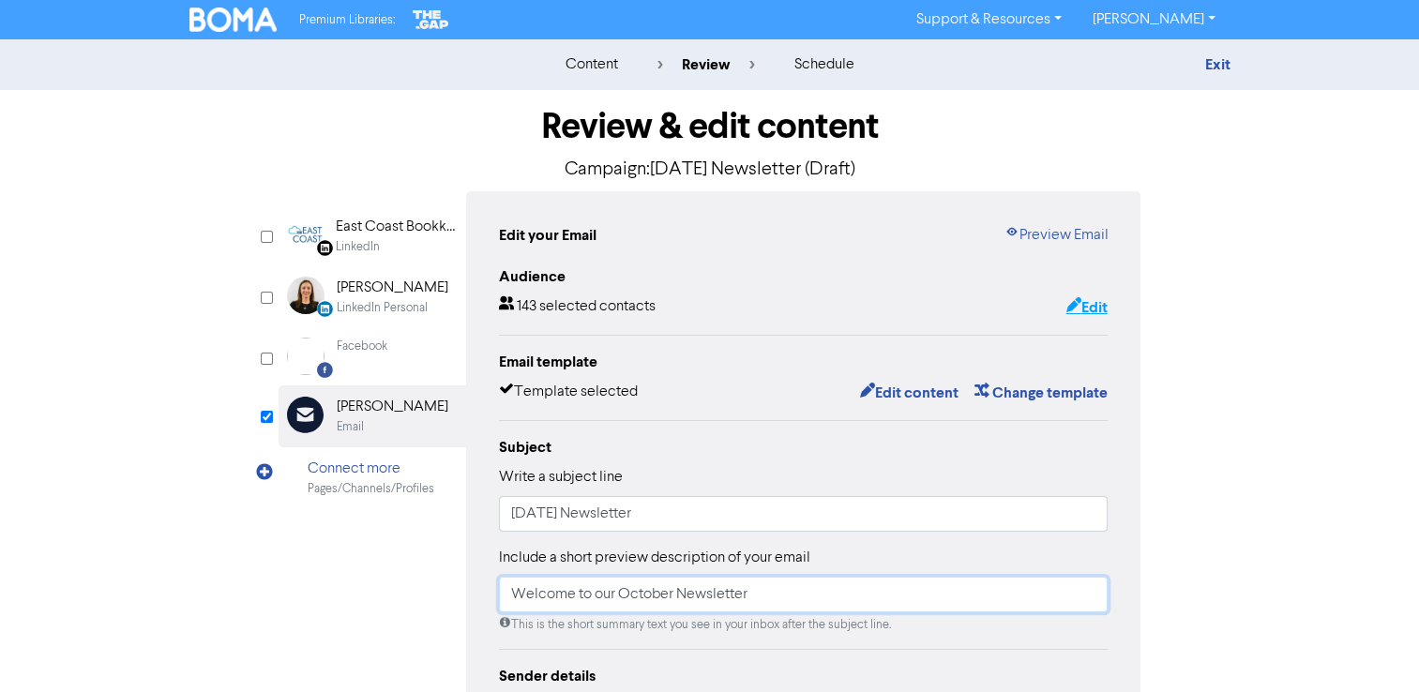
type input "Welcome to our October Newsletter"
click at [1088, 309] on button "Edit" at bounding box center [1085, 307] width 43 height 24
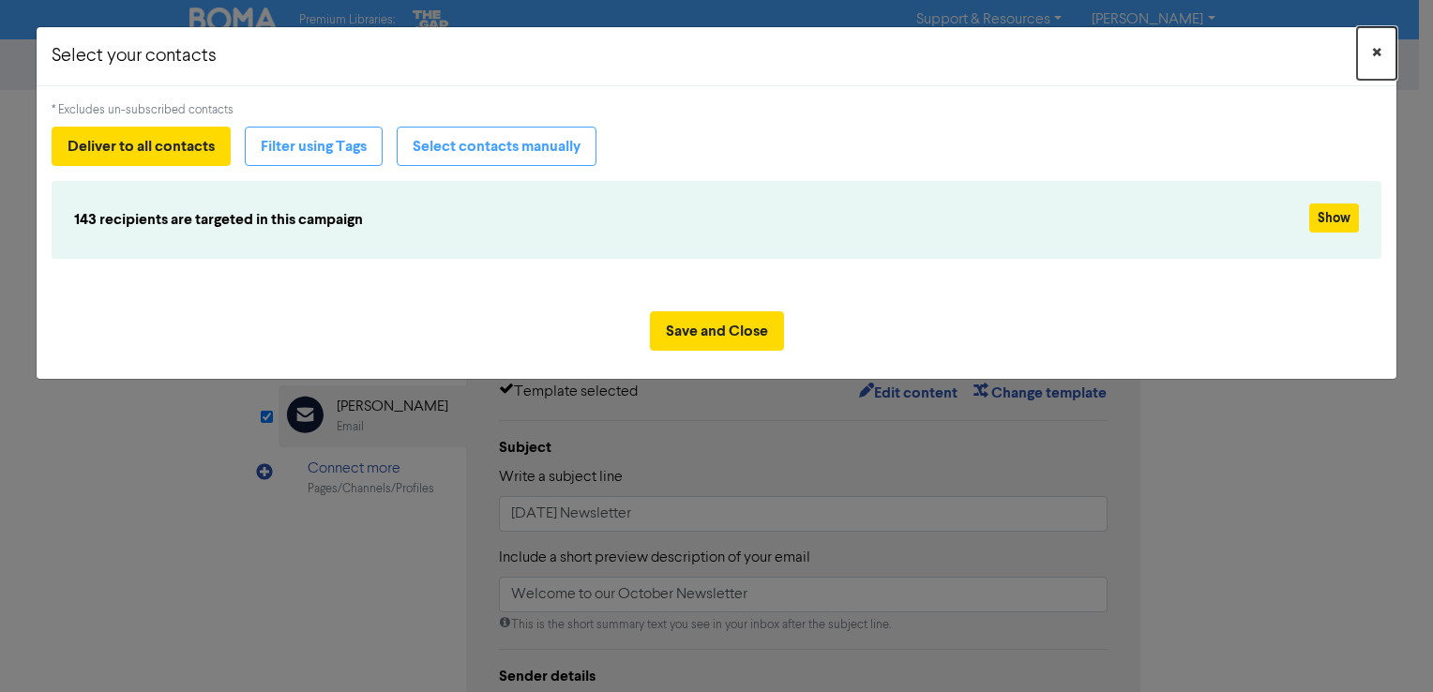
click at [1380, 47] on span "×" at bounding box center [1376, 53] width 9 height 28
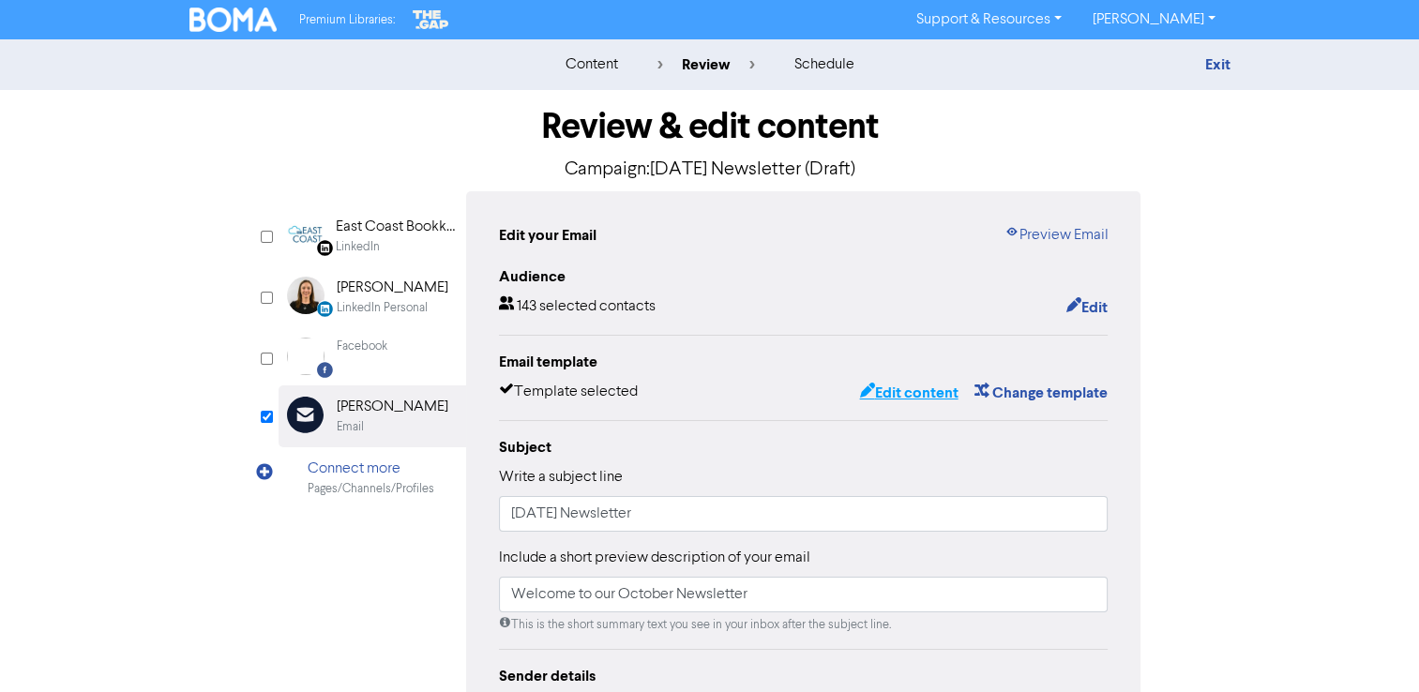
click at [914, 391] on button "Edit content" at bounding box center [908, 393] width 100 height 24
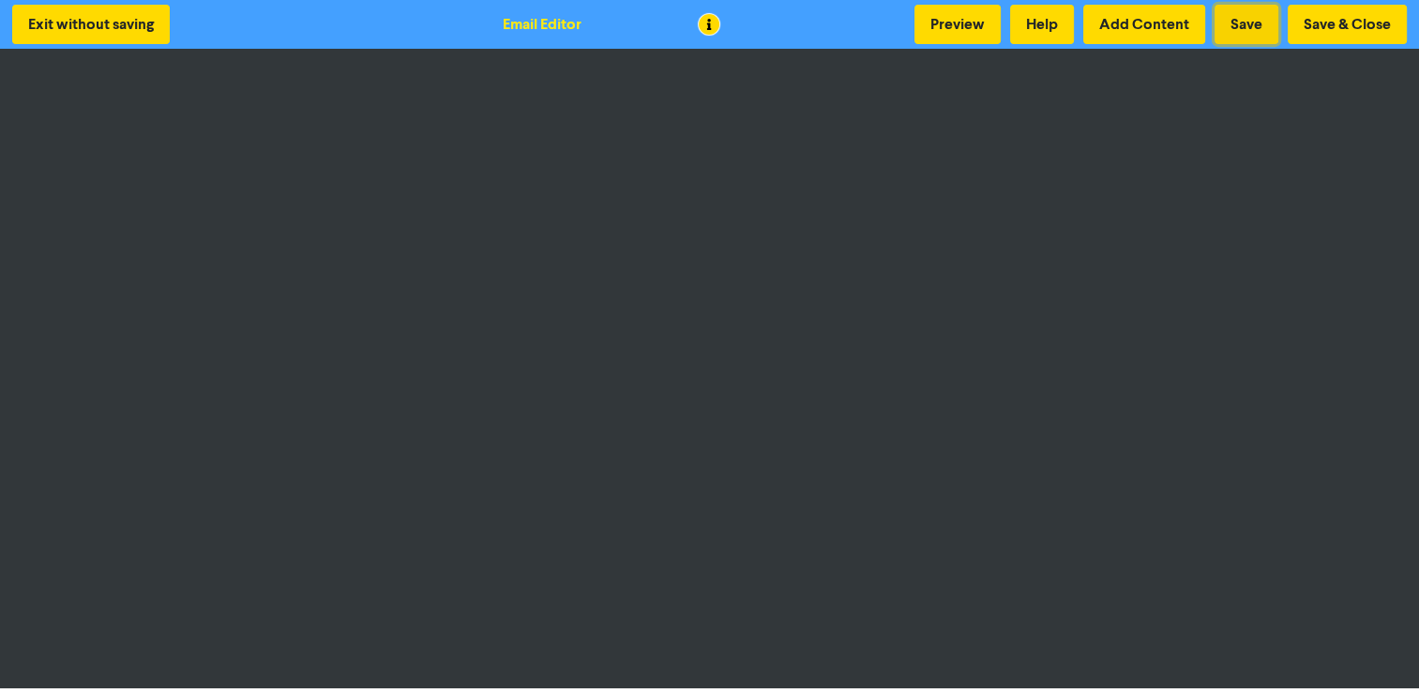
click at [1246, 21] on button "Save" at bounding box center [1246, 24] width 64 height 39
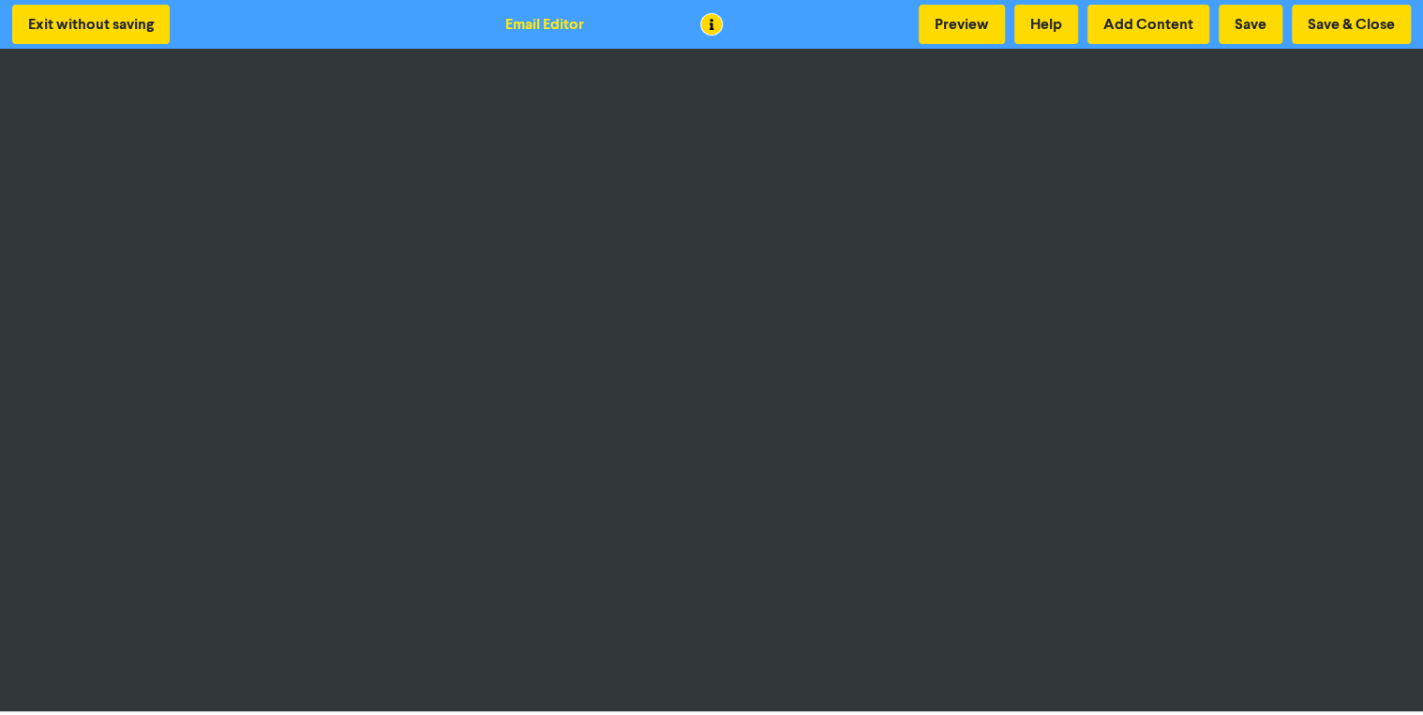
scroll to position [2, 0]
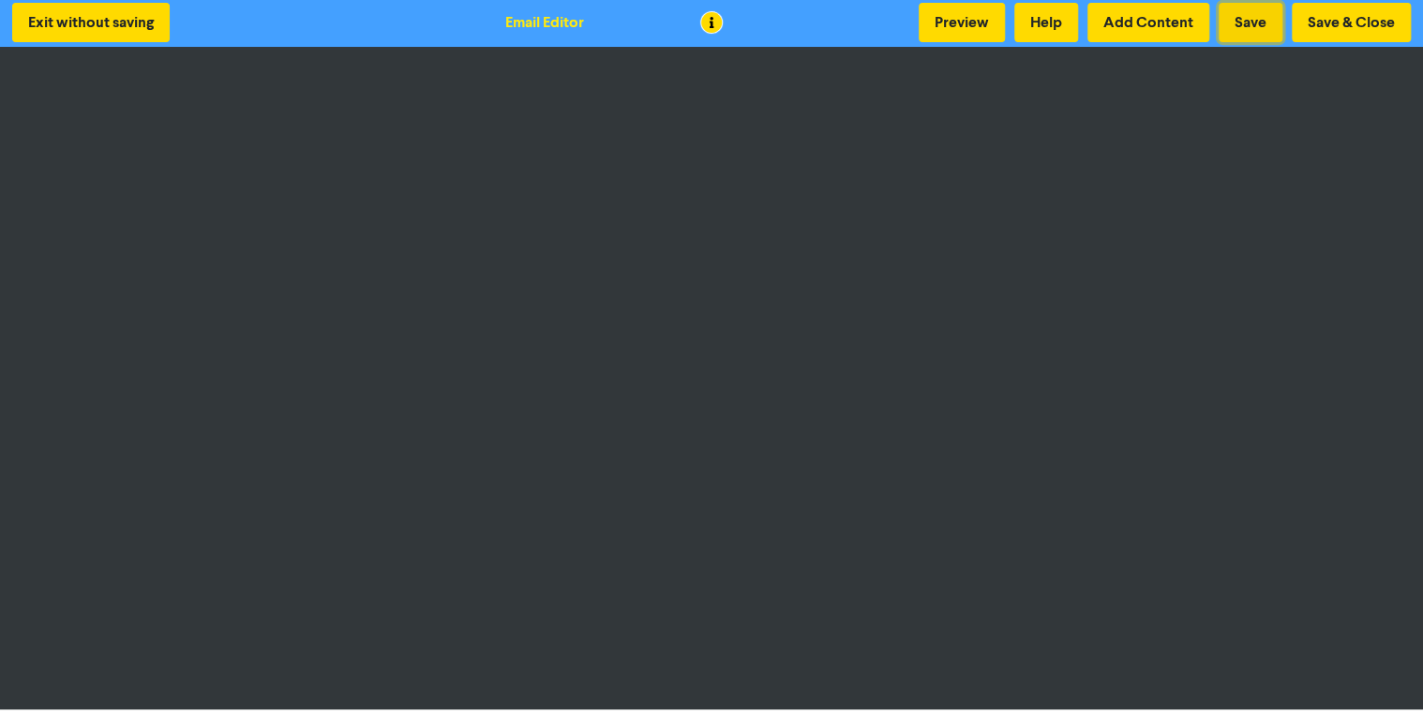
click at [1269, 23] on button "Save" at bounding box center [1251, 22] width 64 height 39
click at [973, 23] on button "Preview" at bounding box center [962, 22] width 86 height 39
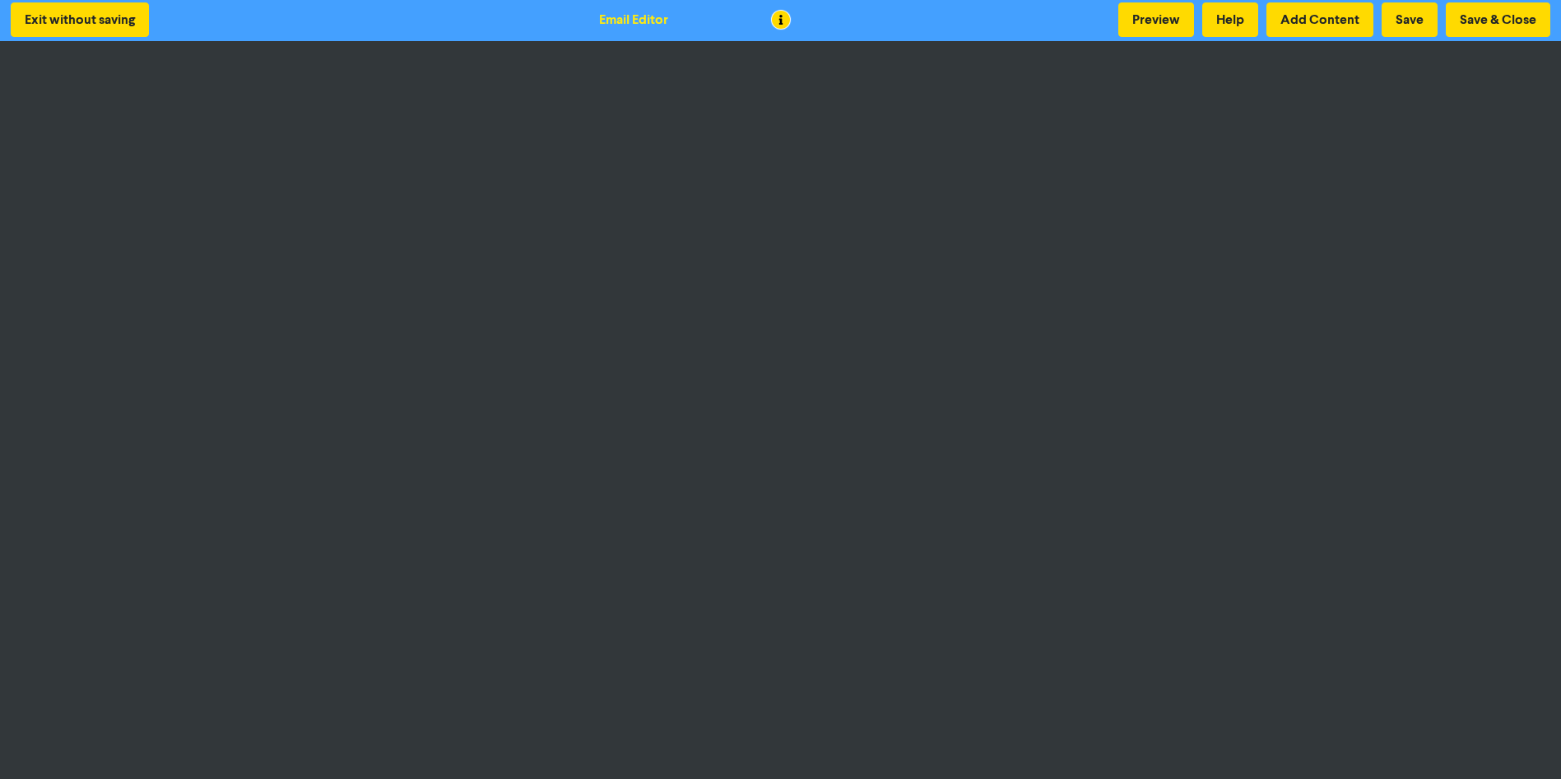
drag, startPoint x: 1560, startPoint y: 309, endPoint x: 1572, endPoint y: 394, distance: 85.8
click at [1257, 527] on html "Exit without saving Email Editor Preview Help Add Content Save Save & Close" at bounding box center [780, 390] width 1561 height 784
click at [148, 30] on button "Exit without saving" at bounding box center [80, 19] width 139 height 34
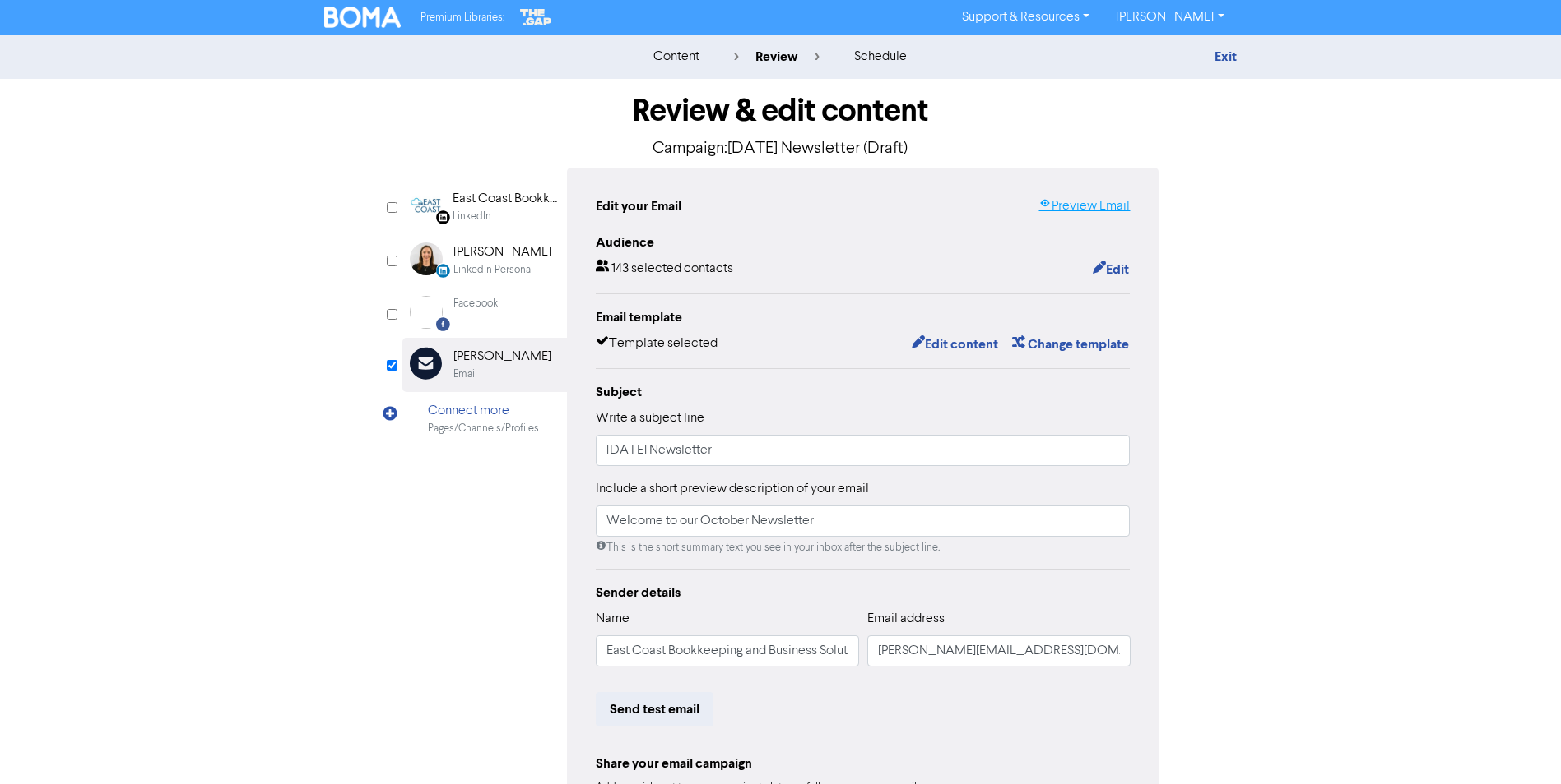
click at [1054, 202] on link "Preview Email" at bounding box center [1084, 206] width 91 height 20
click at [950, 349] on button "Edit content" at bounding box center [955, 345] width 88 height 21
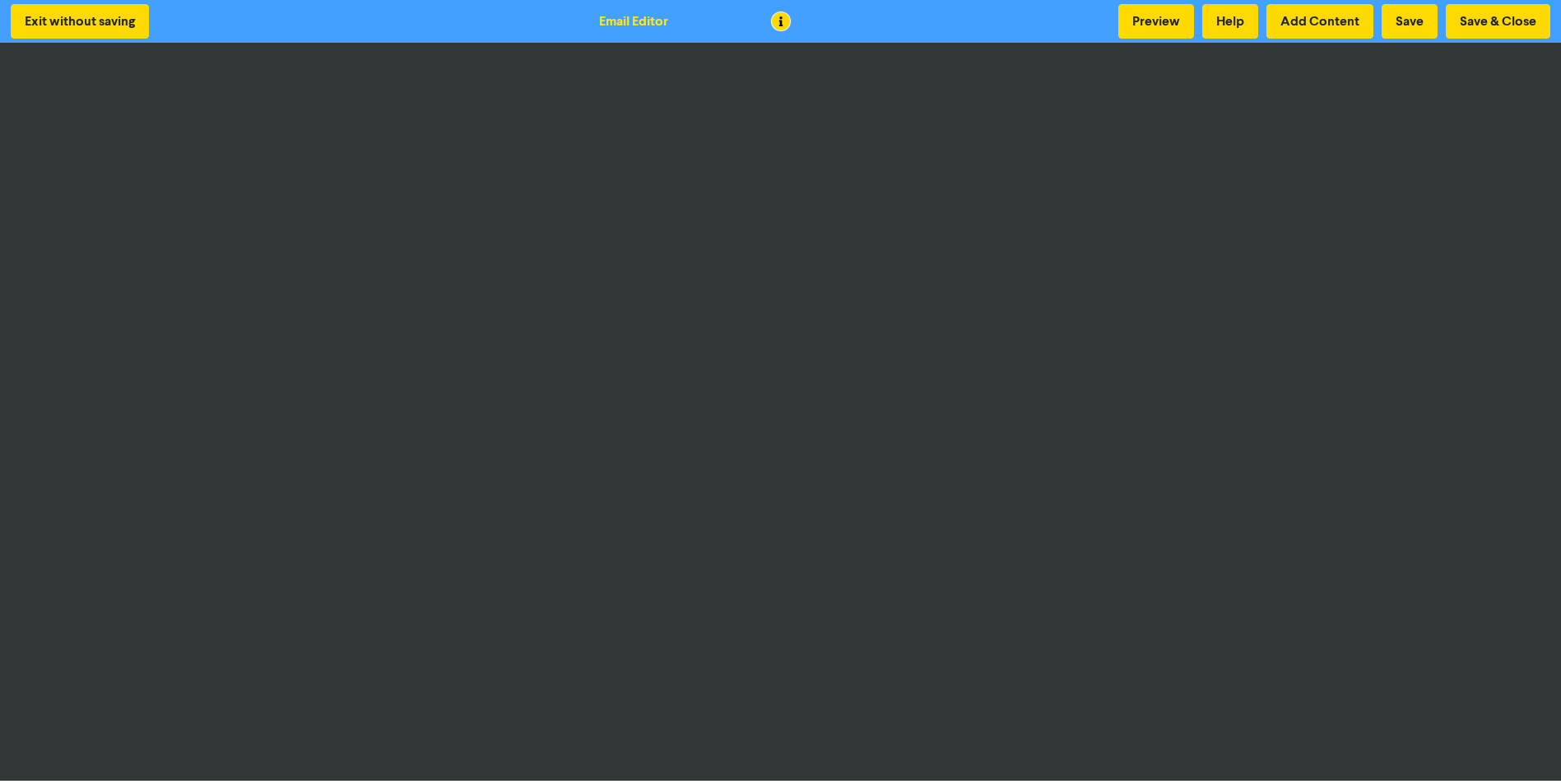
scroll to position [2, 0]
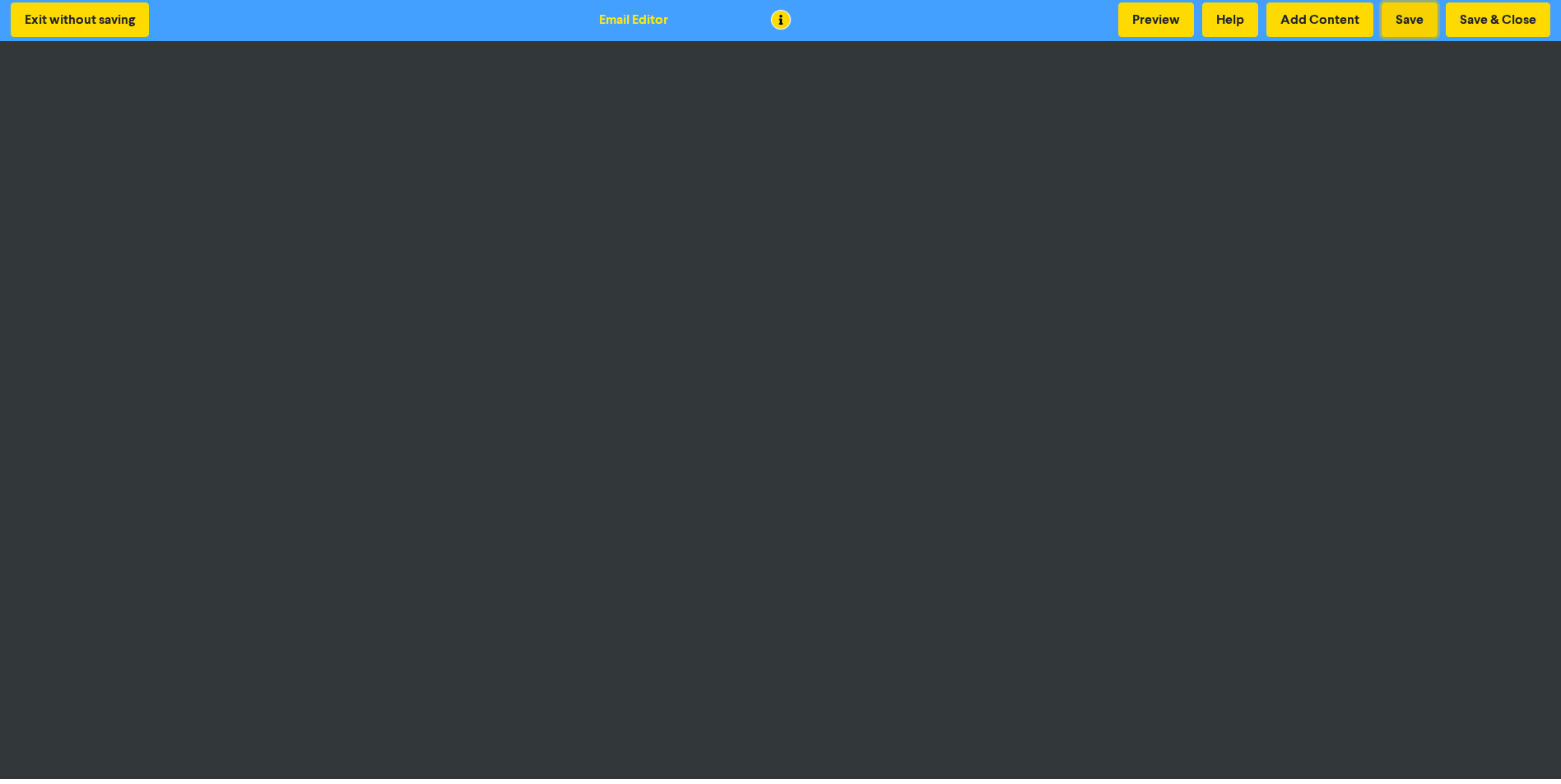
click at [1257, 32] on button "Save" at bounding box center [1409, 19] width 56 height 34
click at [1257, 38] on div "Exit without saving Email Editor Preview Help Add Content Save Save & Close" at bounding box center [780, 19] width 1561 height 43
click at [1257, 26] on button "Save" at bounding box center [1409, 19] width 56 height 34
drag, startPoint x: 1328, startPoint y: 34, endPoint x: 1324, endPoint y: 42, distance: 8.9
click at [1257, 37] on div "Exit without saving Email Editor Preview Help Add Content Save Save & Close" at bounding box center [780, 19] width 1561 height 43
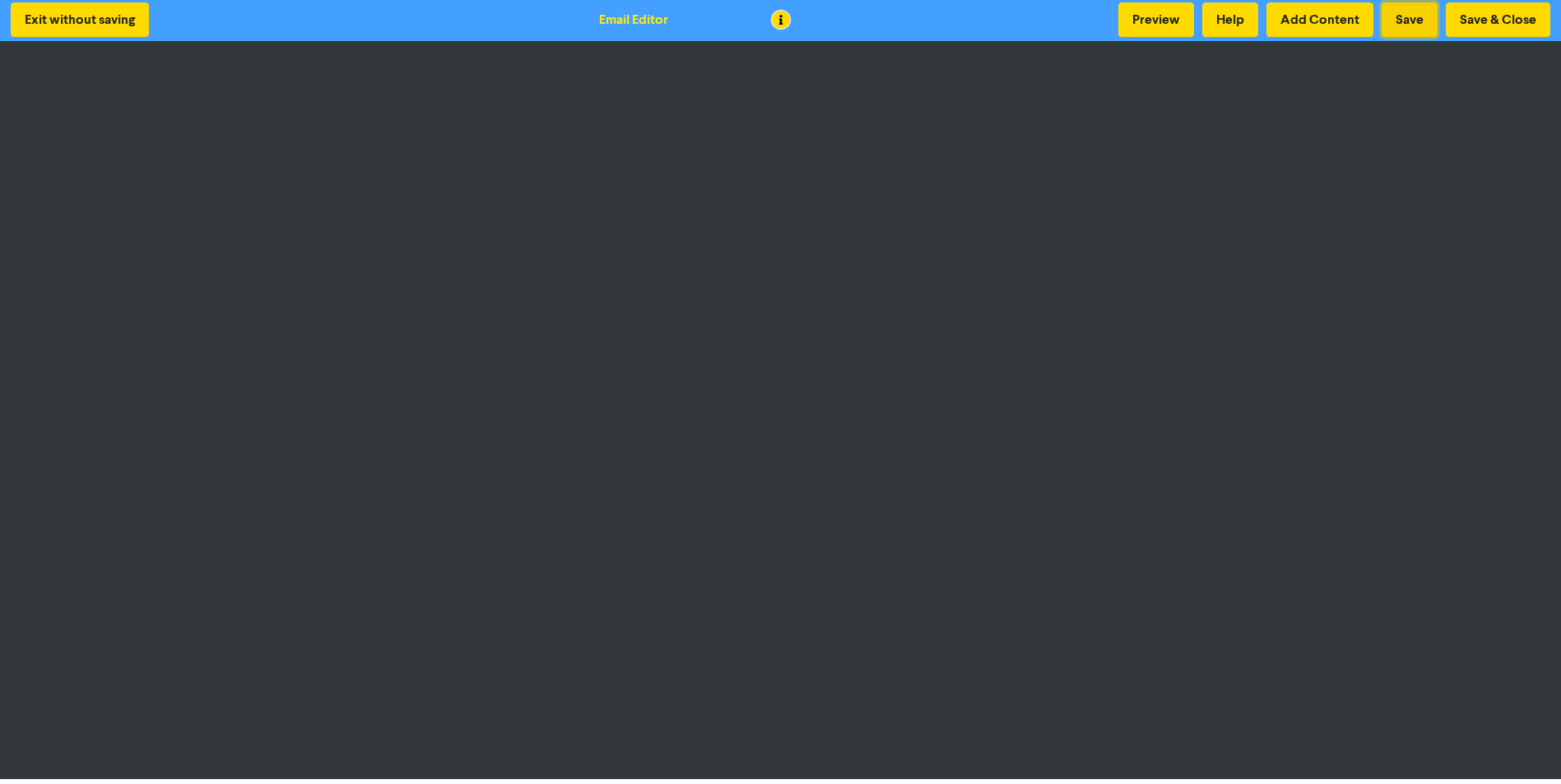
click at [1257, 10] on button "Save" at bounding box center [1409, 19] width 56 height 34
click at [1257, 26] on button "Save" at bounding box center [1409, 19] width 56 height 34
click at [1164, 21] on button "Preview" at bounding box center [1156, 19] width 75 height 34
click at [1257, 25] on button "Save" at bounding box center [1409, 19] width 56 height 34
drag, startPoint x: 1409, startPoint y: 11, endPoint x: 1381, endPoint y: 24, distance: 30.9
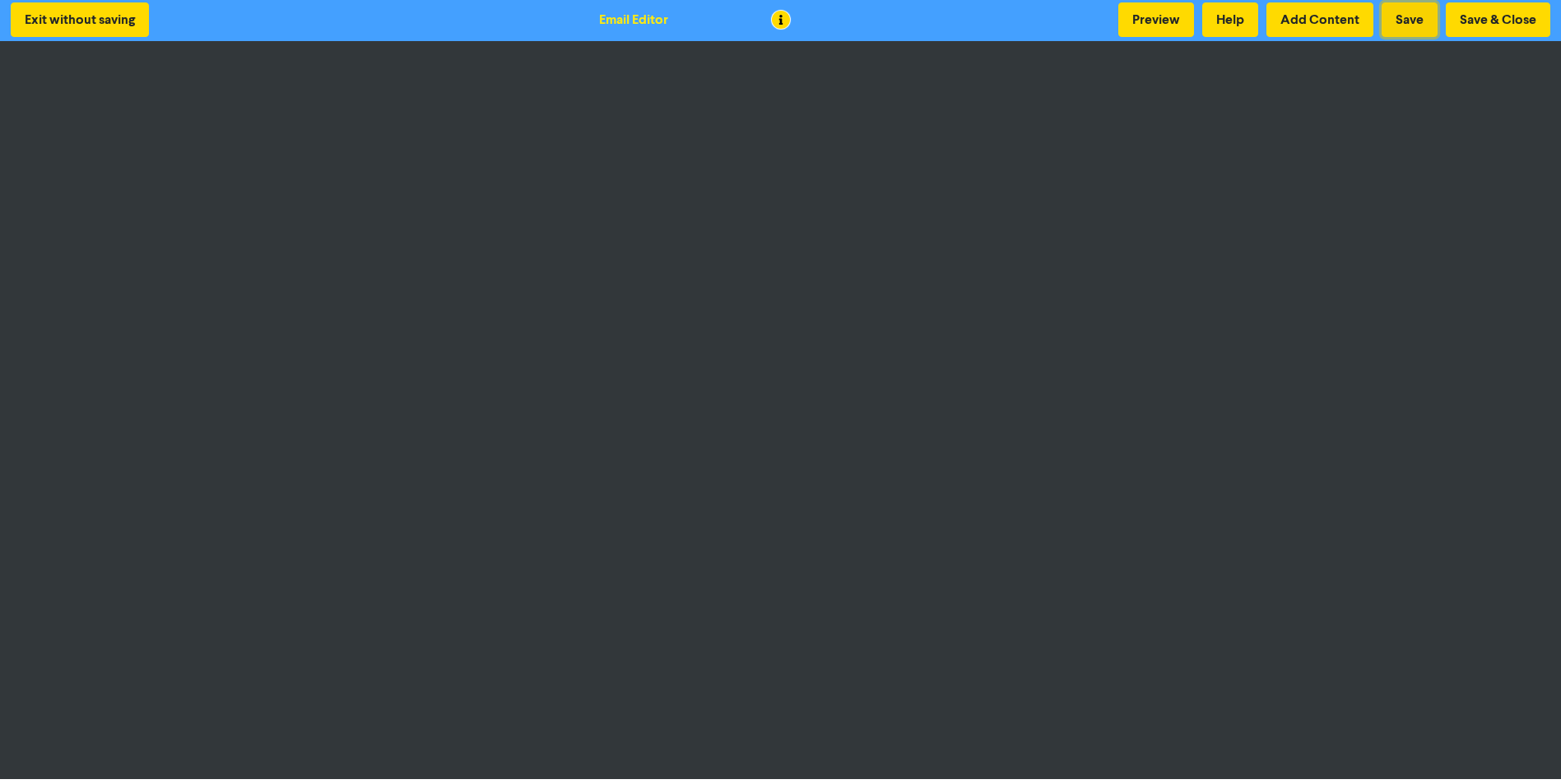
click at [1257, 11] on button "Save" at bounding box center [1409, 19] width 56 height 34
drag, startPoint x: 1146, startPoint y: 21, endPoint x: 427, endPoint y: 19, distance: 719.0
click at [1146, 21] on button "Preview" at bounding box center [1156, 19] width 75 height 34
click at [1257, 25] on button "Save & Close" at bounding box center [1497, 19] width 104 height 34
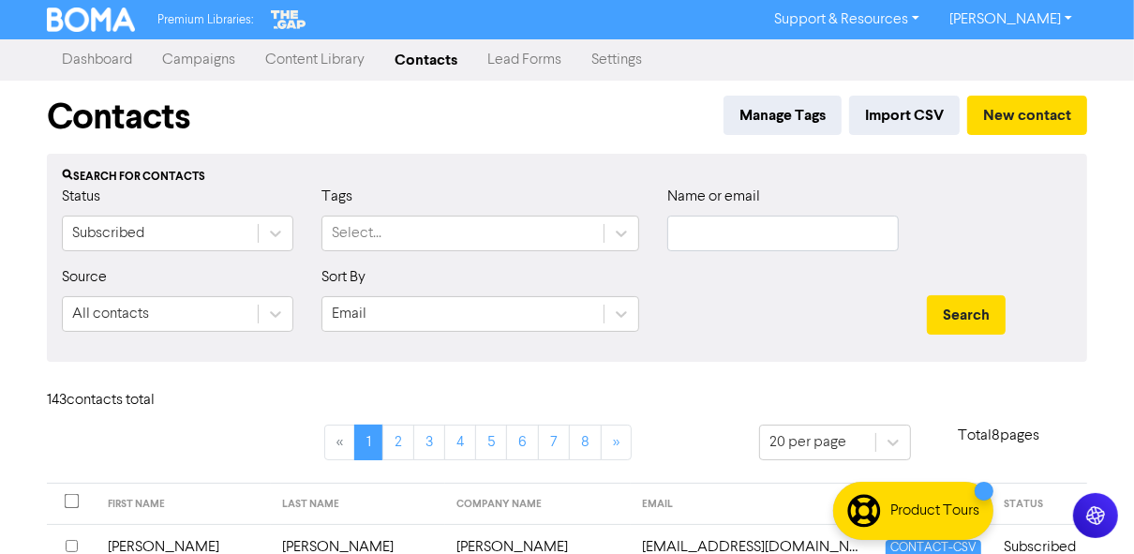
drag, startPoint x: 205, startPoint y: 59, endPoint x: 229, endPoint y: 68, distance: 25.2
click at [205, 59] on link "Campaigns" at bounding box center [198, 60] width 103 height 38
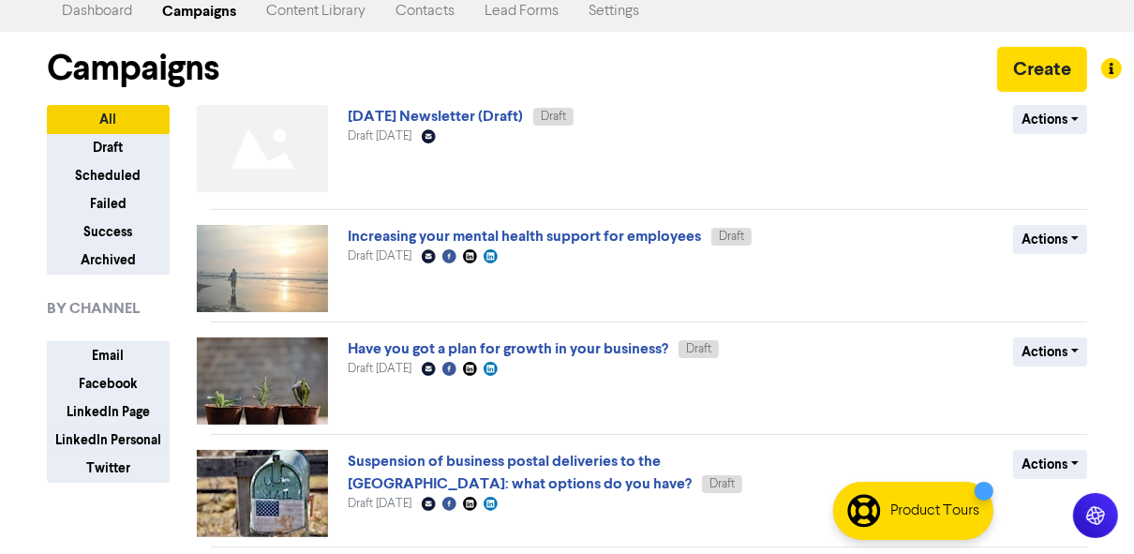
scroll to position [75, 0]
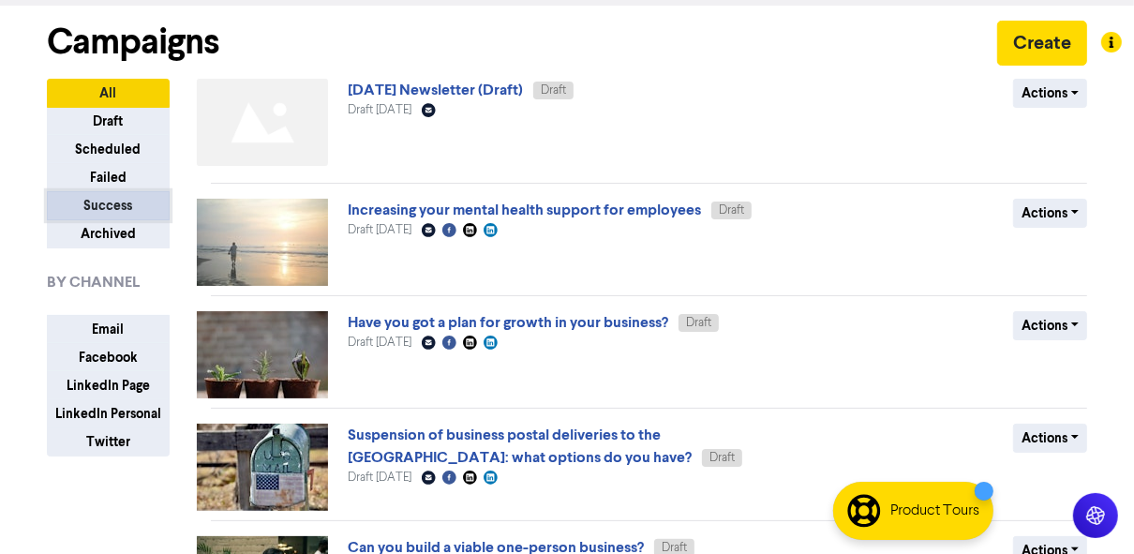
click at [110, 205] on button "Success" at bounding box center [108, 205] width 123 height 29
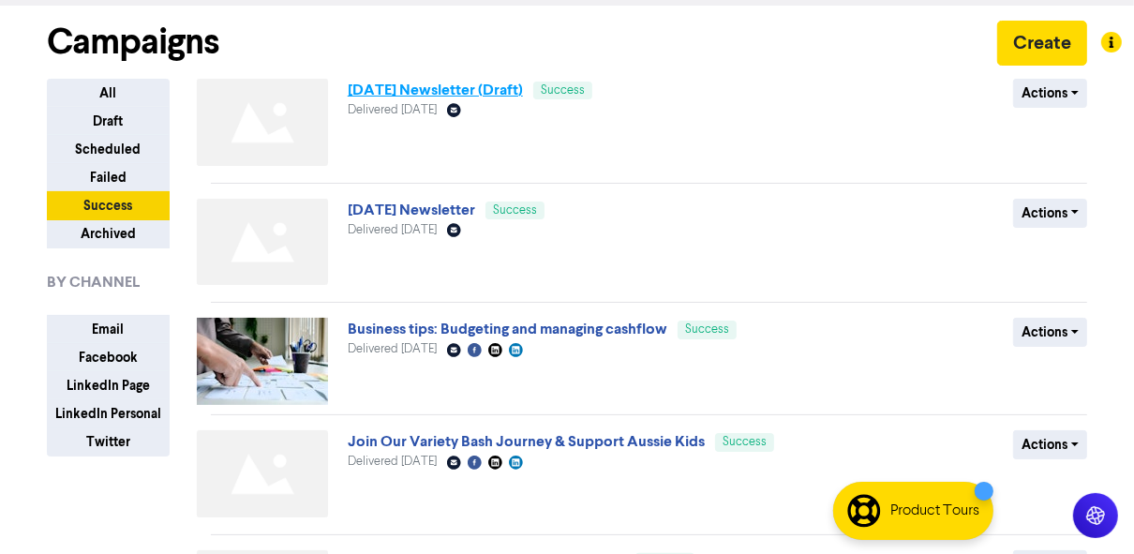
click at [398, 94] on link "[DATE] Newsletter (Draft)" at bounding box center [435, 90] width 175 height 19
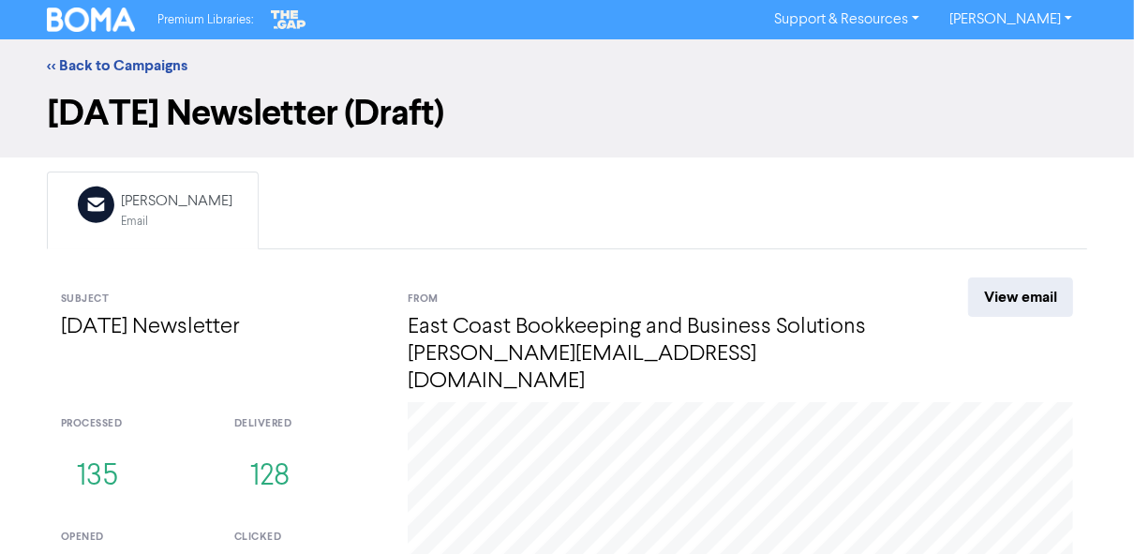
scroll to position [21, 0]
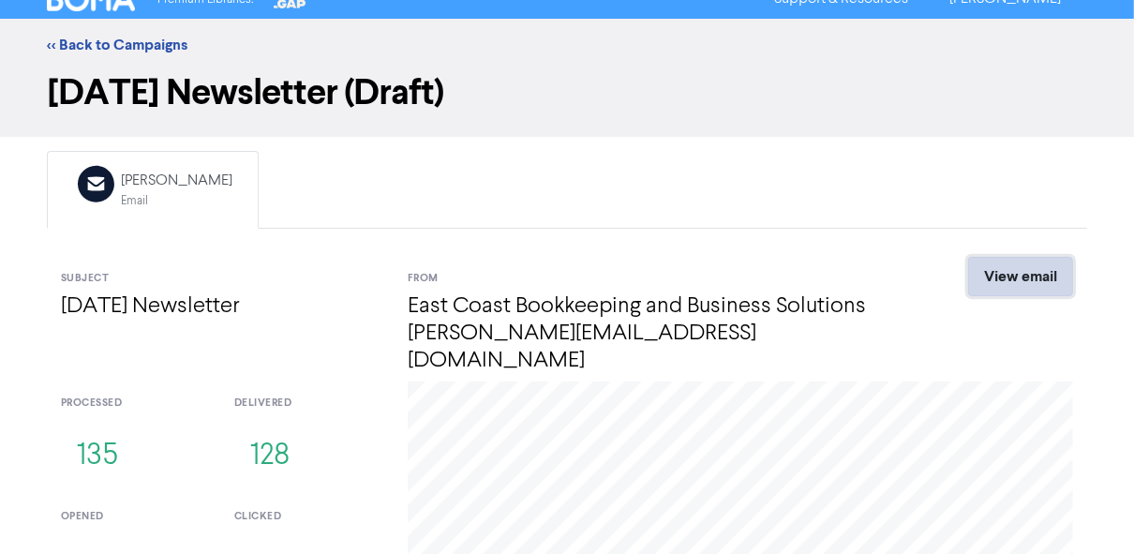
click at [1020, 274] on link "View email" at bounding box center [1021, 276] width 105 height 39
